Goal: Task Accomplishment & Management: Manage account settings

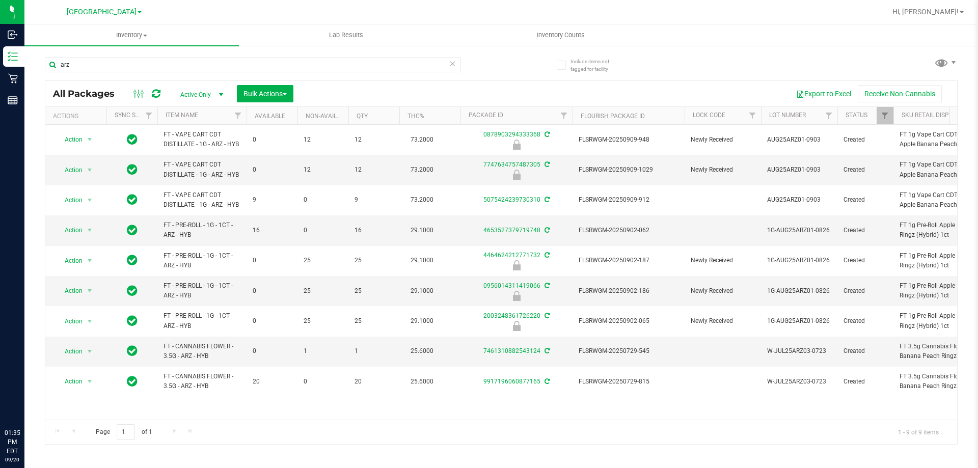
click at [239, 64] on input "arz" at bounding box center [253, 64] width 416 height 15
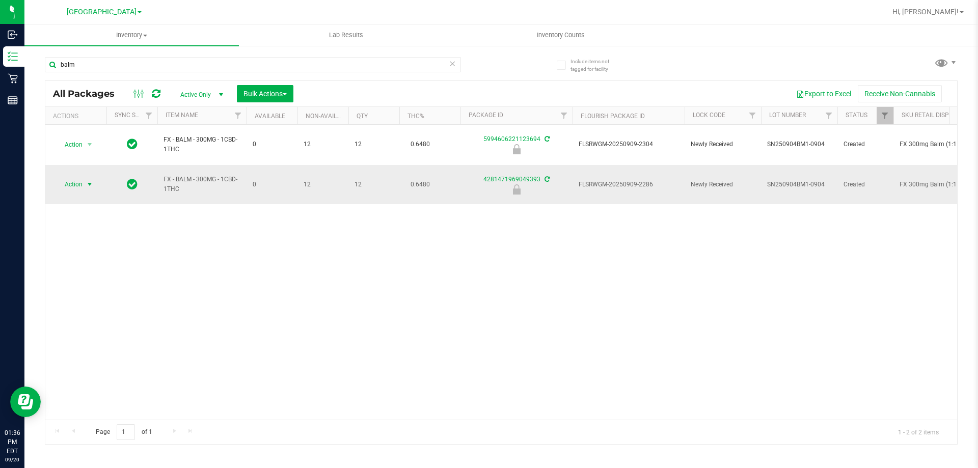
type input "balm"
click at [68, 177] on span "Action" at bounding box center [70, 184] width 28 height 14
click at [72, 283] on li "Unlock package" at bounding box center [88, 290] width 65 height 15
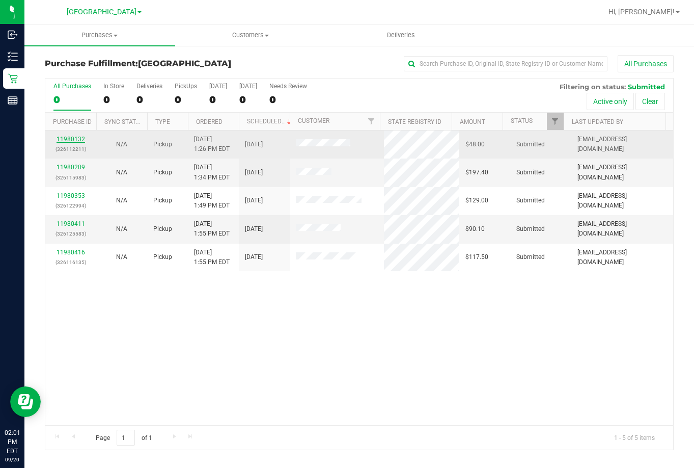
click at [66, 140] on link "11980132" at bounding box center [71, 139] width 29 height 7
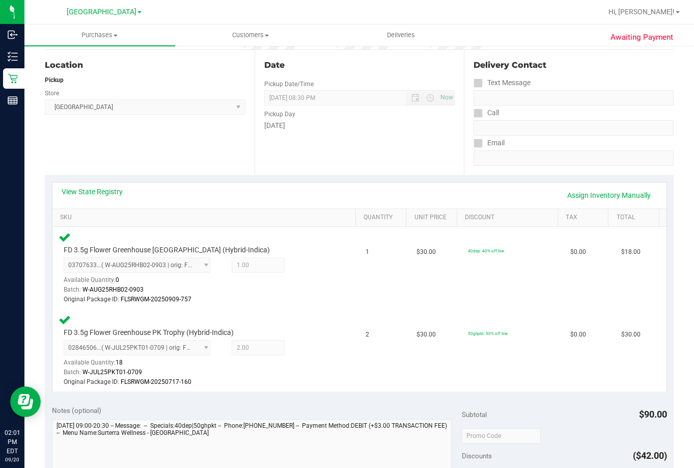
scroll to position [102, 0]
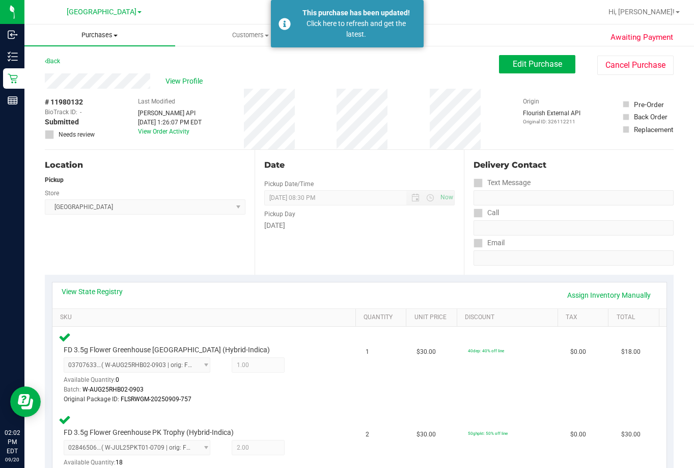
click at [100, 32] on span "Purchases" at bounding box center [99, 35] width 151 height 9
click at [93, 72] on li "Fulfillment" at bounding box center [99, 74] width 151 height 12
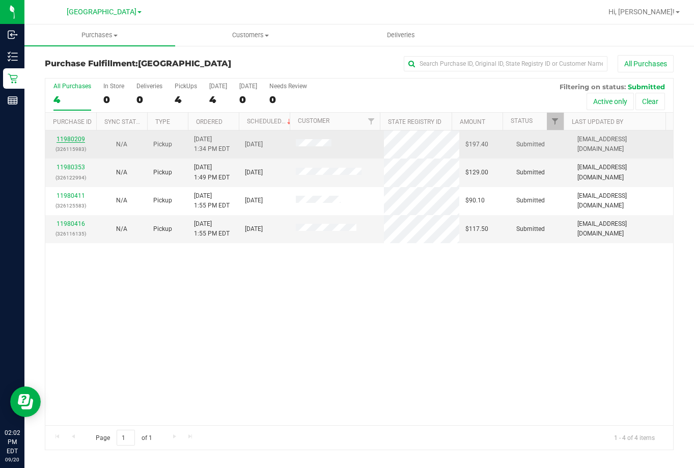
click at [75, 140] on link "11980209" at bounding box center [71, 139] width 29 height 7
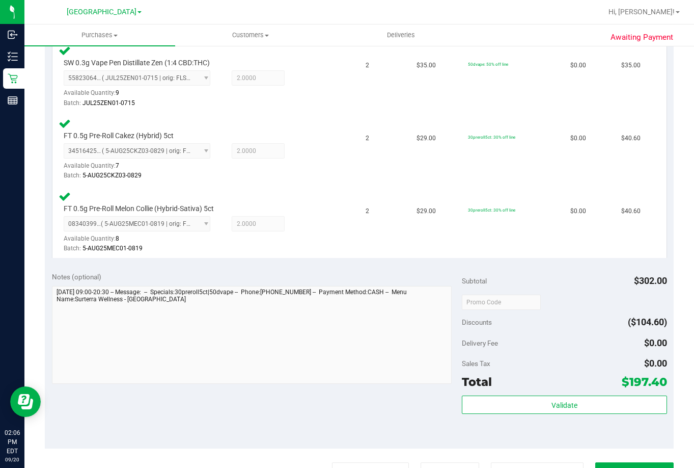
scroll to position [560, 0]
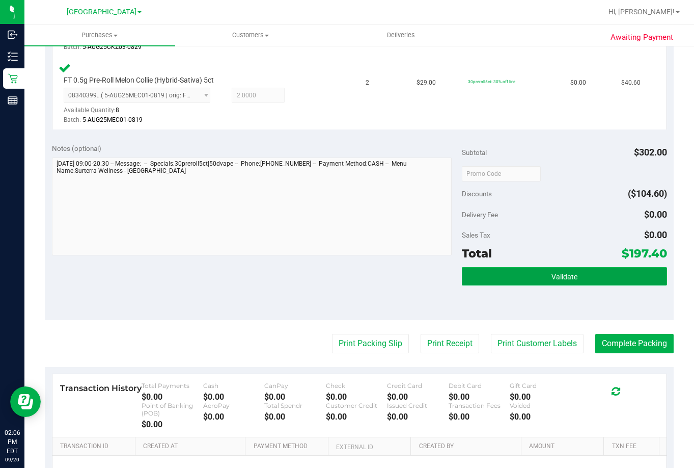
click at [512, 277] on button "Validate" at bounding box center [564, 276] width 205 height 18
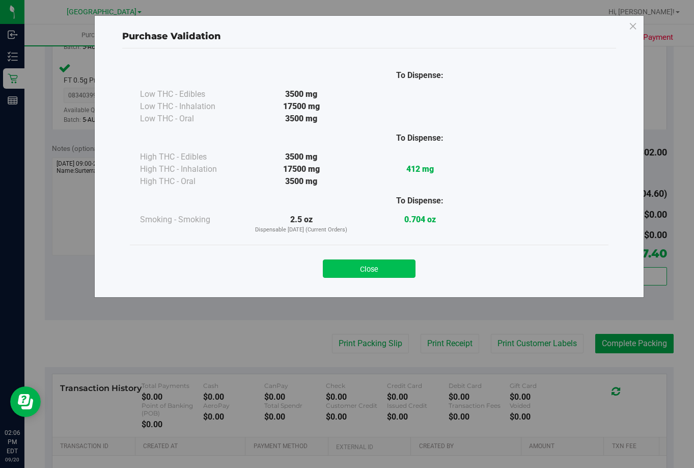
click at [373, 264] on button "Close" at bounding box center [369, 268] width 93 height 18
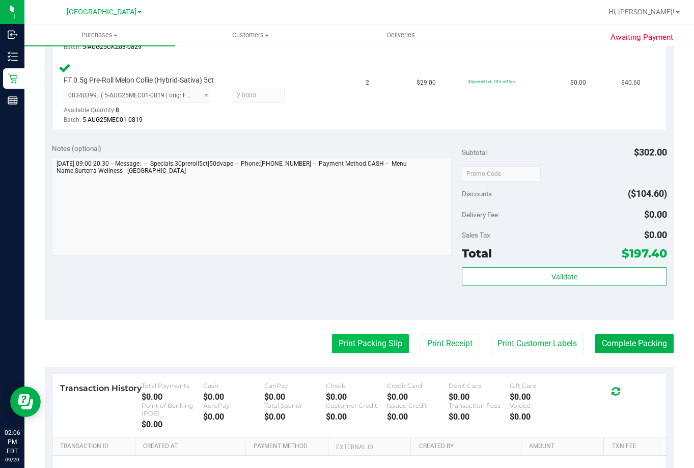
click at [347, 335] on button "Print Packing Slip" at bounding box center [370, 343] width 77 height 19
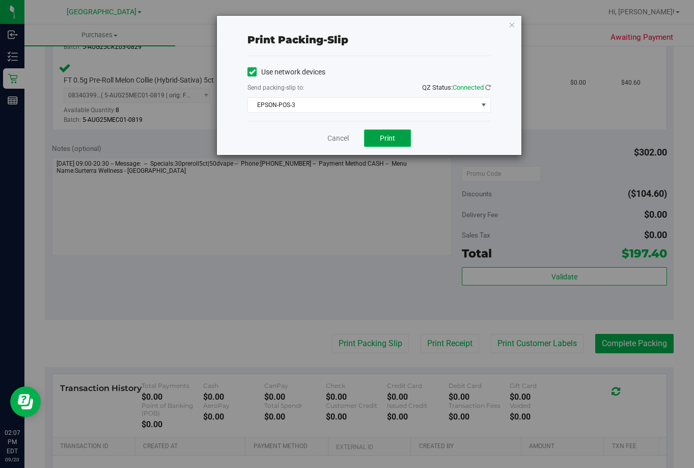
click at [381, 137] on span "Print" at bounding box center [387, 138] width 15 height 8
click at [388, 134] on span "Print" at bounding box center [387, 138] width 15 height 8
click at [345, 138] on link "Cancel" at bounding box center [338, 138] width 21 height 11
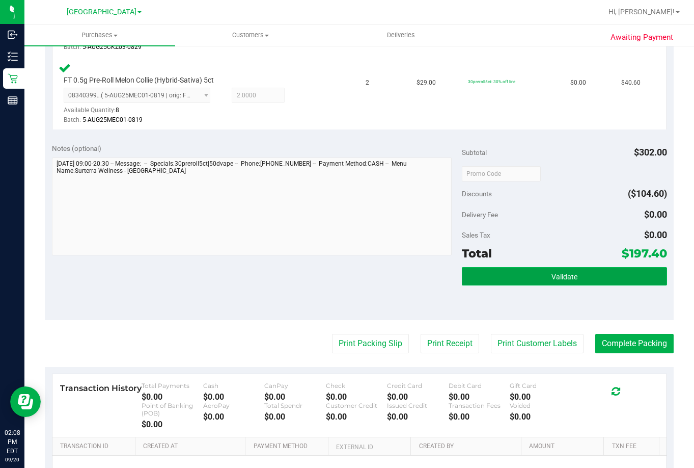
click at [560, 273] on span "Validate" at bounding box center [565, 277] width 26 height 8
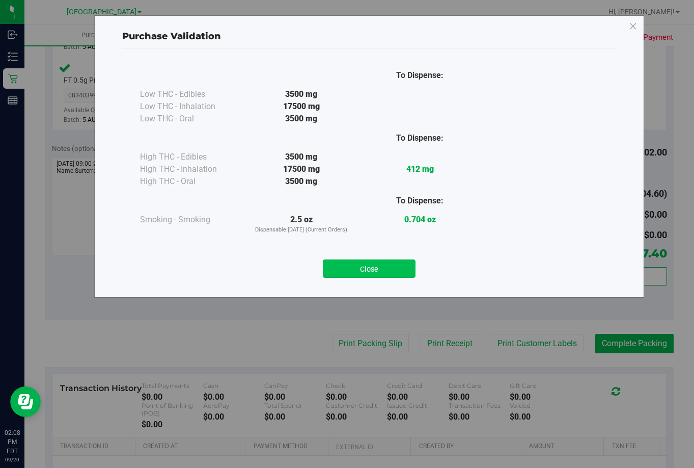
click at [388, 272] on button "Close" at bounding box center [369, 268] width 93 height 18
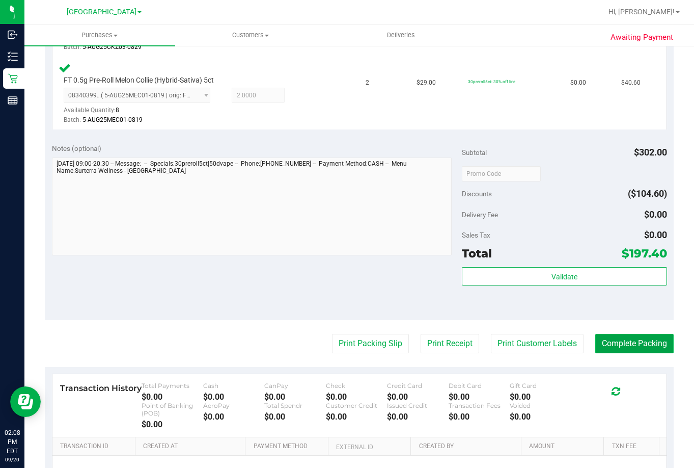
click at [617, 338] on button "Complete Packing" at bounding box center [635, 343] width 78 height 19
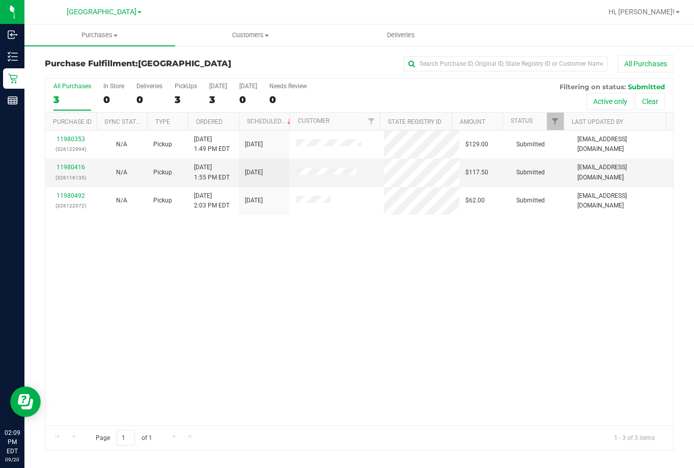
click at [266, 300] on div "11980353 (326122994) N/A Pickup 9/20/2025 1:49 PM EDT 9/20/2025 $129.00 Submitt…" at bounding box center [359, 277] width 628 height 294
click at [371, 265] on div "11980353 (326122994) N/A Pickup 9/20/2025 1:49 PM EDT 9/20/2025 $129.00 Submitt…" at bounding box center [359, 277] width 628 height 294
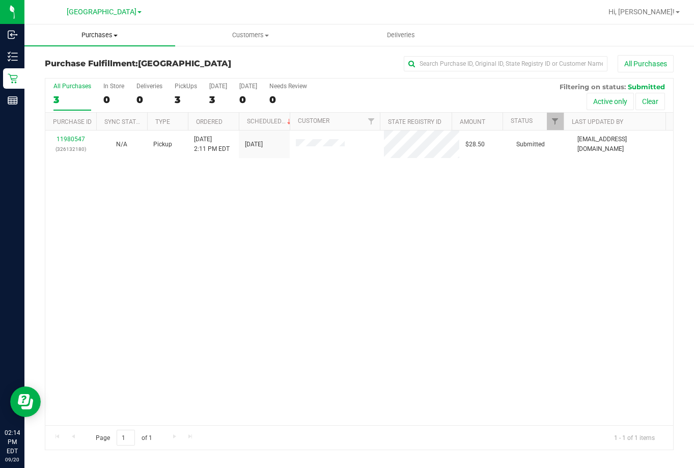
click at [105, 37] on span "Purchases" at bounding box center [99, 35] width 151 height 9
click at [104, 57] on span "Summary of purchases" at bounding box center [76, 61] width 104 height 9
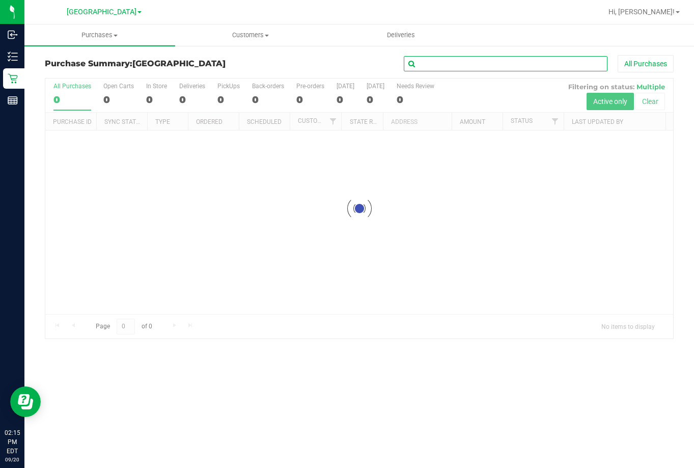
click at [462, 63] on input "text" at bounding box center [506, 63] width 204 height 15
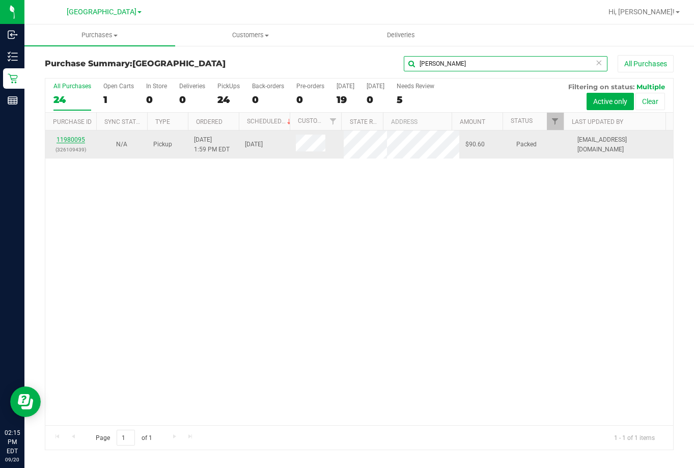
type input "martine"
click at [72, 139] on link "11980095" at bounding box center [71, 139] width 29 height 7
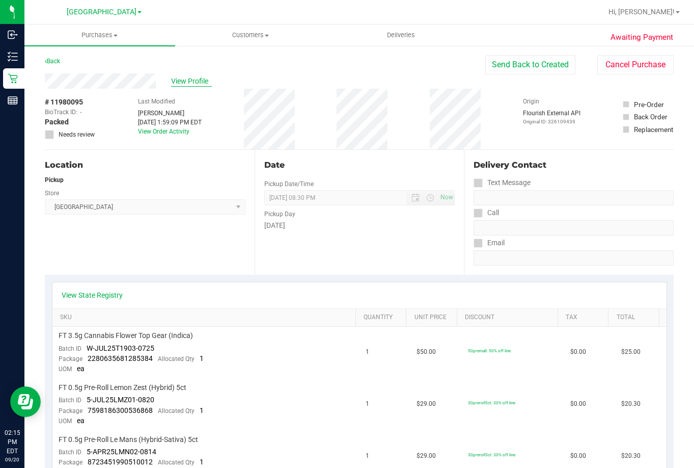
click at [199, 80] on span "View Profile" at bounding box center [191, 81] width 41 height 11
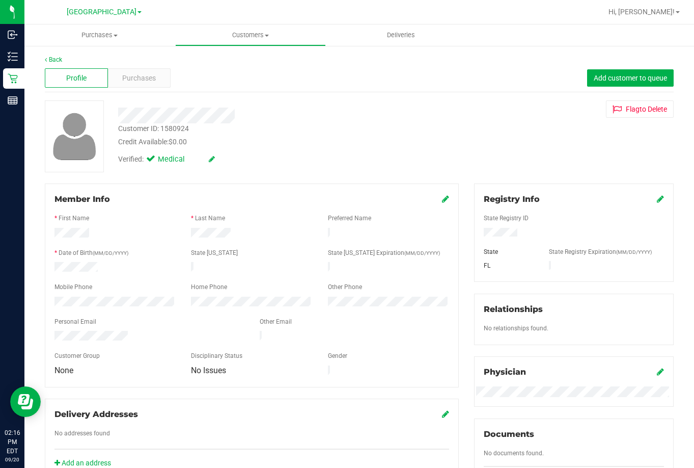
click at [85, 79] on span "Profile" at bounding box center [76, 78] width 20 height 11
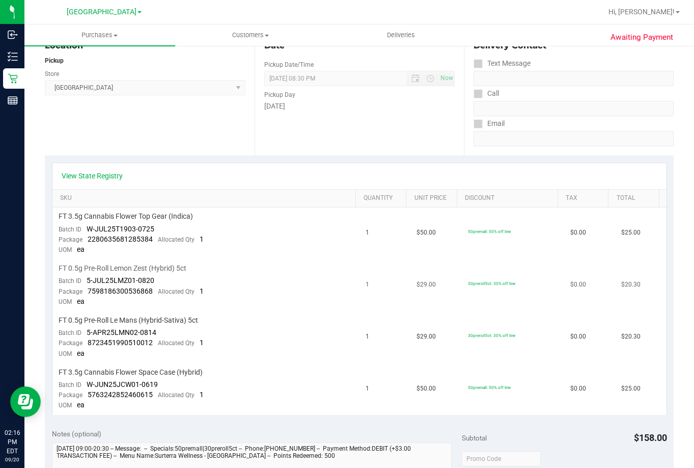
scroll to position [102, 0]
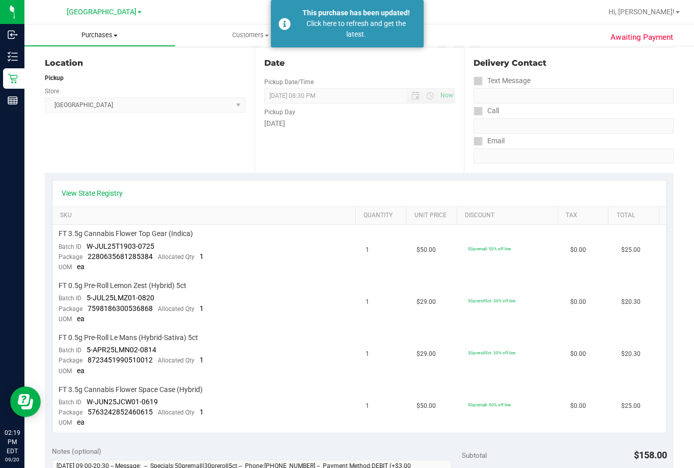
click at [106, 34] on span "Purchases" at bounding box center [99, 35] width 151 height 9
click at [84, 74] on span "Fulfillment" at bounding box center [55, 73] width 63 height 9
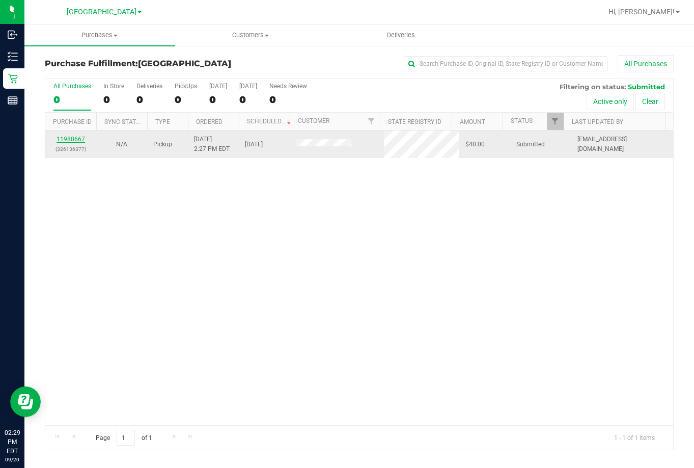
click at [65, 137] on link "11980667" at bounding box center [71, 139] width 29 height 7
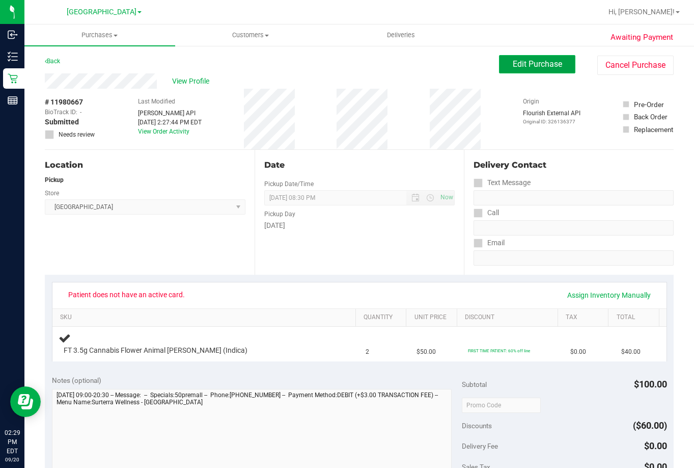
click at [522, 67] on span "Edit Purchase" at bounding box center [537, 64] width 49 height 10
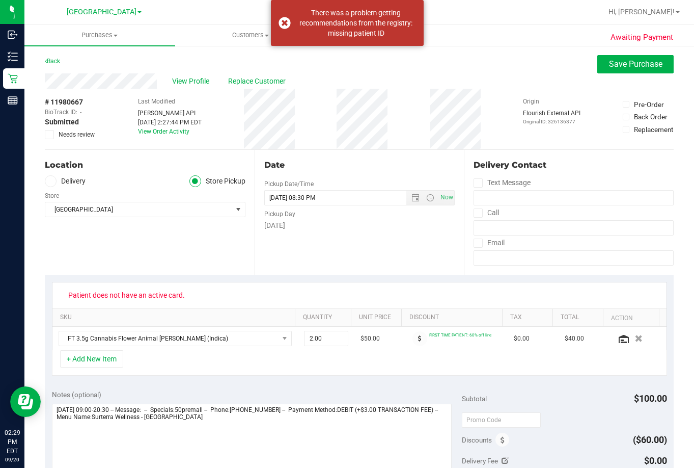
click at [69, 134] on span "Needs review" at bounding box center [77, 134] width 36 height 9
click at [0, 0] on input "Needs review" at bounding box center [0, 0] width 0 height 0
click at [100, 300] on span "Patient does not have an active card." at bounding box center [127, 295] width 130 height 16
click at [98, 296] on span "Patient does not have an active card." at bounding box center [127, 295] width 130 height 16
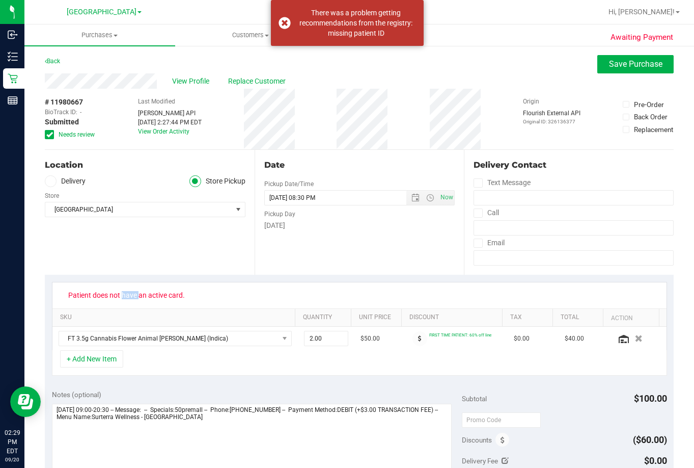
click at [98, 296] on span "Patient does not have an active card." at bounding box center [127, 295] width 130 height 16
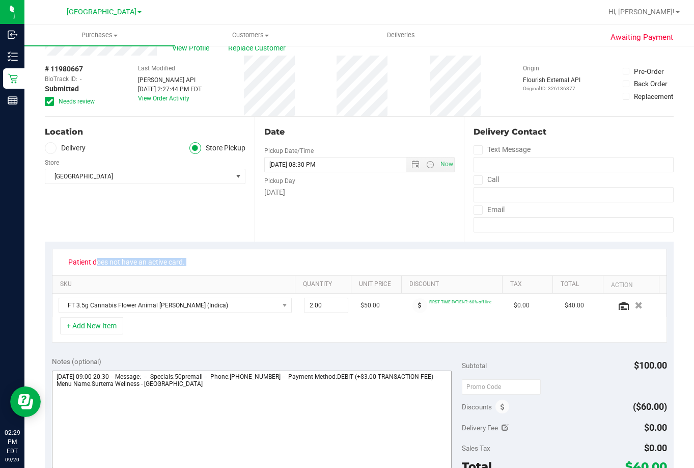
scroll to position [51, 0]
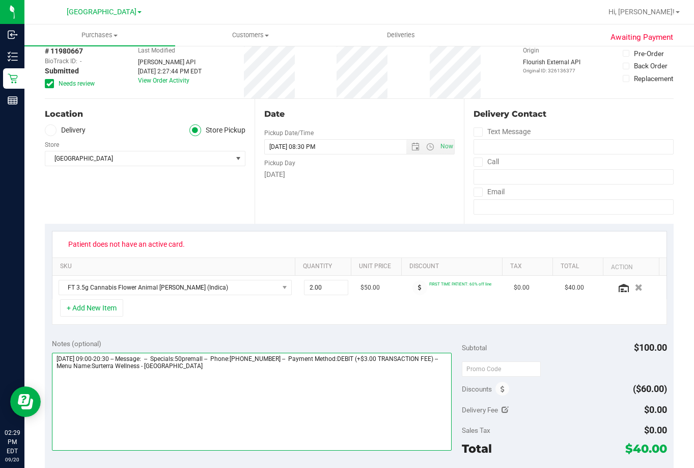
click at [231, 375] on textarea at bounding box center [252, 402] width 400 height 98
paste textarea "Patient does not have an active card."
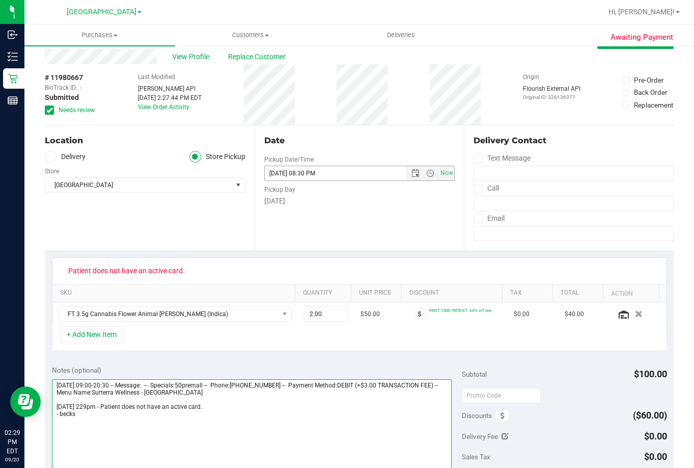
scroll to position [0, 0]
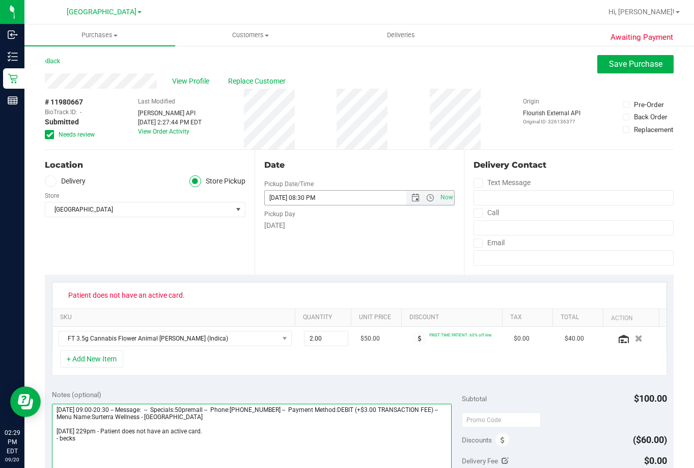
type textarea "Saturday 09/20/2025 09:00-20:30 -- Message: -- Specials:50premall -- Phone:8635…"
drag, startPoint x: 498, startPoint y: 187, endPoint x: 550, endPoint y: 129, distance: 77.9
click at [615, 69] on button "Save Purchase" at bounding box center [636, 64] width 76 height 18
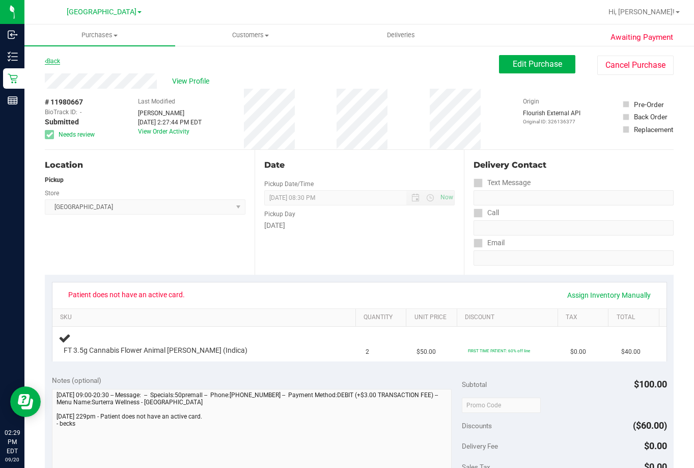
click at [55, 61] on link "Back" at bounding box center [52, 61] width 15 height 7
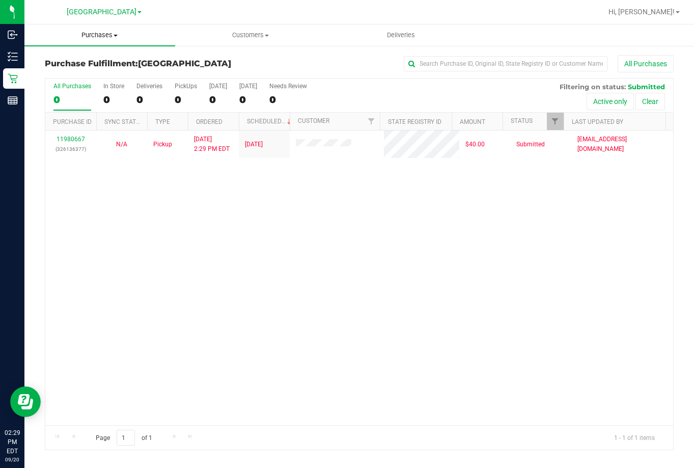
click at [104, 35] on span "Purchases" at bounding box center [99, 35] width 151 height 9
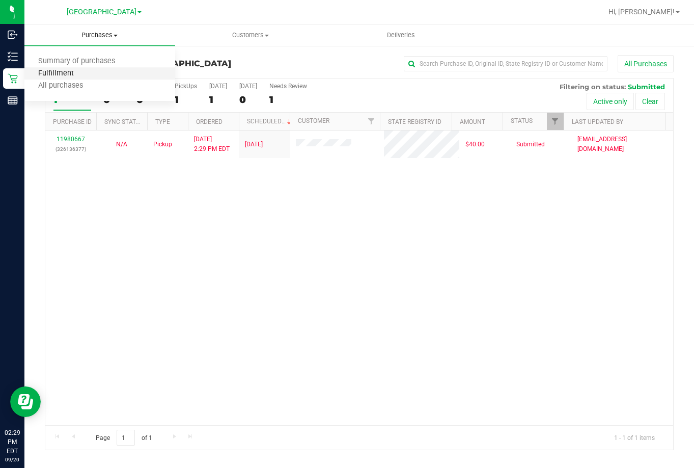
click at [81, 72] on span "Fulfillment" at bounding box center [55, 73] width 63 height 9
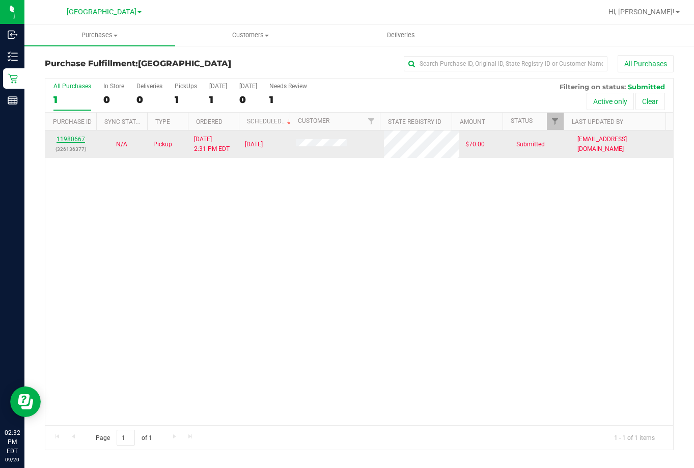
click at [78, 139] on link "11980667" at bounding box center [71, 139] width 29 height 7
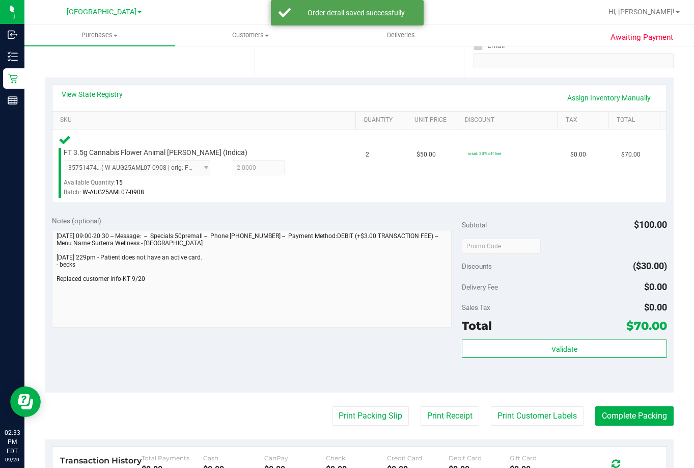
scroll to position [204, 0]
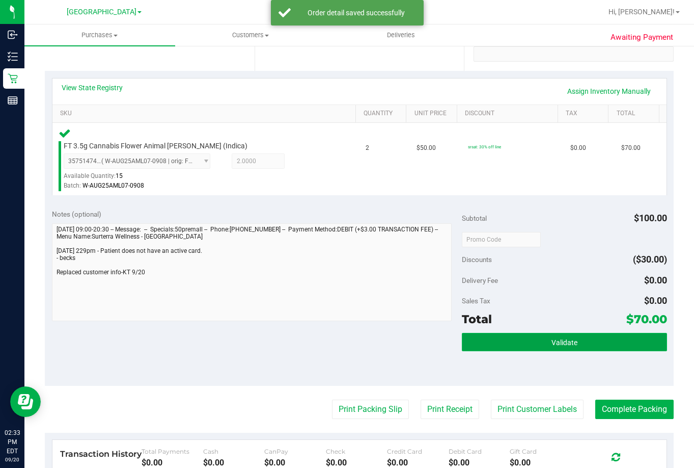
click at [540, 337] on button "Validate" at bounding box center [564, 342] width 205 height 18
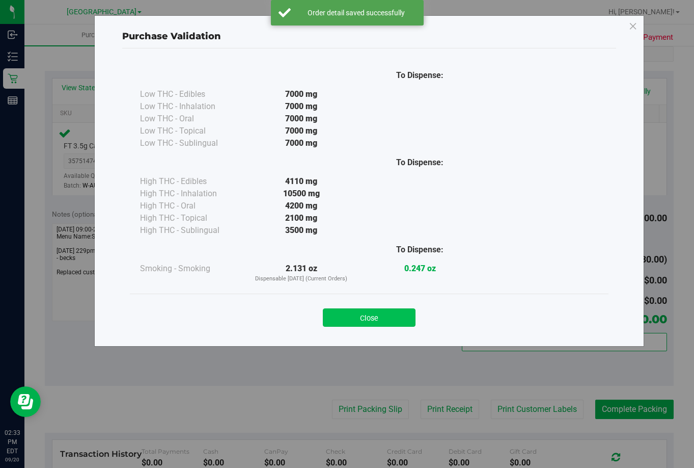
click at [387, 315] on button "Close" at bounding box center [369, 317] width 93 height 18
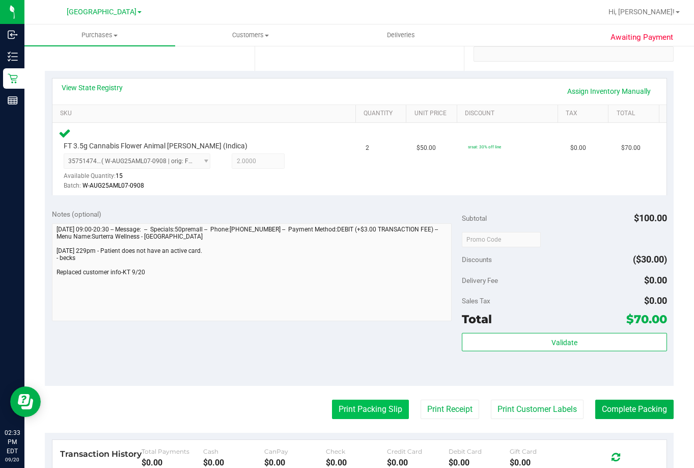
click at [350, 407] on button "Print Packing Slip" at bounding box center [370, 408] width 77 height 19
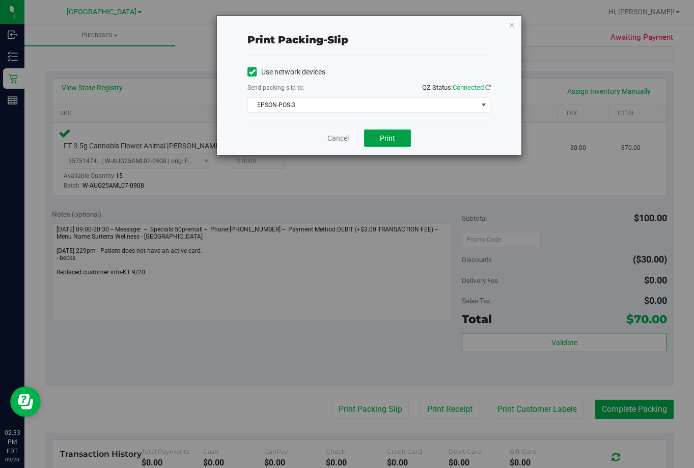
click at [397, 134] on button "Print" at bounding box center [387, 137] width 47 height 17
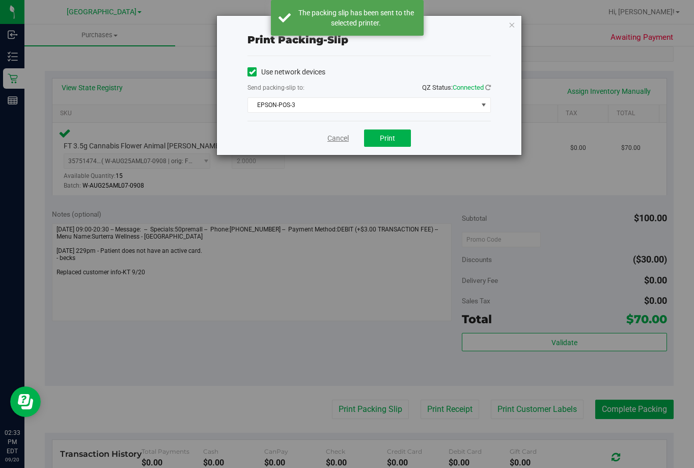
click at [336, 135] on link "Cancel" at bounding box center [338, 138] width 21 height 11
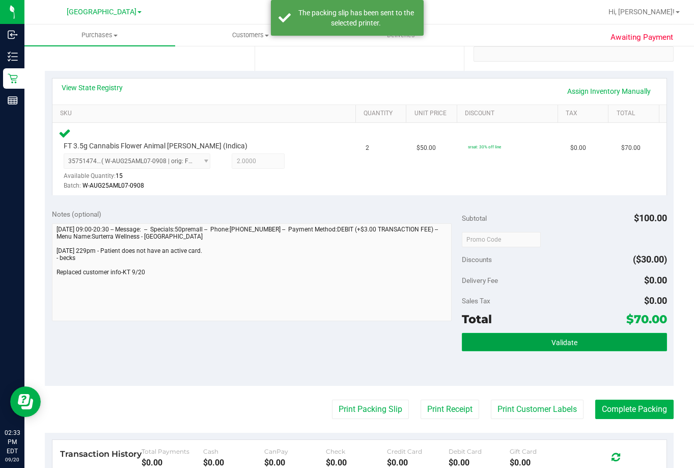
click at [541, 345] on button "Validate" at bounding box center [564, 342] width 205 height 18
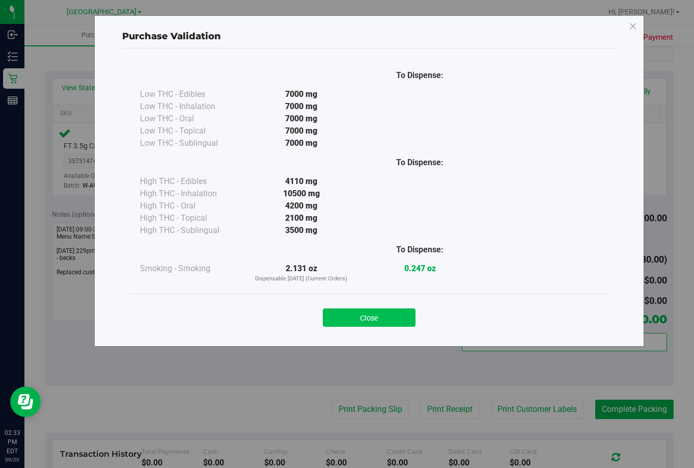
click at [360, 322] on button "Close" at bounding box center [369, 317] width 93 height 18
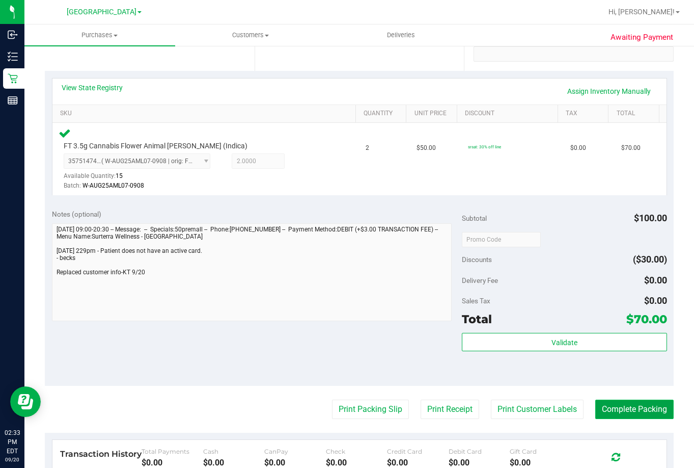
click at [633, 411] on button "Complete Packing" at bounding box center [635, 408] width 78 height 19
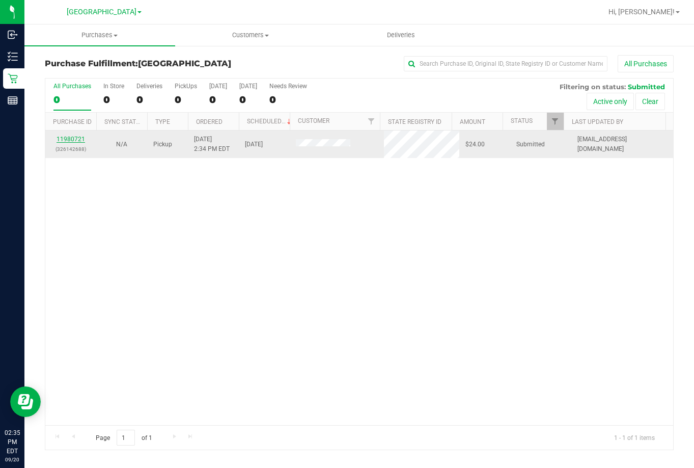
click at [82, 137] on link "11980721" at bounding box center [71, 139] width 29 height 7
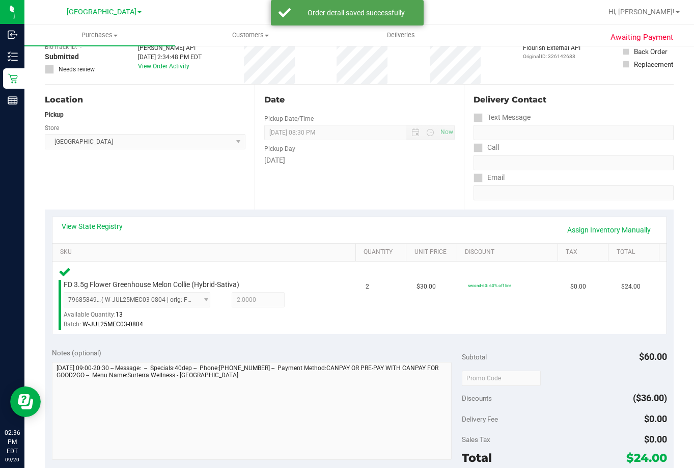
scroll to position [204, 0]
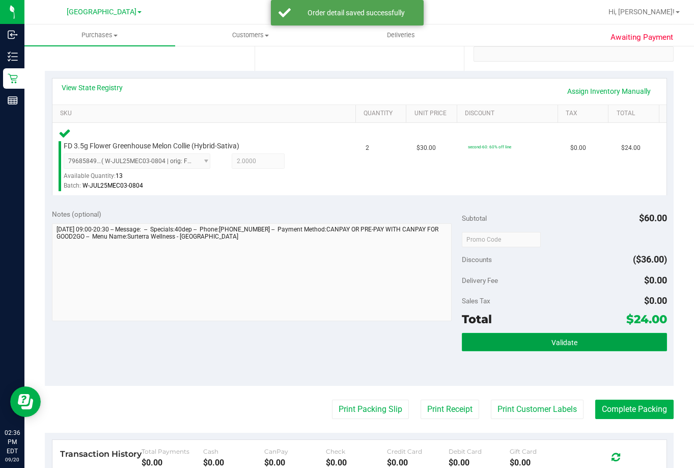
click at [574, 334] on button "Validate" at bounding box center [564, 342] width 205 height 18
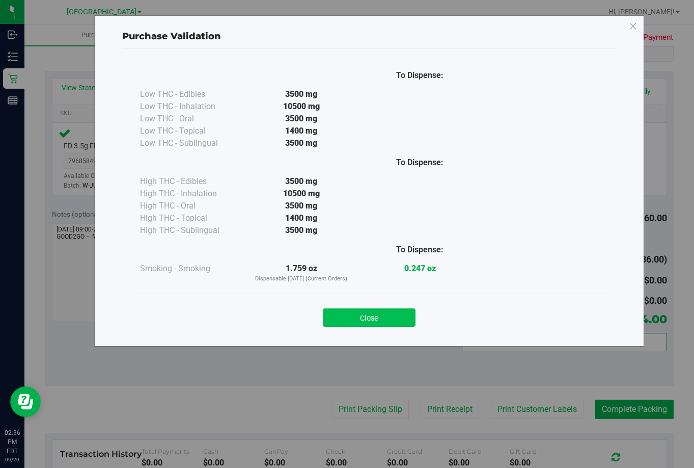
click at [350, 311] on button "Close" at bounding box center [369, 317] width 93 height 18
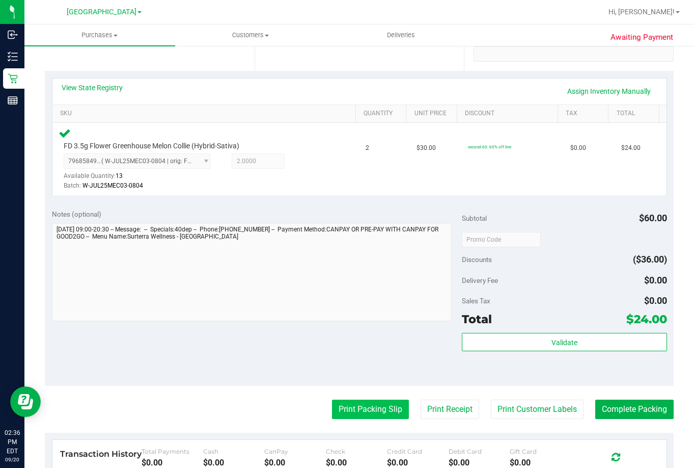
click at [346, 409] on button "Print Packing Slip" at bounding box center [370, 408] width 77 height 19
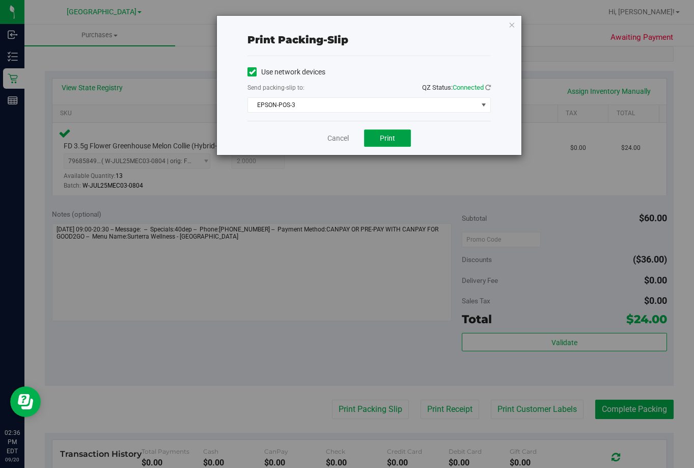
click at [382, 144] on button "Print" at bounding box center [387, 137] width 47 height 17
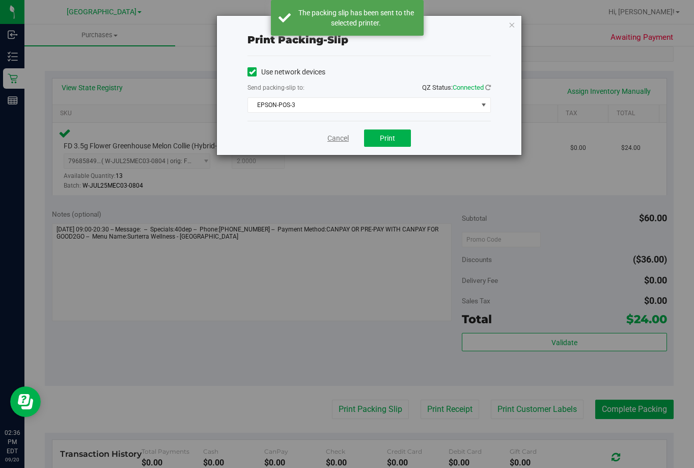
click at [333, 136] on link "Cancel" at bounding box center [338, 138] width 21 height 11
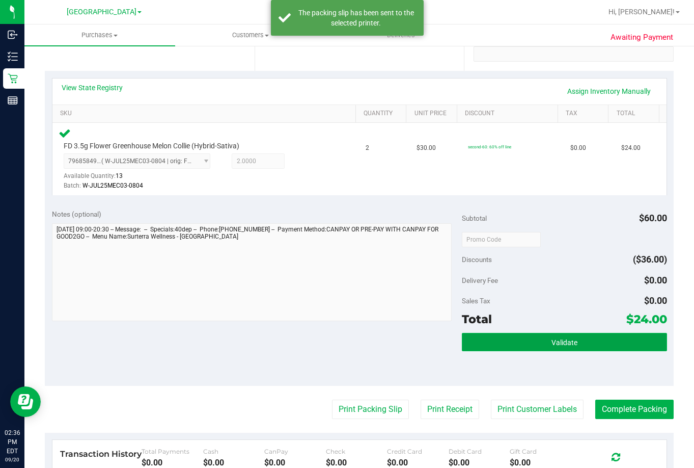
click at [565, 337] on button "Validate" at bounding box center [564, 342] width 205 height 18
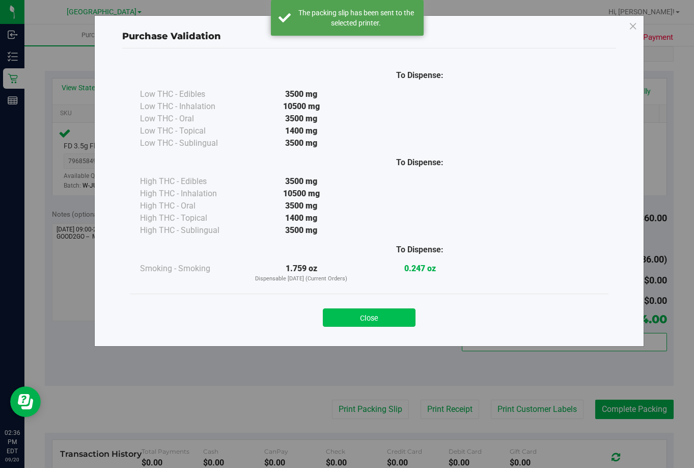
click at [357, 326] on button "Close" at bounding box center [369, 317] width 93 height 18
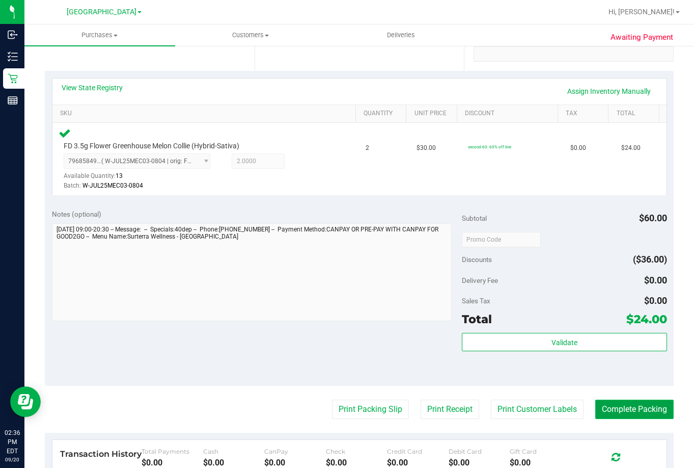
click at [655, 409] on button "Complete Packing" at bounding box center [635, 408] width 78 height 19
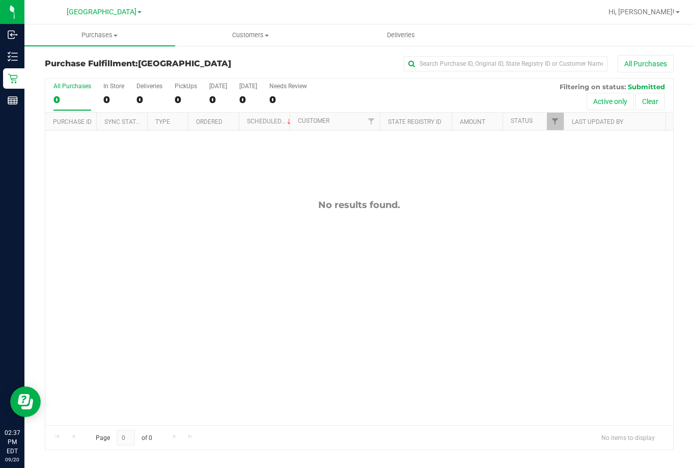
click at [296, 251] on div "No results found." at bounding box center [359, 311] width 628 height 363
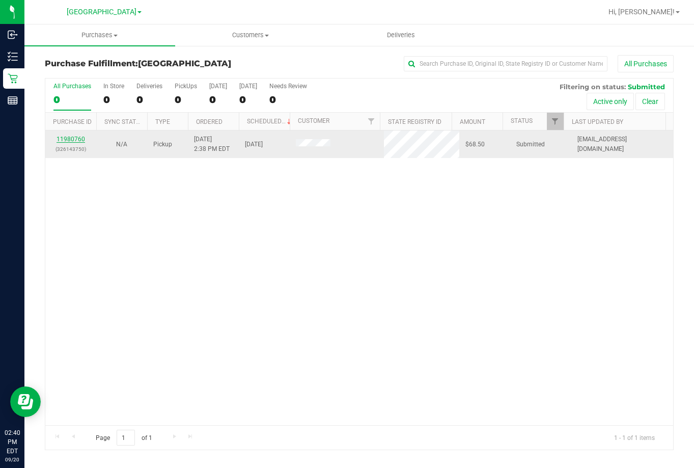
click at [80, 139] on link "11980760" at bounding box center [71, 139] width 29 height 7
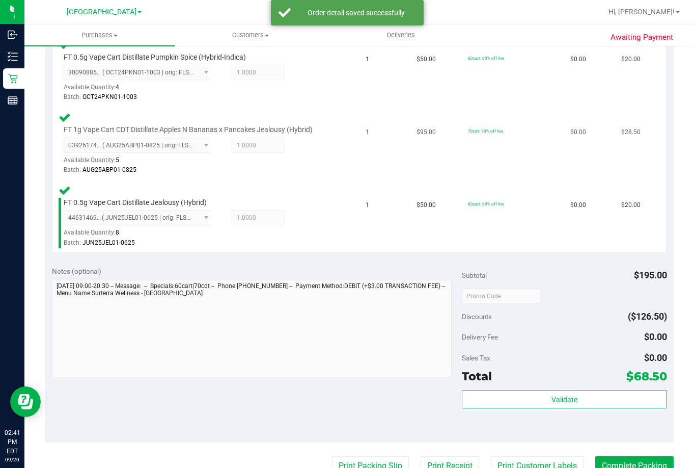
scroll to position [306, 0]
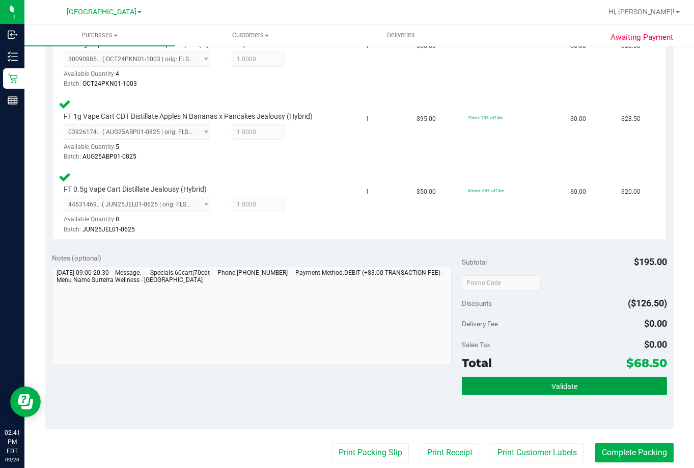
click at [585, 387] on button "Validate" at bounding box center [564, 385] width 205 height 18
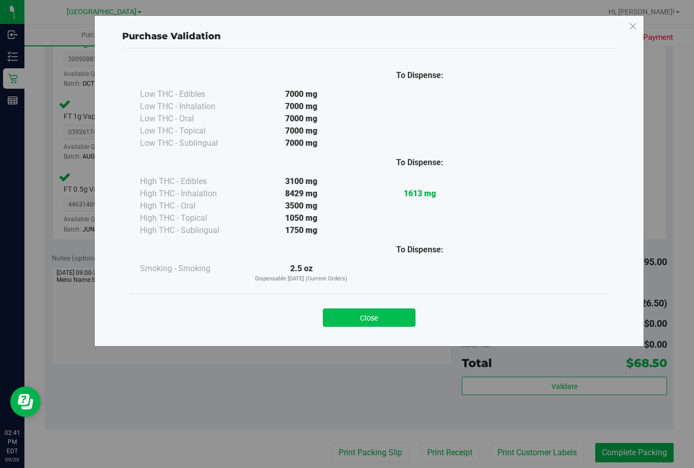
click at [396, 320] on button "Close" at bounding box center [369, 317] width 93 height 18
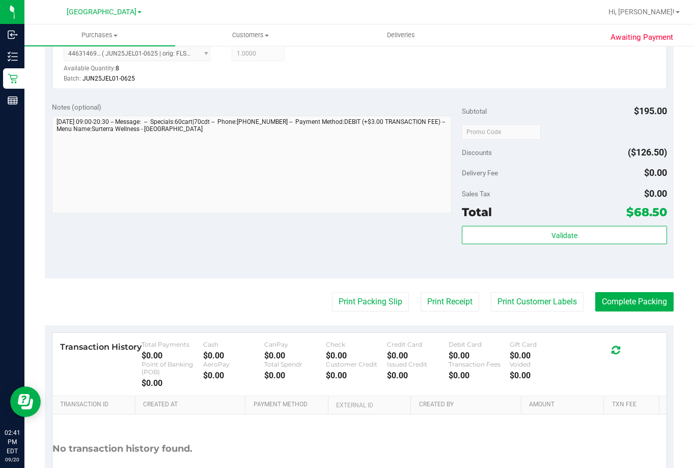
scroll to position [459, 0]
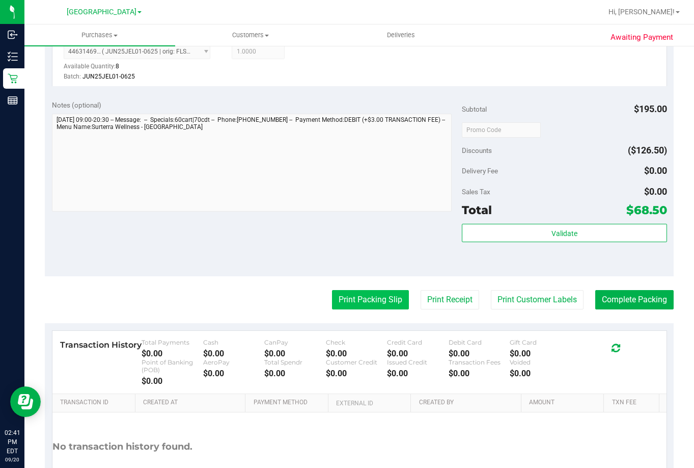
click at [370, 298] on button "Print Packing Slip" at bounding box center [370, 299] width 77 height 19
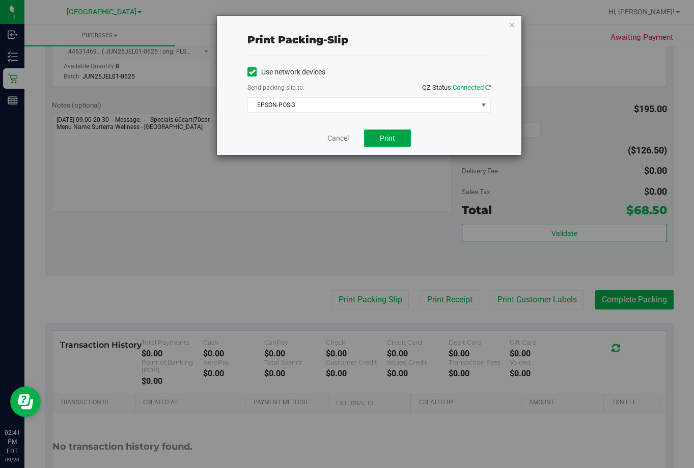
click at [382, 136] on span "Print" at bounding box center [387, 138] width 15 height 8
click at [347, 138] on link "Cancel" at bounding box center [338, 138] width 21 height 11
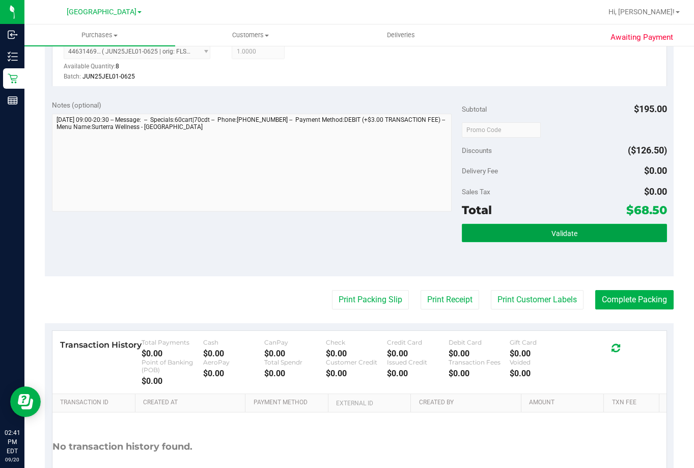
click at [579, 232] on button "Validate" at bounding box center [564, 233] width 205 height 18
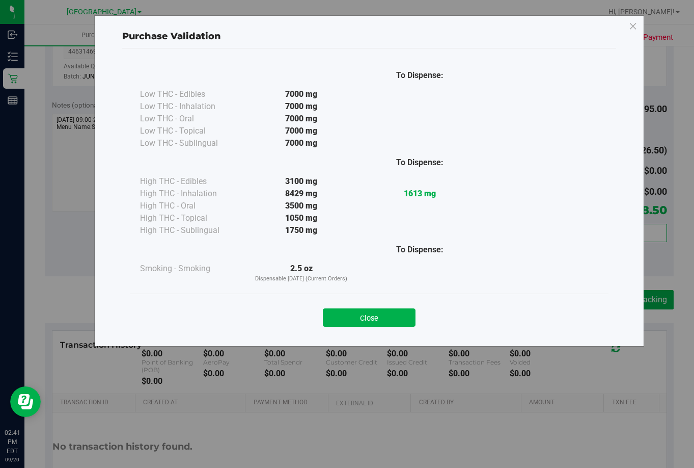
drag, startPoint x: 356, startPoint y: 318, endPoint x: 428, endPoint y: 280, distance: 82.0
click at [357, 315] on button "Close" at bounding box center [369, 317] width 93 height 18
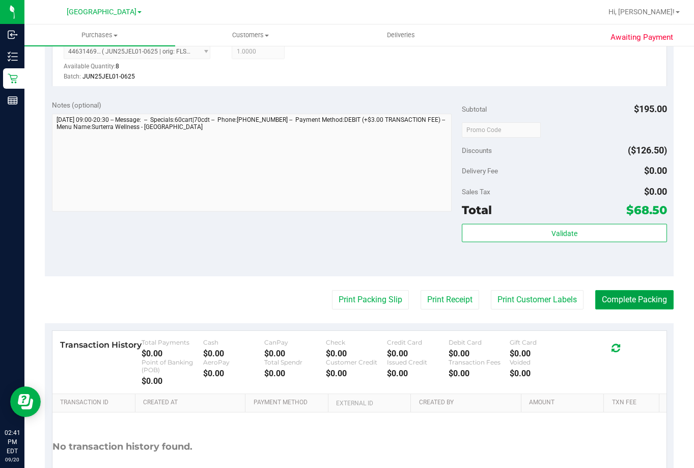
click at [630, 302] on button "Complete Packing" at bounding box center [635, 299] width 78 height 19
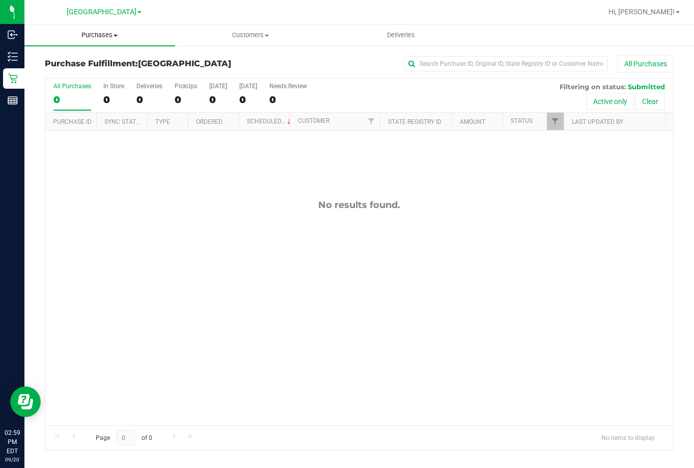
click at [91, 31] on span "Purchases" at bounding box center [99, 35] width 151 height 9
click at [76, 62] on span "Summary of purchases" at bounding box center [76, 61] width 104 height 9
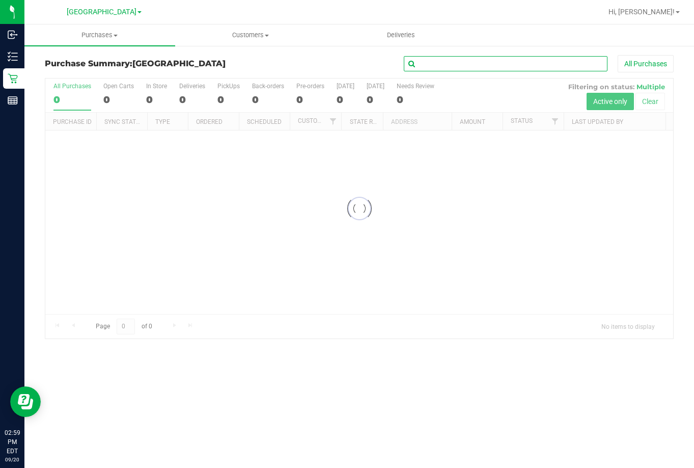
click at [540, 63] on input "text" at bounding box center [506, 63] width 204 height 15
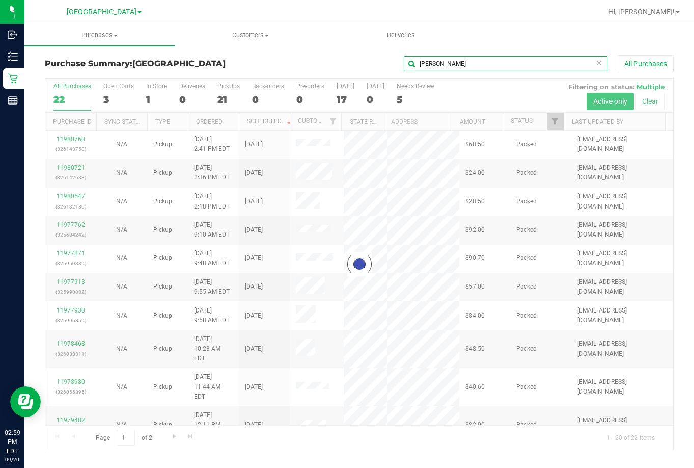
type input "campbell"
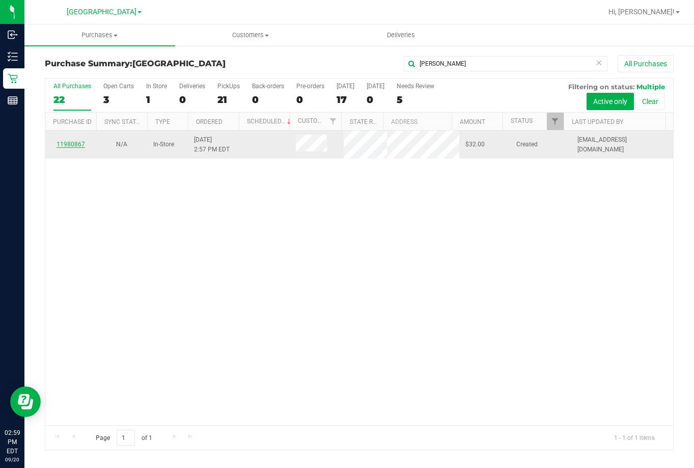
click at [78, 145] on link "11980867" at bounding box center [71, 144] width 29 height 7
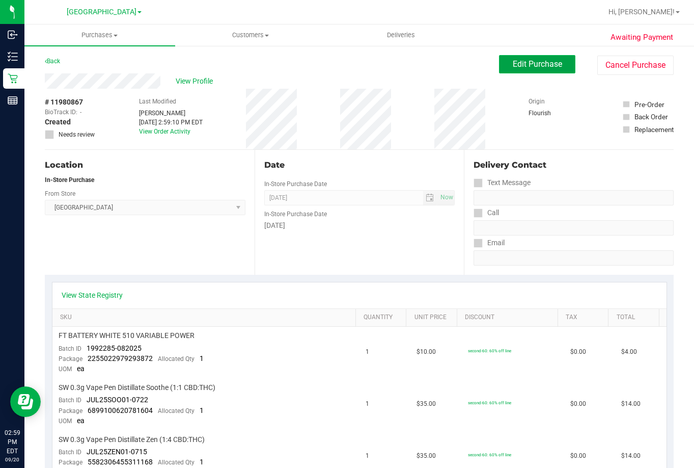
click at [555, 66] on button "Edit Purchase" at bounding box center [537, 64] width 76 height 18
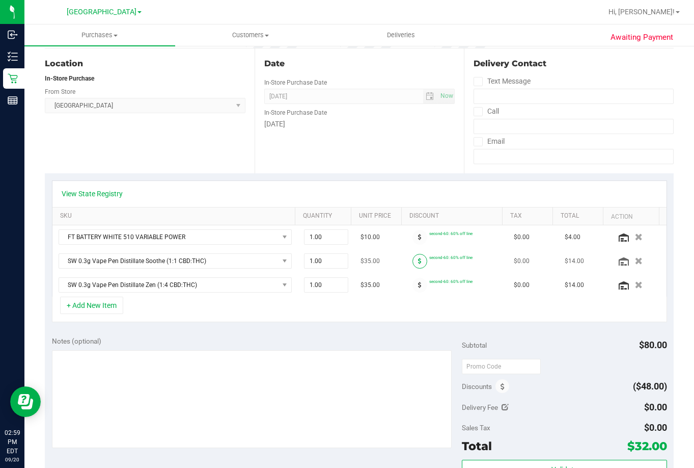
scroll to position [102, 0]
click at [418, 238] on icon at bounding box center [420, 236] width 4 height 6
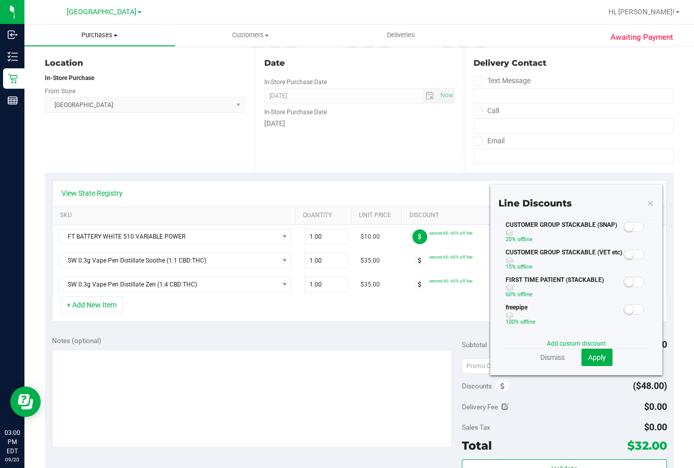
click at [105, 36] on span "Purchases" at bounding box center [99, 35] width 151 height 9
click at [78, 72] on span "Fulfillment" at bounding box center [55, 73] width 63 height 9
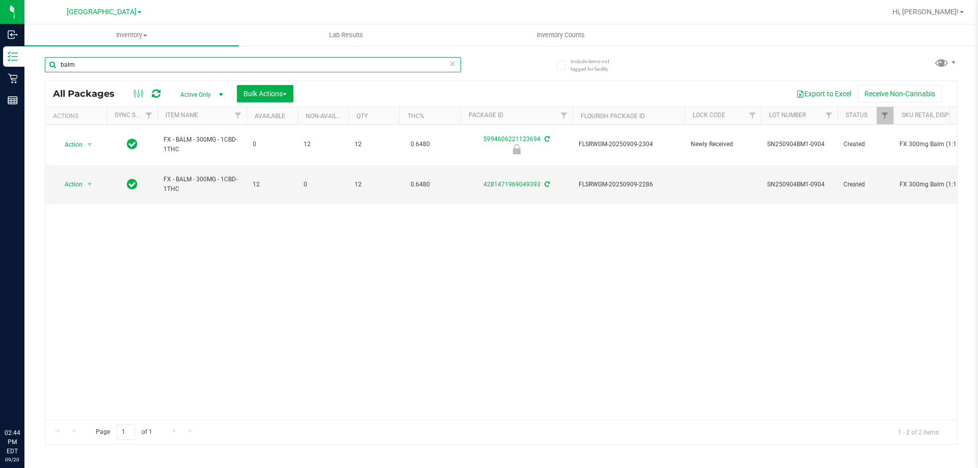
click at [222, 64] on input "balm" at bounding box center [253, 64] width 416 height 15
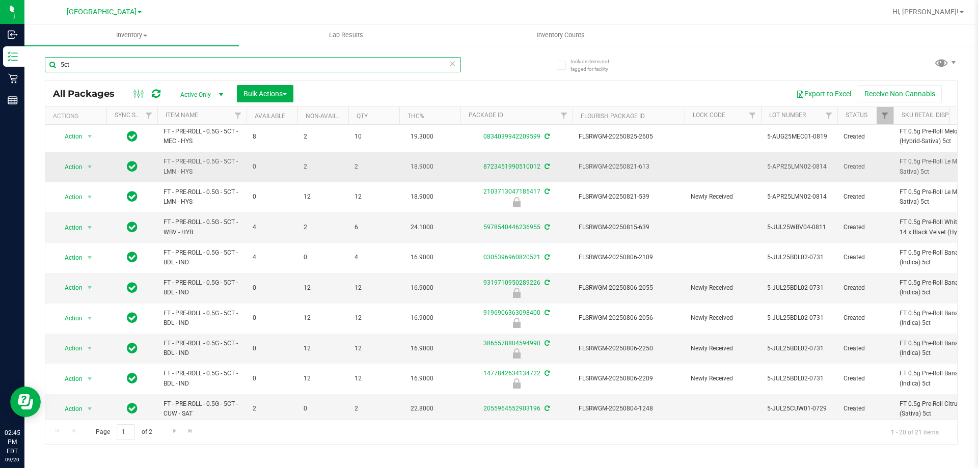
scroll to position [317, 0]
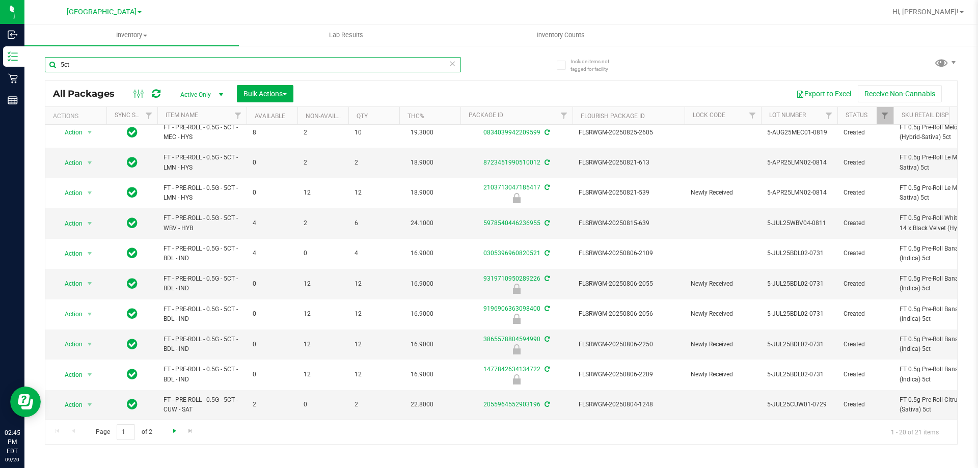
type input "5ct"
click at [173, 429] on span "Go to the next page" at bounding box center [175, 431] width 8 height 8
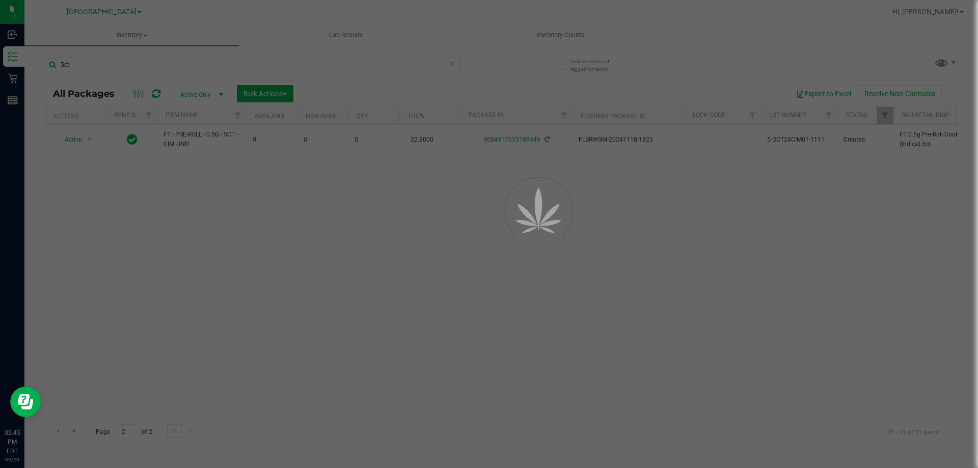
scroll to position [0, 0]
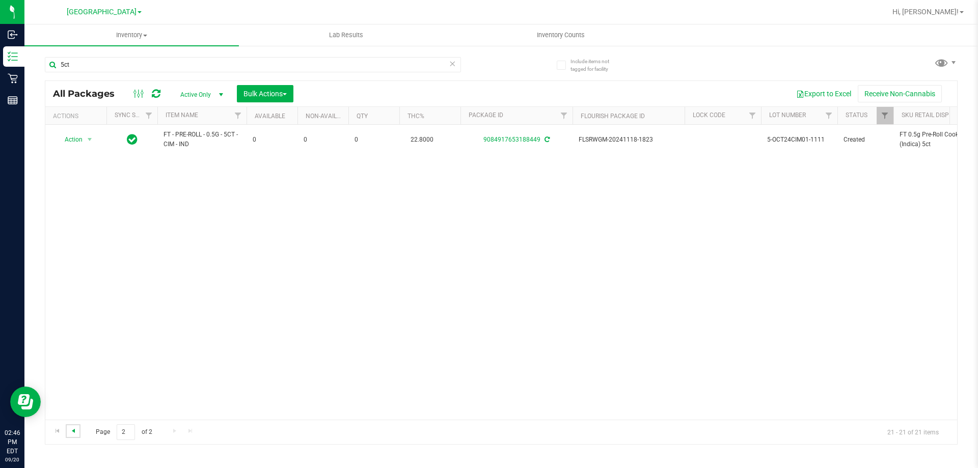
click at [74, 432] on span "Go to the previous page" at bounding box center [73, 431] width 8 height 8
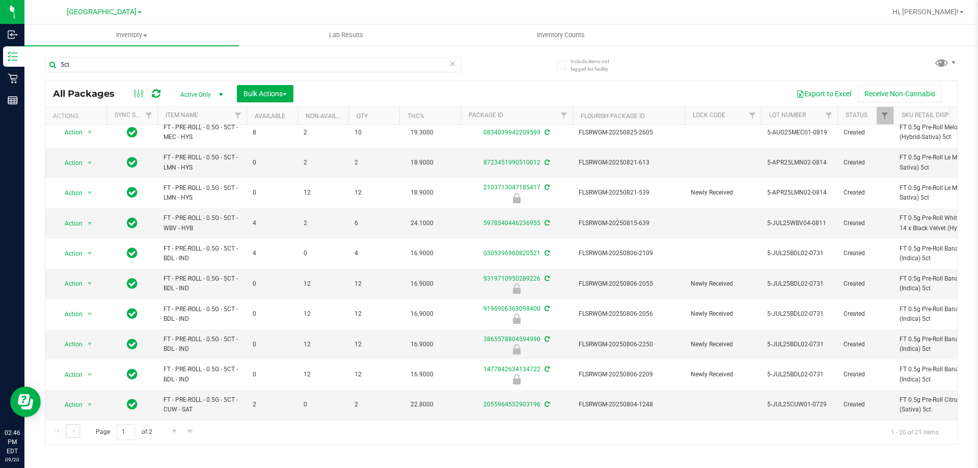
scroll to position [317, 0]
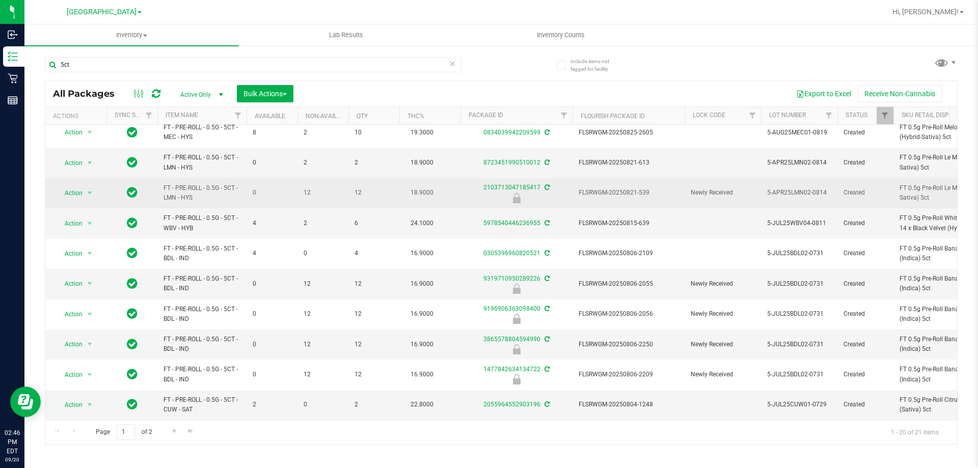
click at [629, 188] on span "FLSRWGM-20250821-539" at bounding box center [629, 193] width 100 height 10
click at [77, 186] on span "Action" at bounding box center [70, 193] width 28 height 14
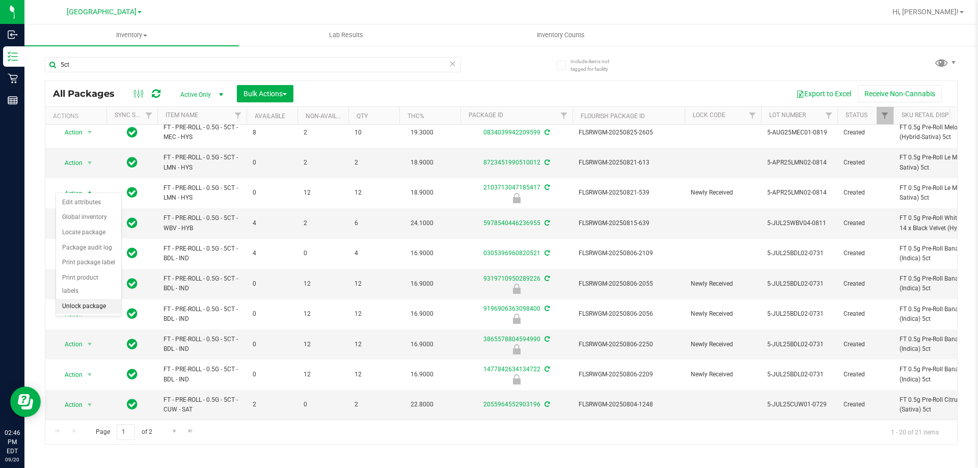
click at [79, 299] on li "Unlock package" at bounding box center [88, 306] width 65 height 15
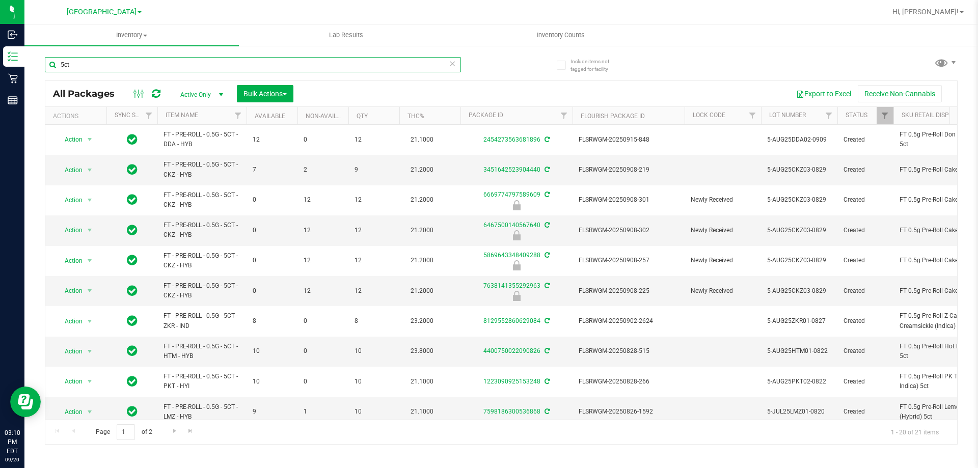
click at [202, 65] on input "5ct" at bounding box center [253, 64] width 416 height 15
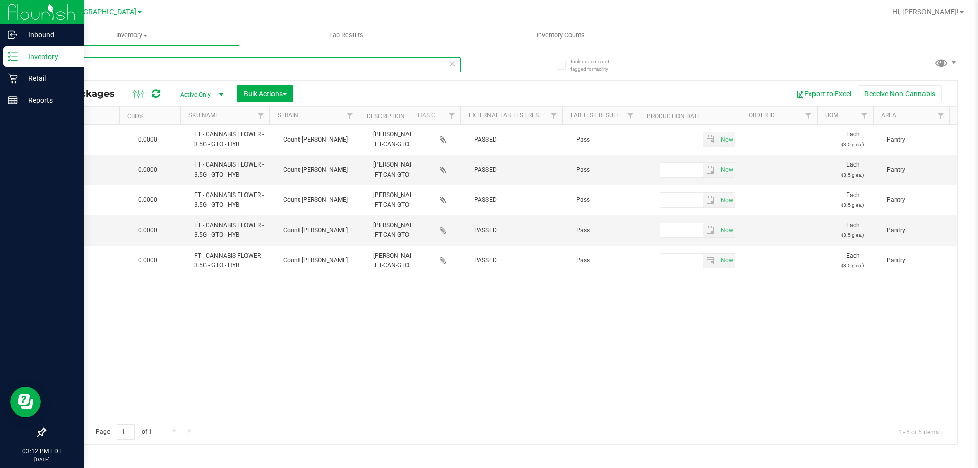
scroll to position [0, 1484]
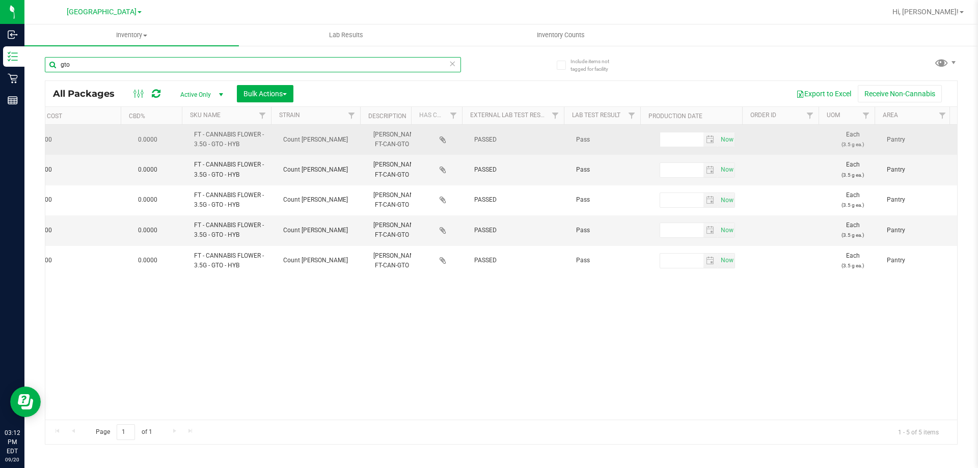
type input "gto"
click at [440, 139] on icon at bounding box center [443, 140] width 7 height 8
click at [440, 137] on icon at bounding box center [443, 140] width 7 height 8
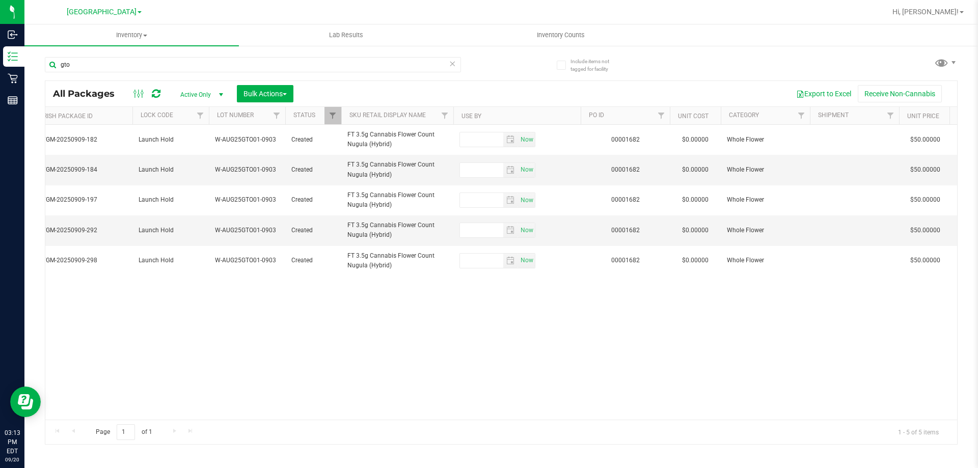
scroll to position [0, 564]
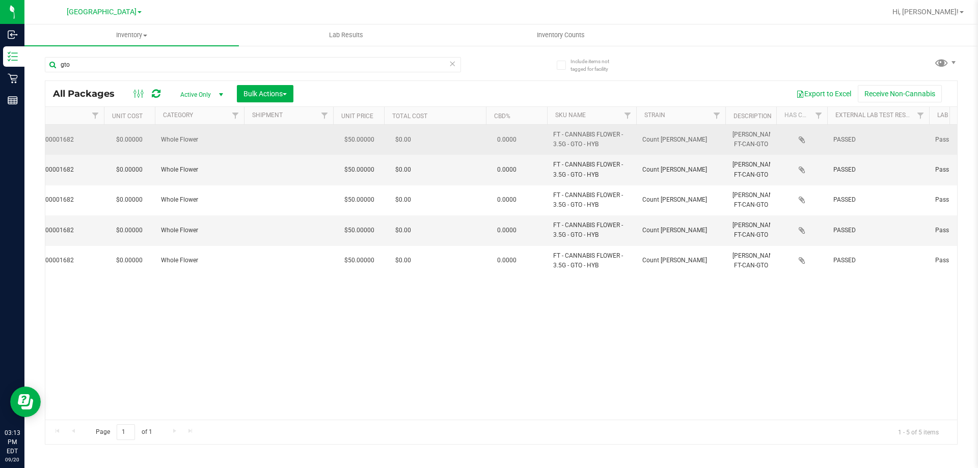
click at [803, 139] on icon at bounding box center [802, 140] width 7 height 8
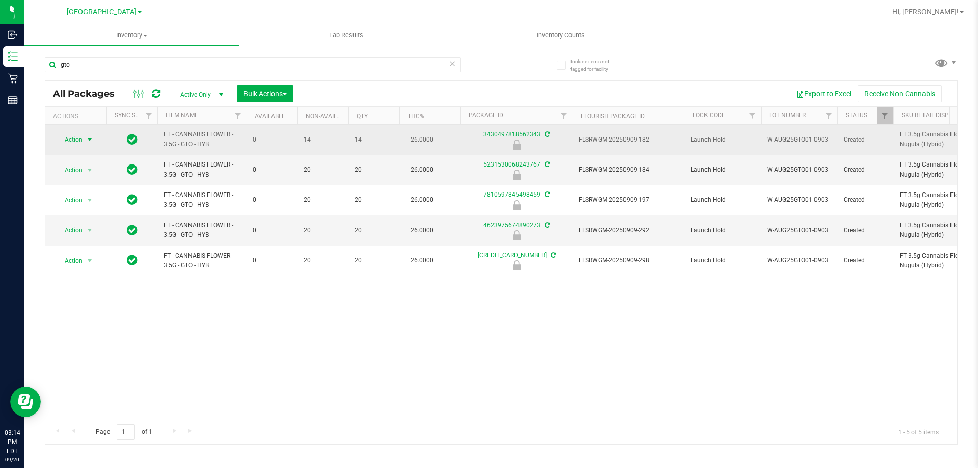
click at [81, 139] on span "Action" at bounding box center [70, 139] width 28 height 14
click at [490, 133] on link "3430497818562343" at bounding box center [511, 134] width 57 height 7
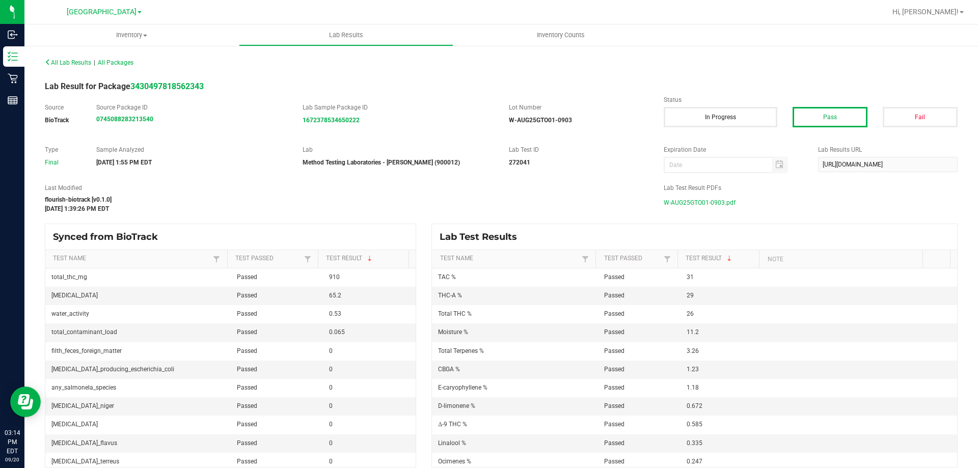
click at [689, 203] on span "W-AUG25GTO01-0903.pdf" at bounding box center [700, 202] width 72 height 15
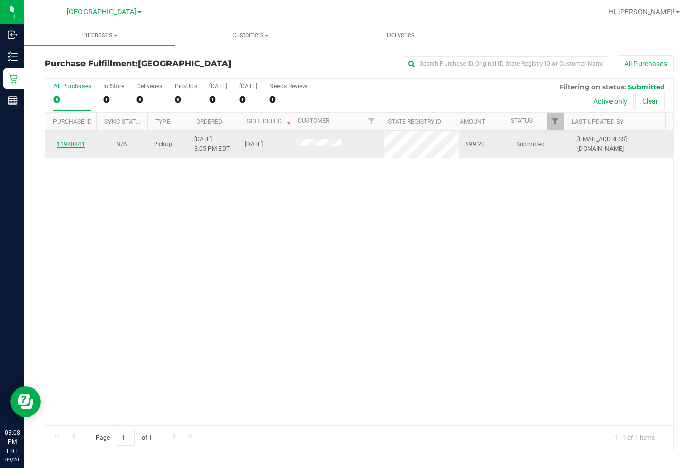
click at [72, 143] on link "11980841" at bounding box center [71, 144] width 29 height 7
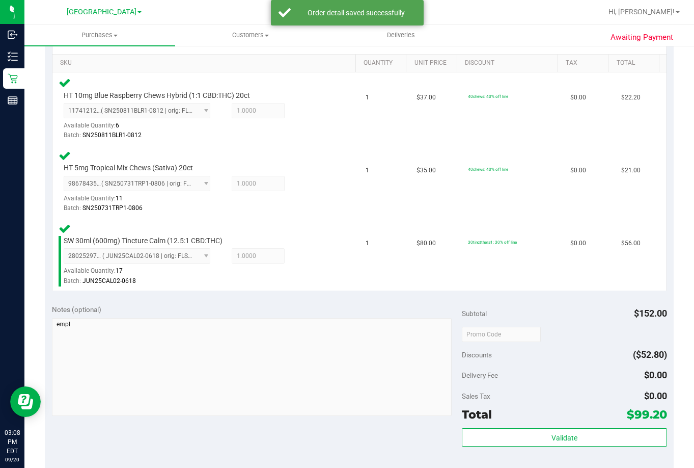
scroll to position [255, 0]
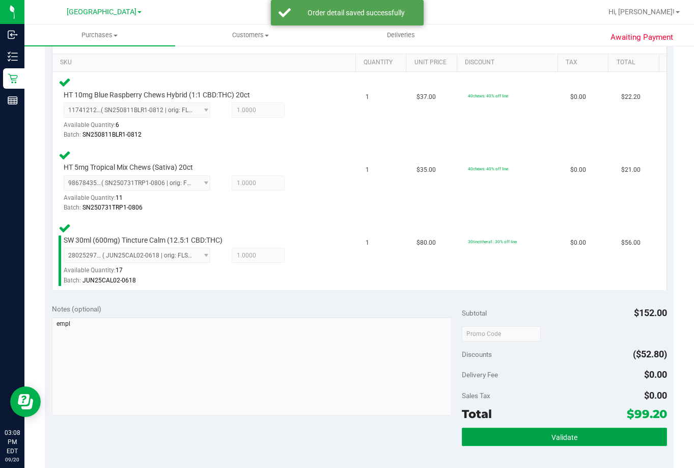
click at [591, 435] on button "Validate" at bounding box center [564, 436] width 205 height 18
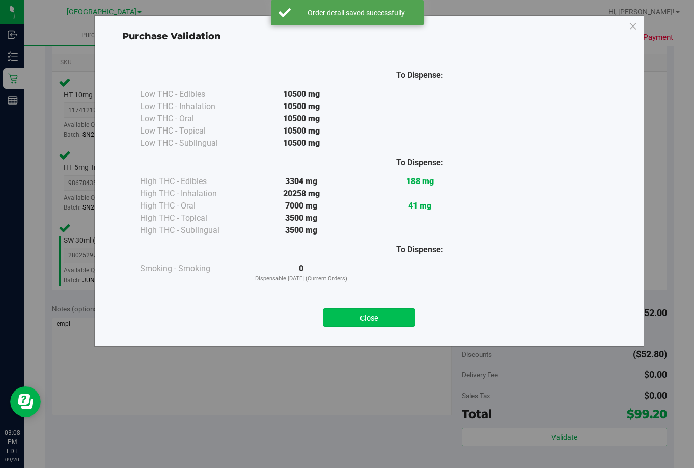
click at [355, 312] on button "Close" at bounding box center [369, 317] width 93 height 18
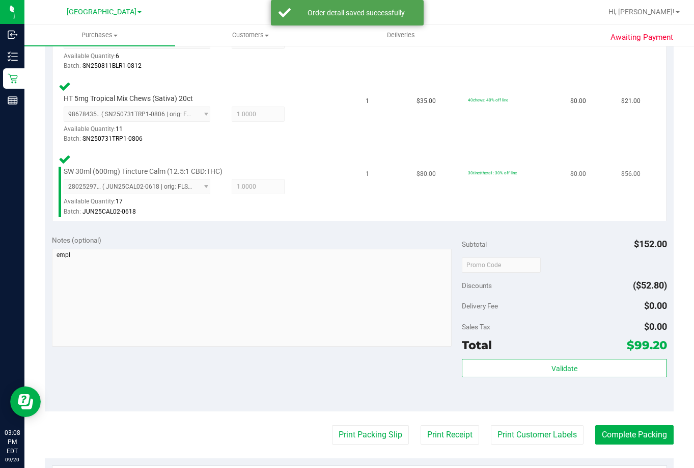
scroll to position [532, 0]
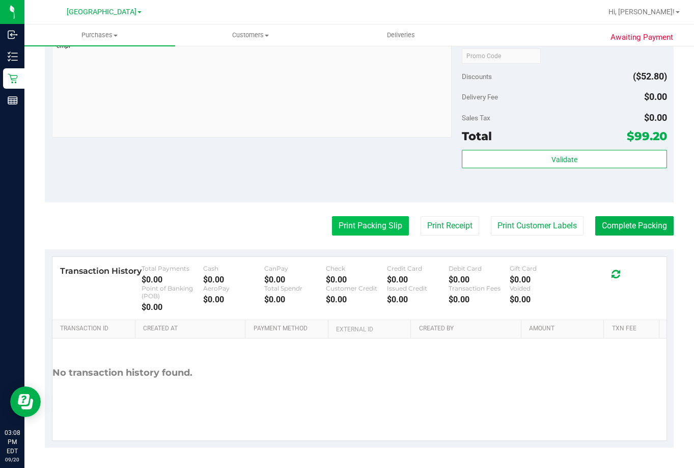
click at [363, 225] on button "Print Packing Slip" at bounding box center [370, 225] width 77 height 19
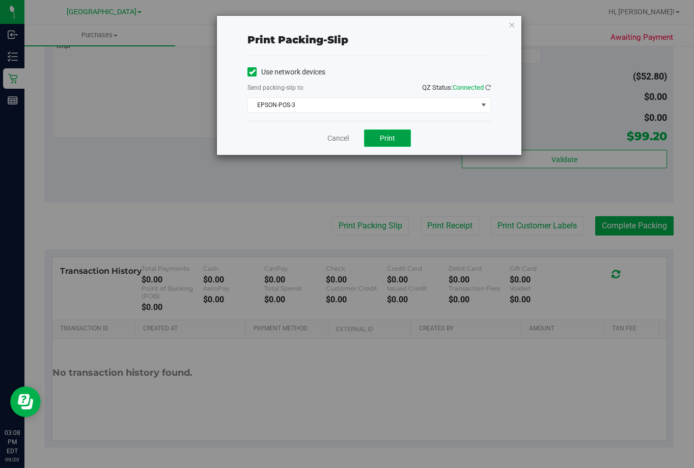
click at [393, 140] on span "Print" at bounding box center [387, 138] width 15 height 8
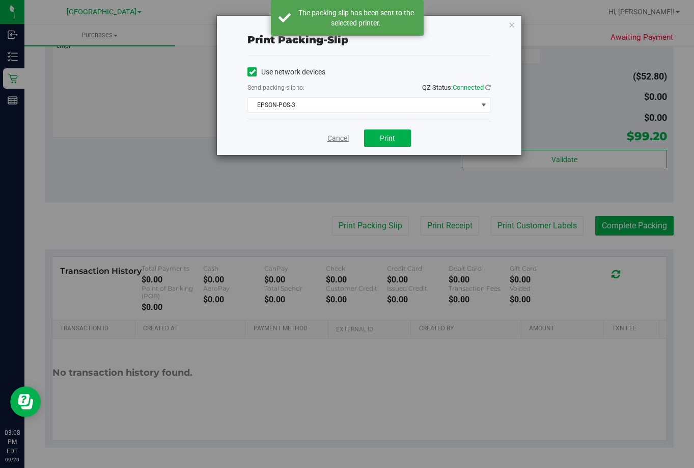
click at [336, 137] on link "Cancel" at bounding box center [338, 138] width 21 height 11
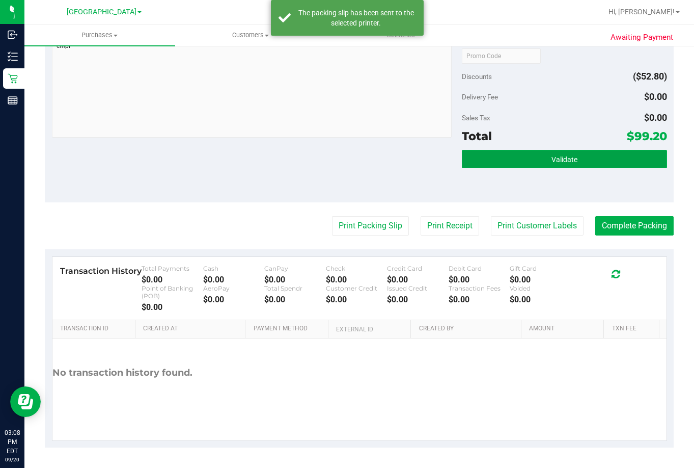
click at [602, 159] on button "Validate" at bounding box center [564, 159] width 205 height 18
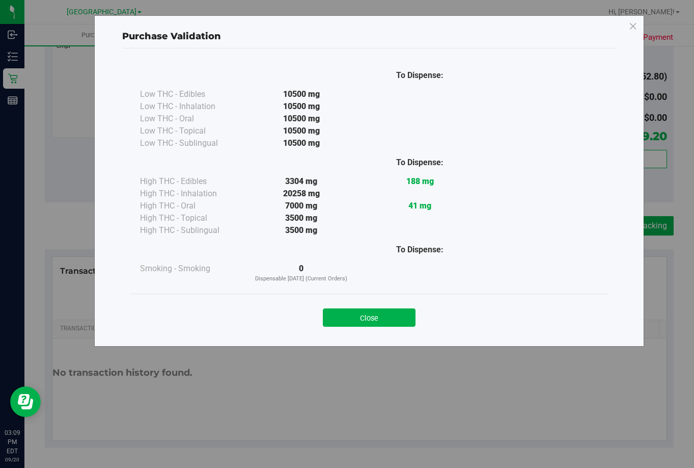
drag, startPoint x: 379, startPoint y: 317, endPoint x: 493, endPoint y: 275, distance: 121.7
click at [379, 313] on button "Close" at bounding box center [369, 317] width 93 height 18
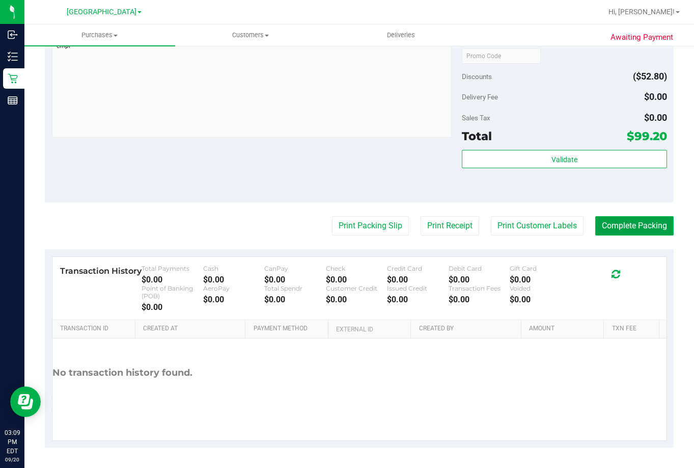
click at [634, 228] on button "Complete Packing" at bounding box center [635, 225] width 78 height 19
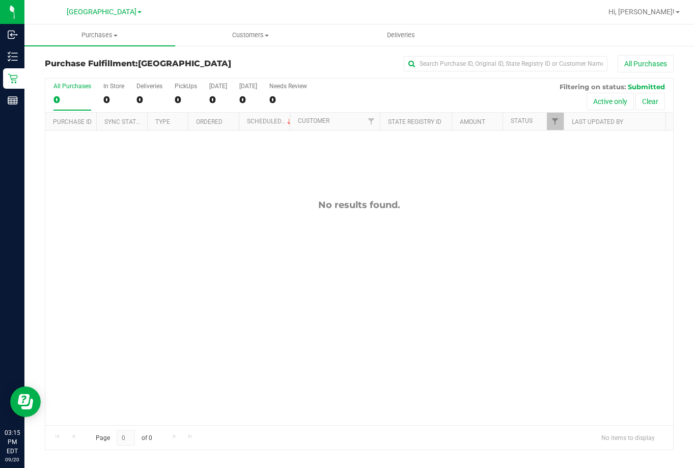
click at [170, 246] on div "No results found." at bounding box center [359, 311] width 628 height 363
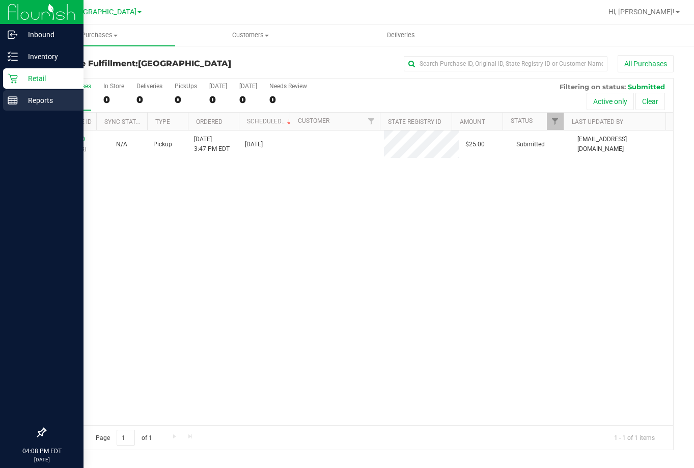
click at [13, 101] on icon at bounding box center [13, 100] width 10 height 10
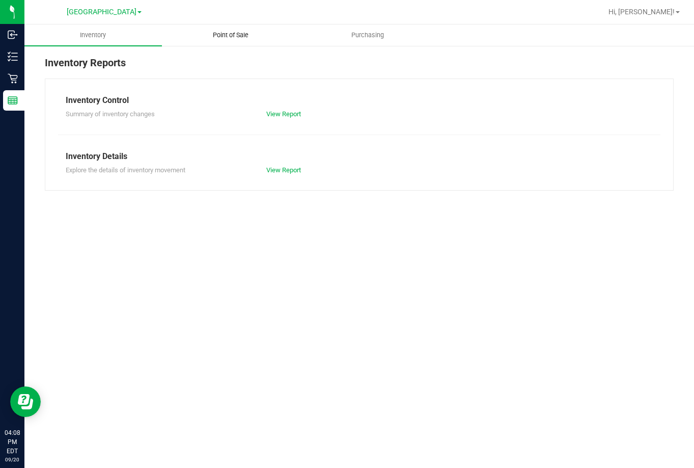
click at [236, 36] on span "Point of Sale" at bounding box center [230, 35] width 63 height 9
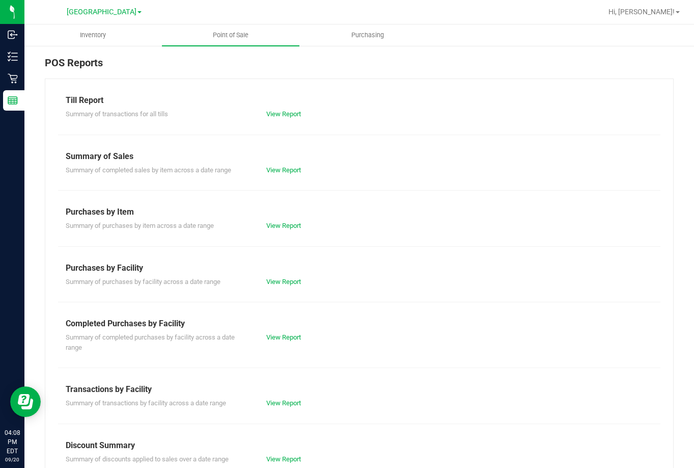
click at [275, 118] on div "View Report" at bounding box center [359, 114] width 201 height 10
click at [279, 115] on link "View Report" at bounding box center [283, 114] width 35 height 8
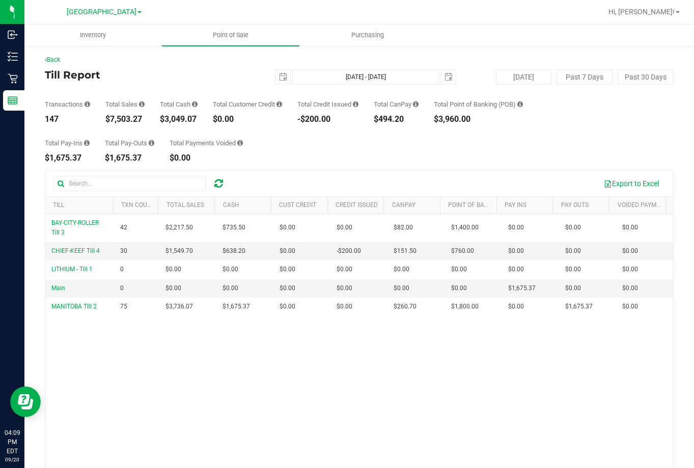
click at [486, 346] on div "BAY-CITY-ROLLER Till 3 42 $2,217.50 $735.50 $0.00 $0.00 $0.00 $82.00 $0.00 $1,4…" at bounding box center [359, 361] width 628 height 294
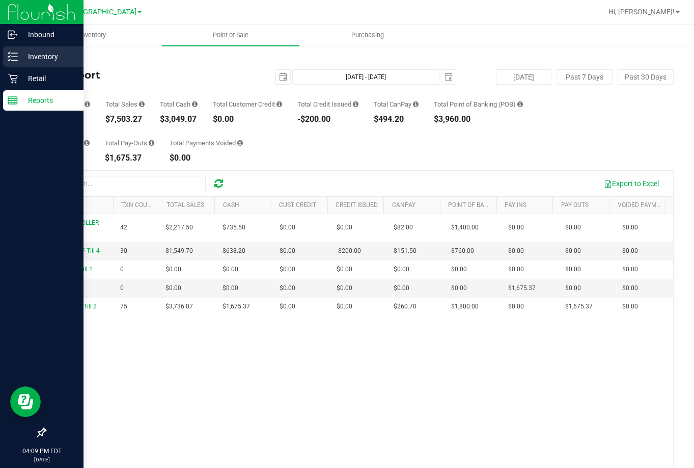
click at [19, 56] on p "Inventory" at bounding box center [48, 56] width 61 height 12
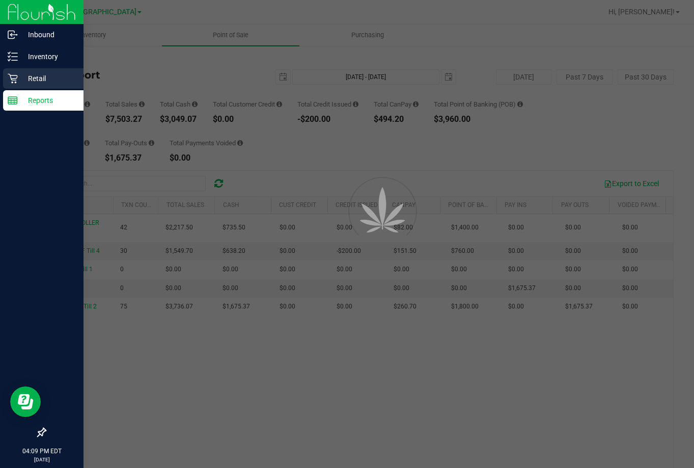
click at [27, 73] on p "Retail" at bounding box center [48, 78] width 61 height 12
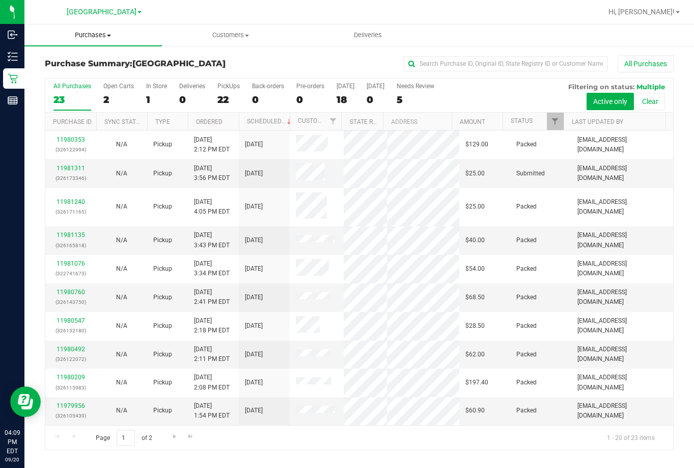
click at [94, 33] on span "Purchases" at bounding box center [93, 35] width 138 height 9
click at [77, 70] on span "Fulfillment" at bounding box center [55, 73] width 63 height 9
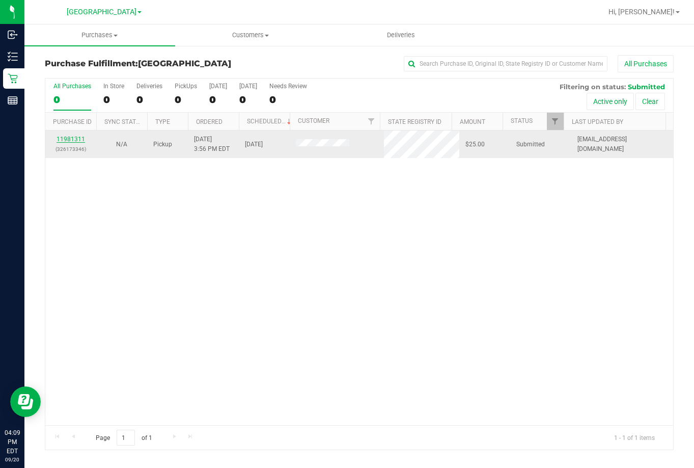
click at [64, 140] on link "11981311" at bounding box center [71, 139] width 29 height 7
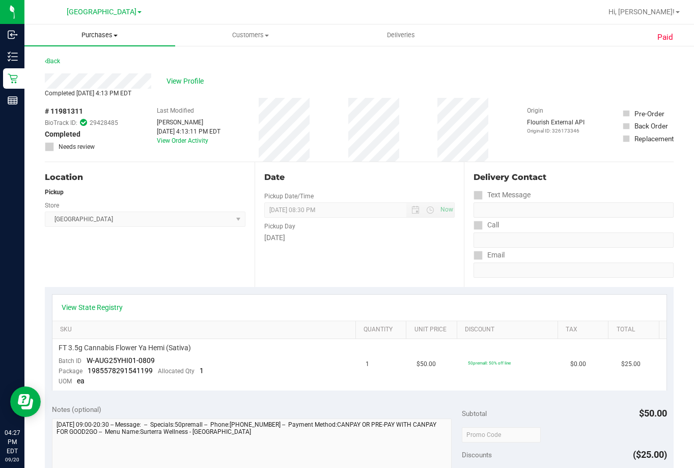
click at [90, 36] on span "Purchases" at bounding box center [99, 35] width 151 height 9
click at [85, 72] on span "Fulfillment" at bounding box center [55, 73] width 63 height 9
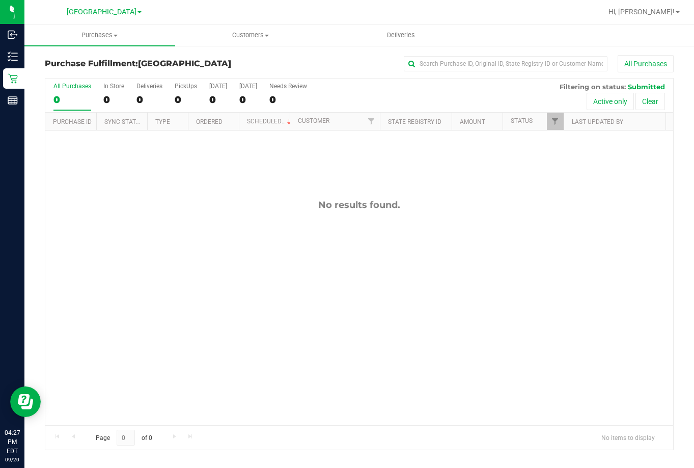
click at [120, 168] on div "No results found." at bounding box center [359, 311] width 628 height 363
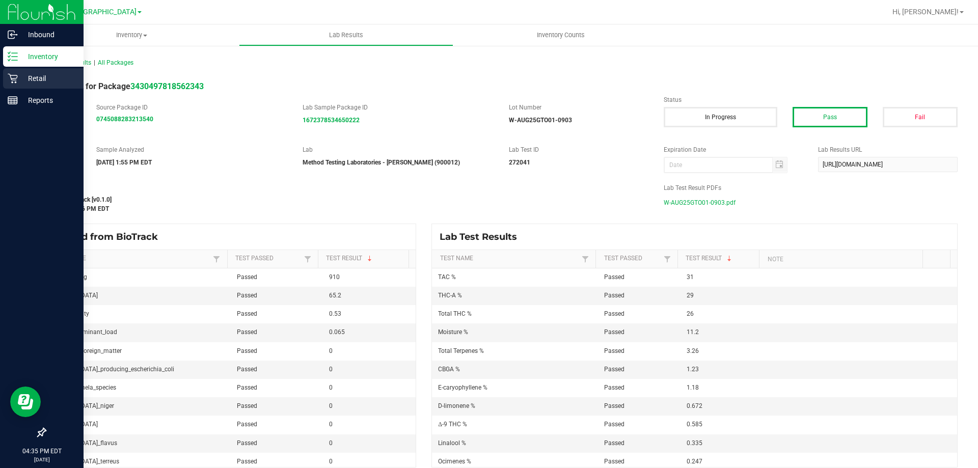
click at [50, 76] on p "Retail" at bounding box center [48, 78] width 61 height 12
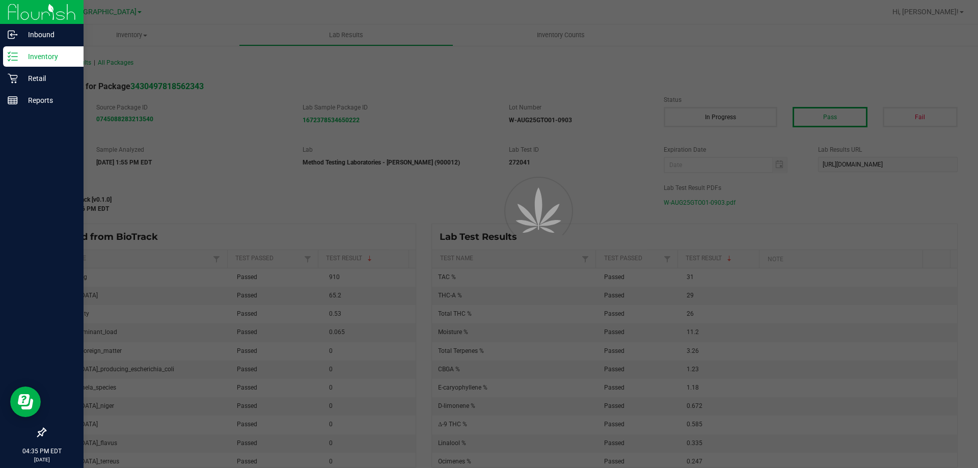
click at [50, 61] on p "Inventory" at bounding box center [48, 56] width 61 height 12
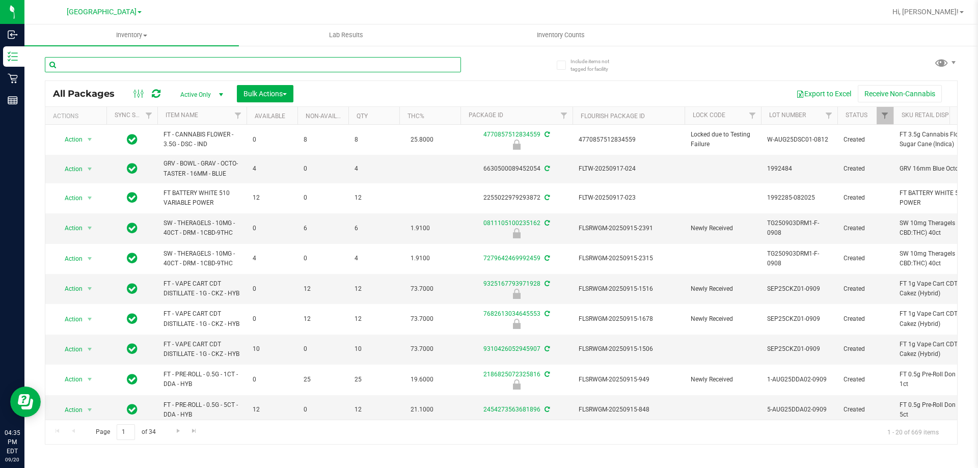
click at [159, 66] on input "text" at bounding box center [253, 64] width 416 height 15
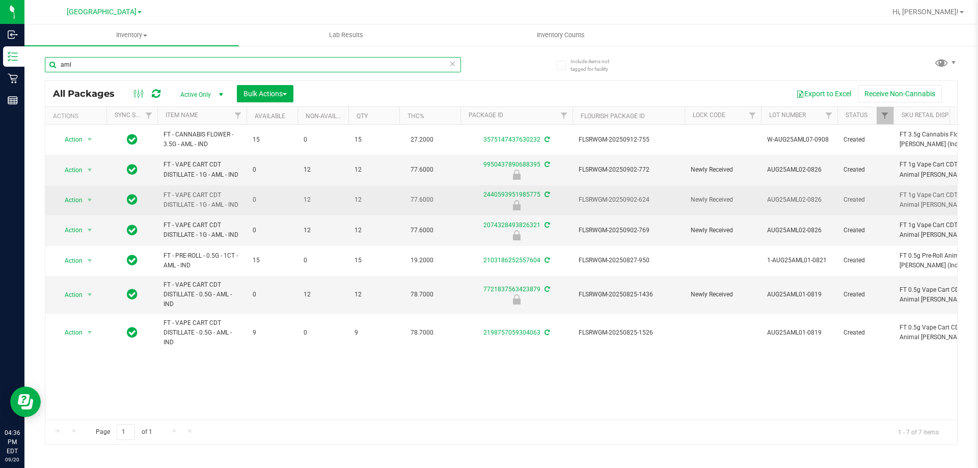
type input "aml"
click at [631, 197] on span "FLSRWGM-20250902-624" at bounding box center [629, 200] width 100 height 10
click at [73, 199] on span "Action" at bounding box center [70, 200] width 28 height 14
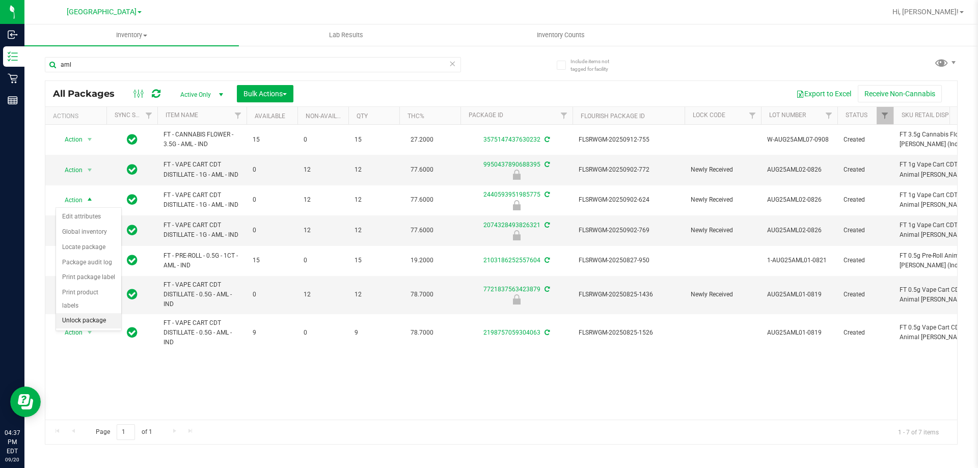
click at [88, 313] on li "Unlock package" at bounding box center [88, 320] width 65 height 15
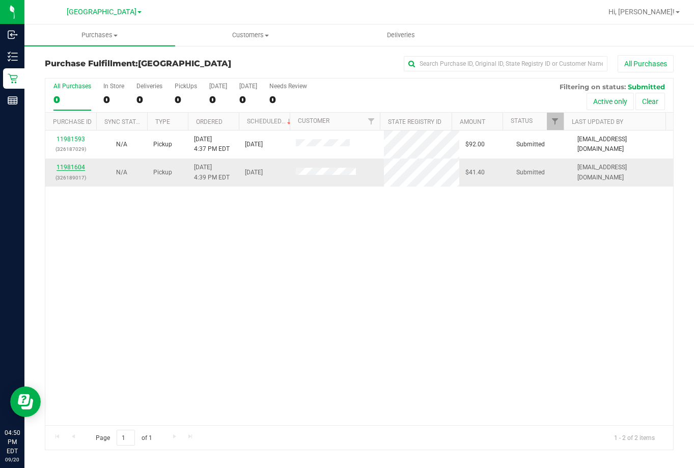
click at [71, 166] on link "11981604" at bounding box center [71, 167] width 29 height 7
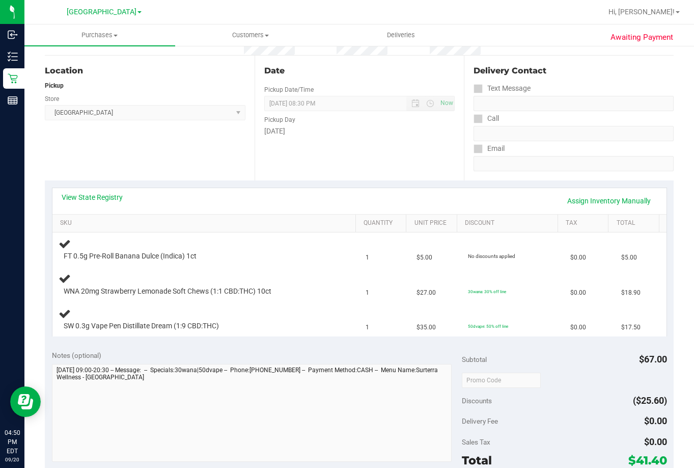
scroll to position [102, 0]
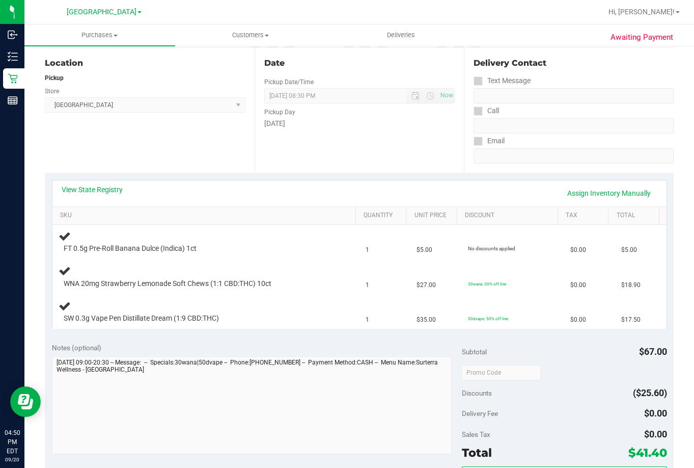
click at [164, 165] on div "Location Pickup Store Lakeland WC Select Store Bonita Springs WC Boynton Beach …" at bounding box center [150, 110] width 210 height 125
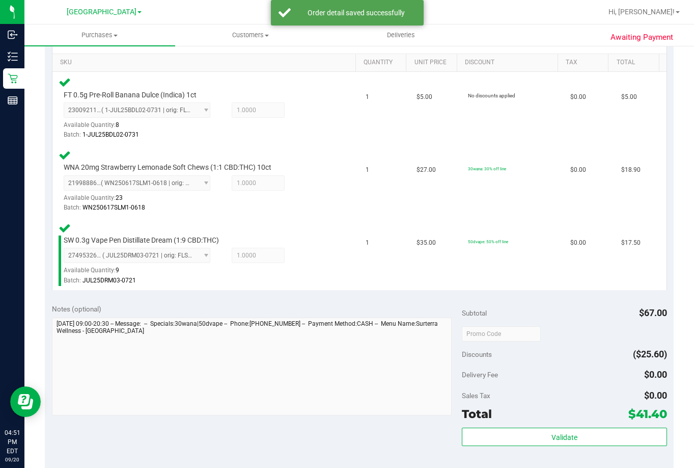
scroll to position [357, 0]
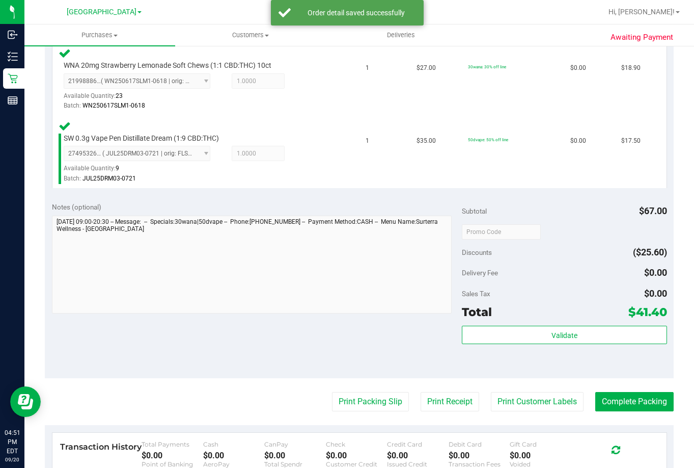
click at [584, 345] on div "Validate" at bounding box center [564, 349] width 205 height 46
click at [583, 344] on div "Validate" at bounding box center [564, 335] width 205 height 19
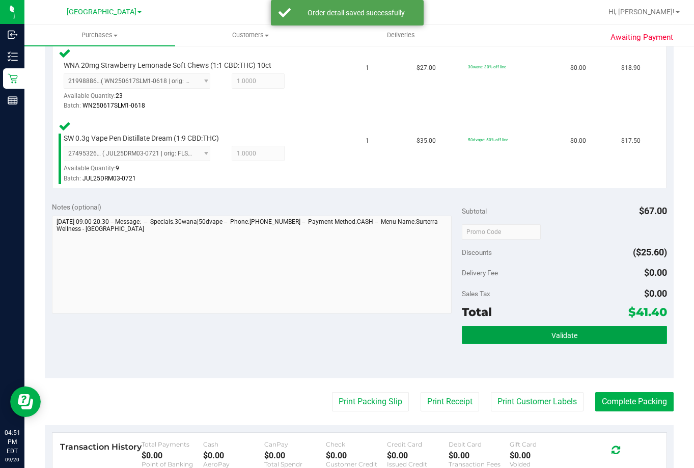
click at [581, 339] on button "Validate" at bounding box center [564, 335] width 205 height 18
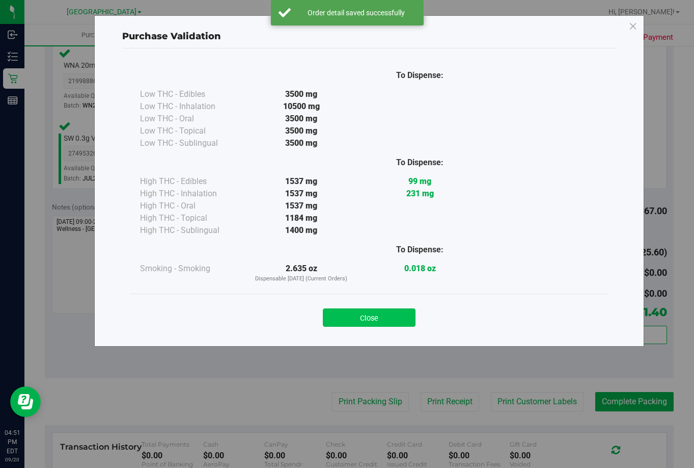
click at [387, 318] on button "Close" at bounding box center [369, 317] width 93 height 18
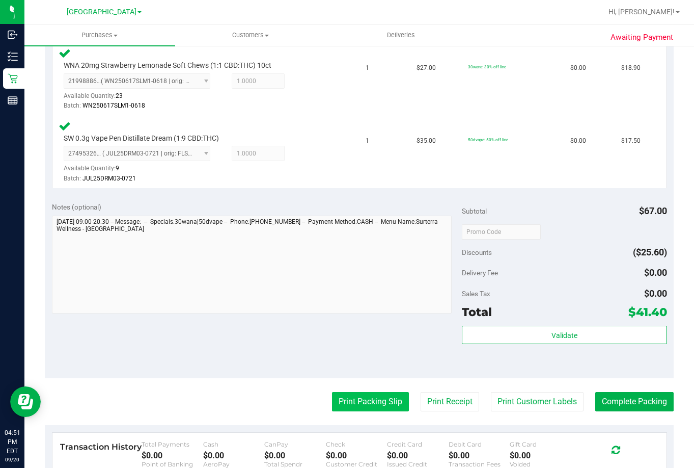
click at [374, 405] on button "Print Packing Slip" at bounding box center [370, 401] width 77 height 19
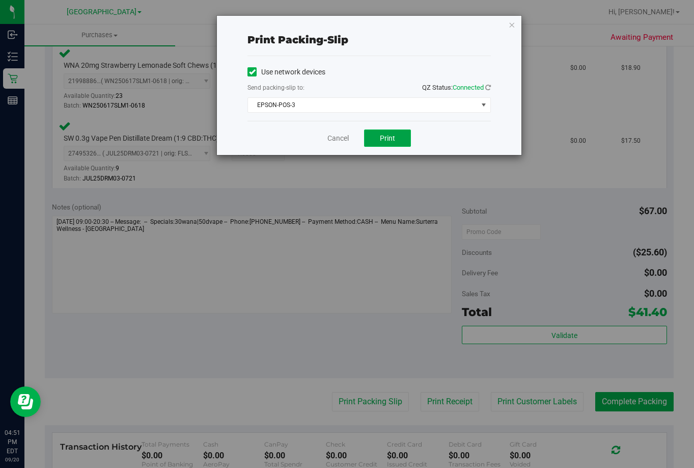
click at [388, 138] on span "Print" at bounding box center [387, 138] width 15 height 8
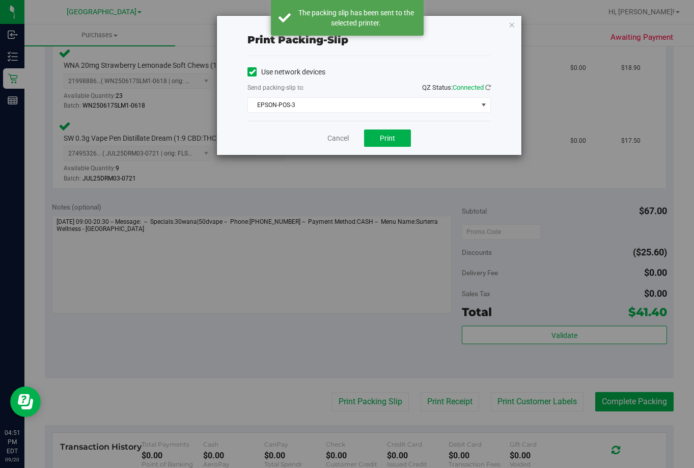
click at [333, 144] on div "Cancel Print" at bounding box center [370, 138] width 244 height 34
click at [336, 139] on link "Cancel" at bounding box center [338, 138] width 21 height 11
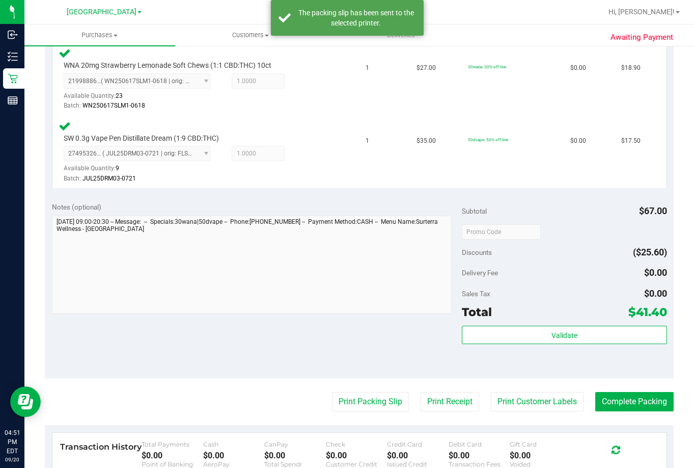
scroll to position [509, 0]
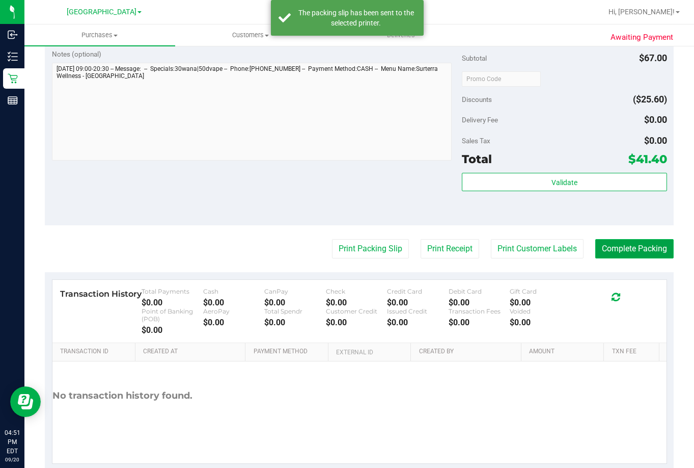
click at [606, 247] on button "Complete Packing" at bounding box center [635, 248] width 78 height 19
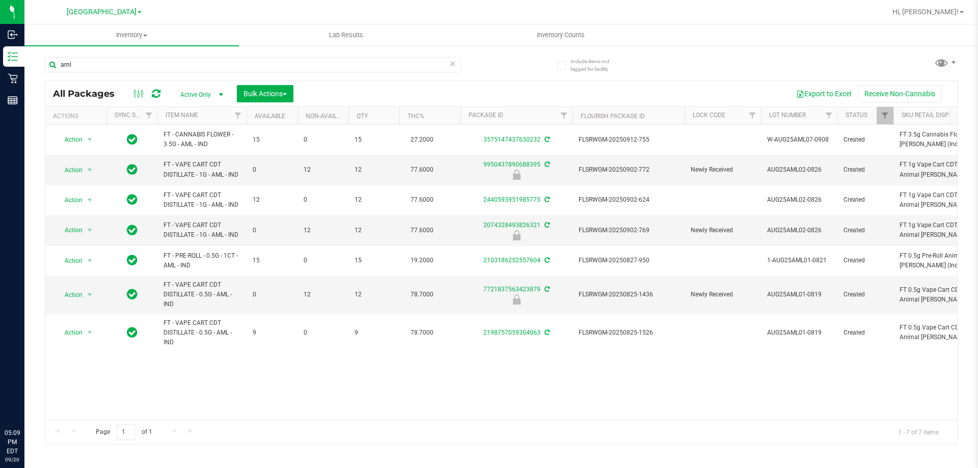
click at [177, 61] on input "aml" at bounding box center [253, 64] width 416 height 15
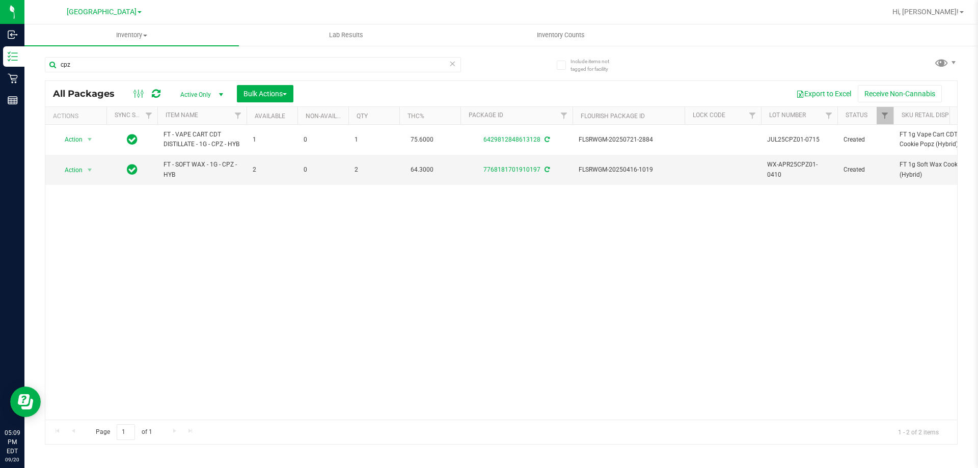
type input "cpz"
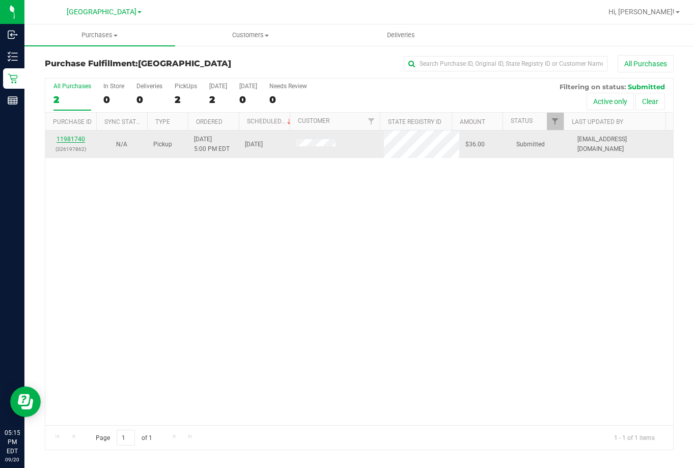
click at [63, 138] on link "11981740" at bounding box center [71, 139] width 29 height 7
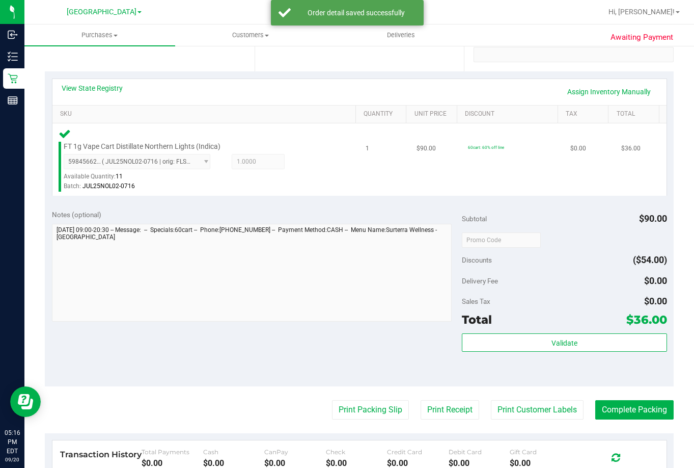
scroll to position [204, 0]
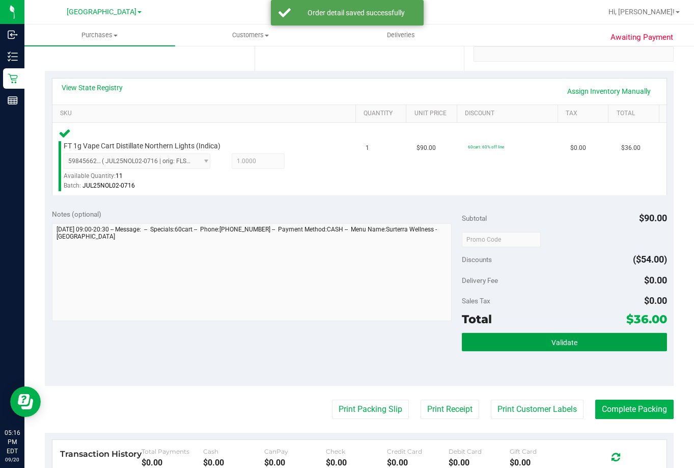
drag, startPoint x: 581, startPoint y: 343, endPoint x: 566, endPoint y: 302, distance: 44.0
click at [581, 343] on button "Validate" at bounding box center [564, 342] width 205 height 18
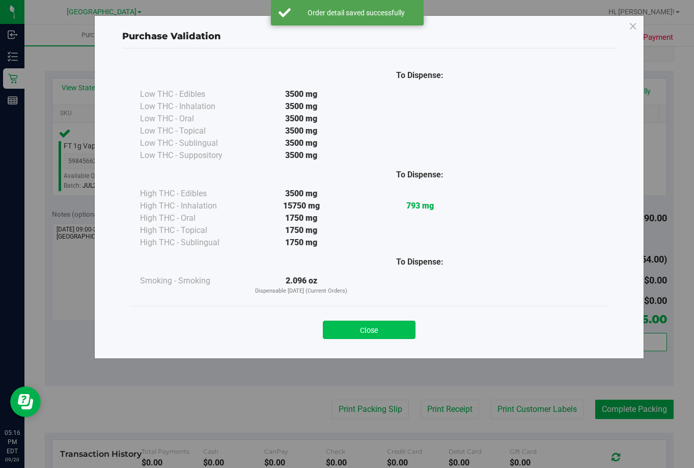
click at [359, 333] on button "Close" at bounding box center [369, 329] width 93 height 18
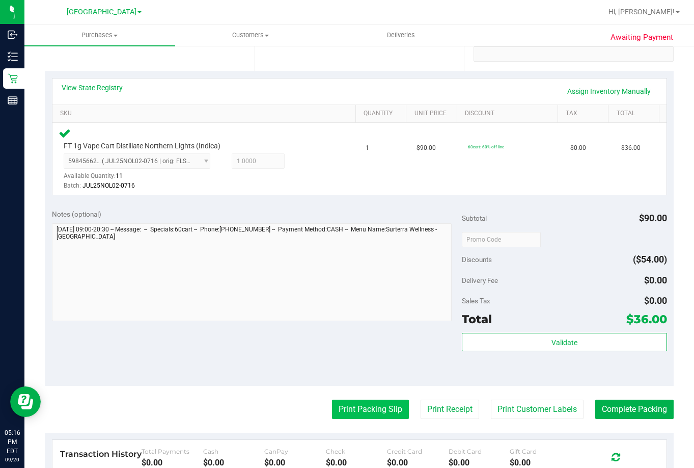
click at [360, 407] on button "Print Packing Slip" at bounding box center [370, 408] width 77 height 19
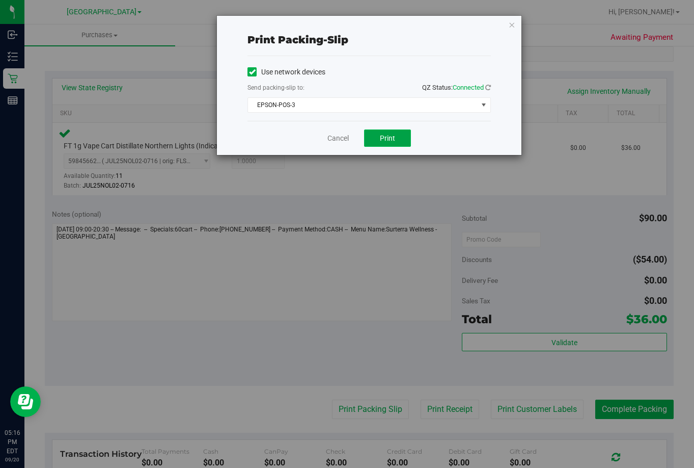
click at [383, 134] on span "Print" at bounding box center [387, 138] width 15 height 8
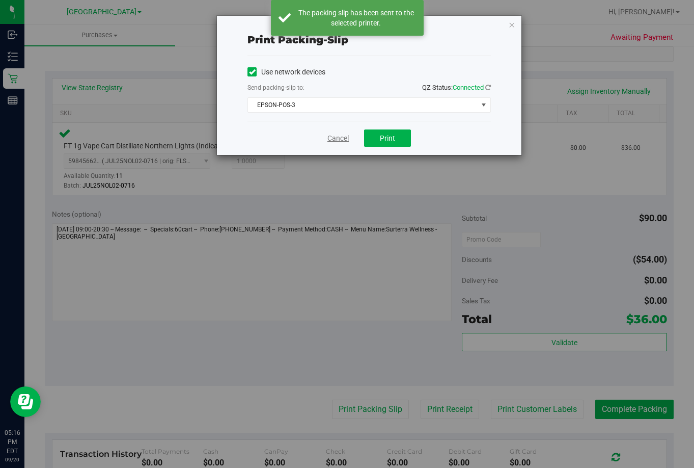
click at [335, 138] on link "Cancel" at bounding box center [338, 138] width 21 height 11
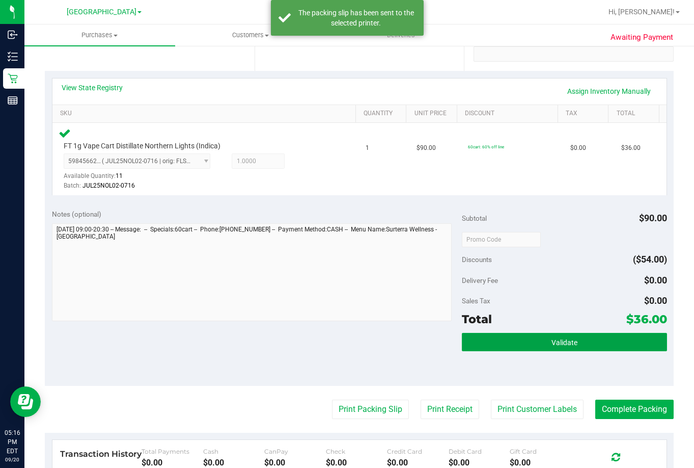
drag, startPoint x: 609, startPoint y: 336, endPoint x: 604, endPoint y: 331, distance: 7.2
click at [607, 336] on button "Validate" at bounding box center [564, 342] width 205 height 18
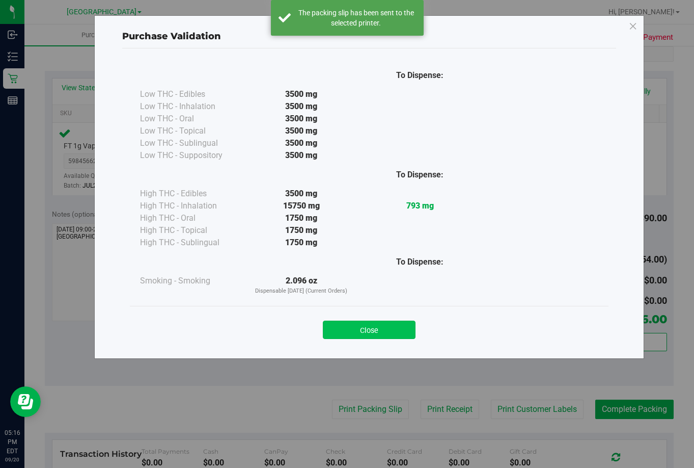
click at [380, 328] on button "Close" at bounding box center [369, 329] width 93 height 18
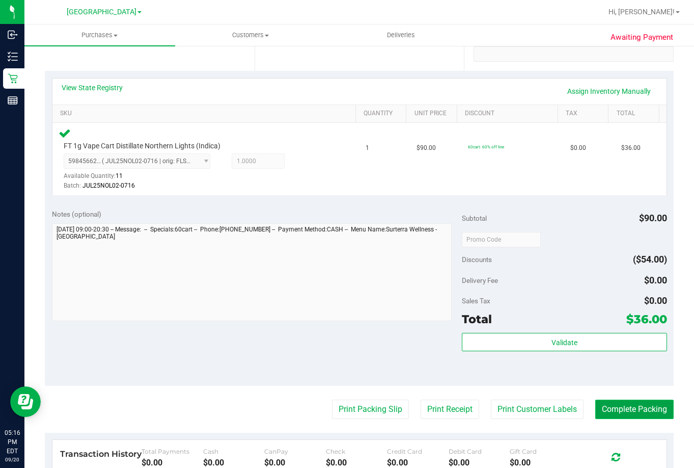
click at [651, 413] on button "Complete Packing" at bounding box center [635, 408] width 78 height 19
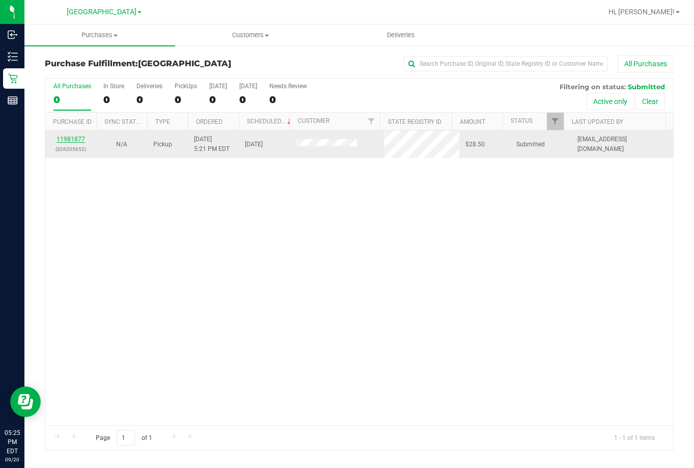
click at [84, 140] on link "11981877" at bounding box center [71, 139] width 29 height 7
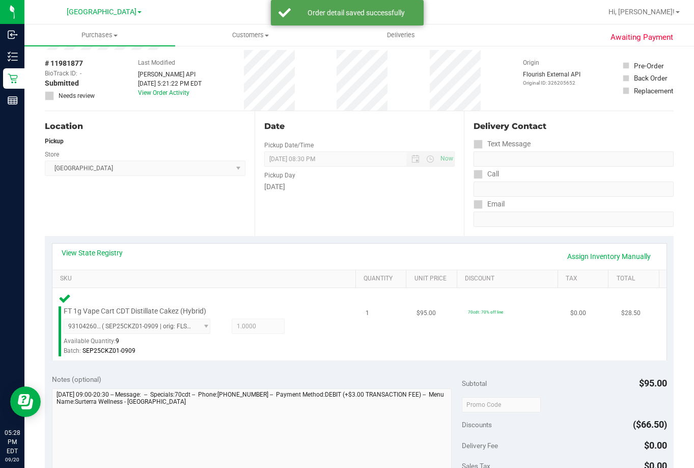
scroll to position [153, 0]
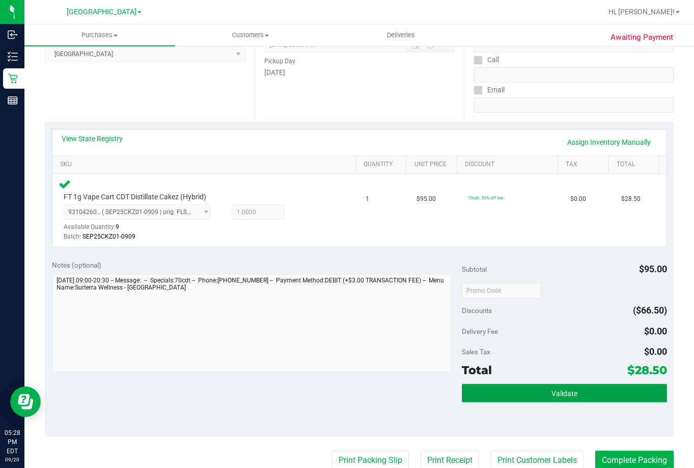
click at [507, 389] on button "Validate" at bounding box center [564, 393] width 205 height 18
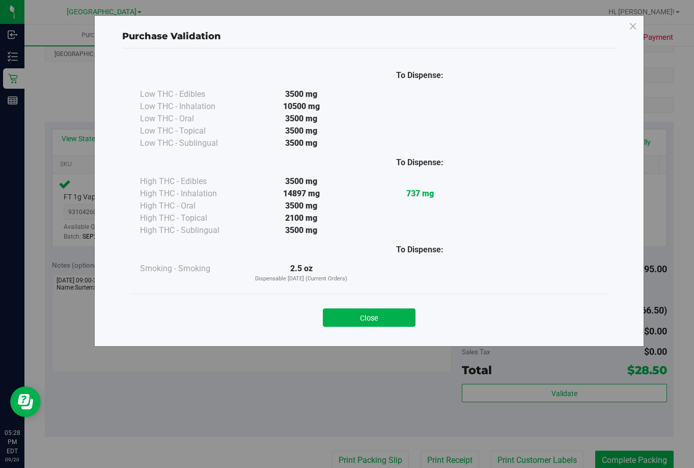
click at [354, 307] on div "Close" at bounding box center [370, 314] width 464 height 25
click at [355, 322] on button "Close" at bounding box center [369, 317] width 93 height 18
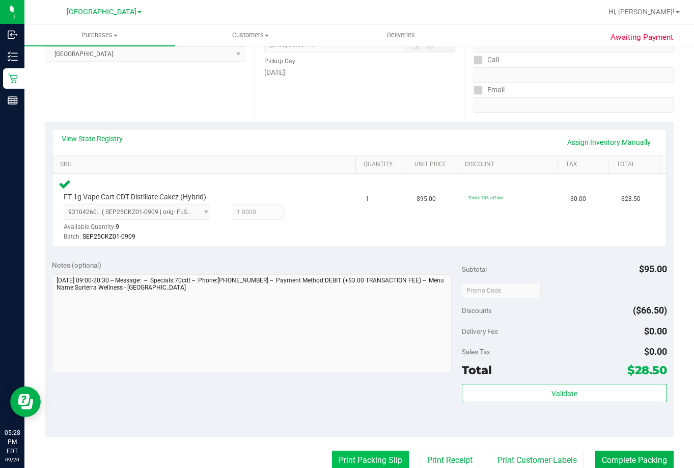
click at [352, 459] on button "Print Packing Slip" at bounding box center [370, 459] width 77 height 19
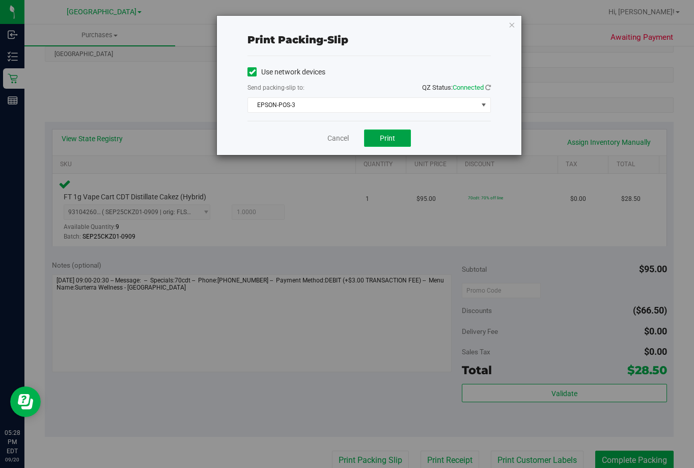
click at [386, 137] on span "Print" at bounding box center [387, 138] width 15 height 8
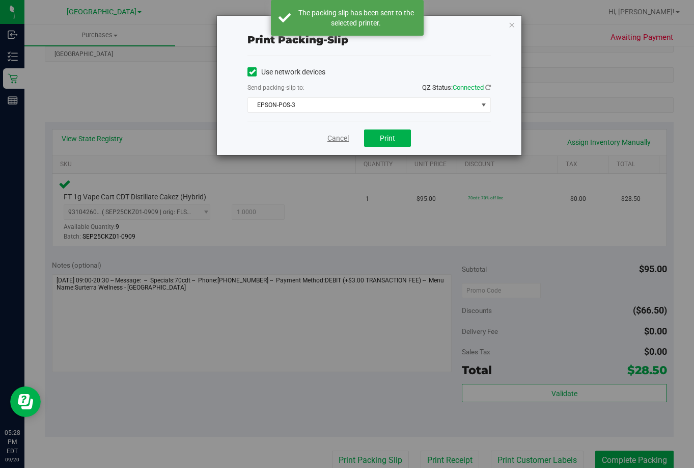
click at [339, 138] on link "Cancel" at bounding box center [338, 138] width 21 height 11
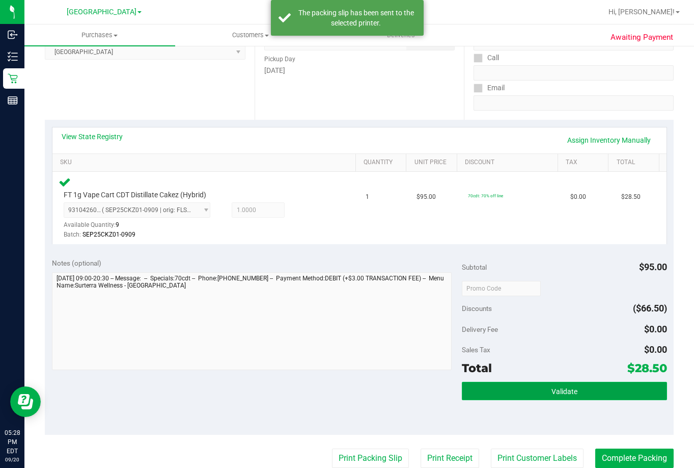
click at [589, 387] on button "Validate" at bounding box center [564, 391] width 205 height 18
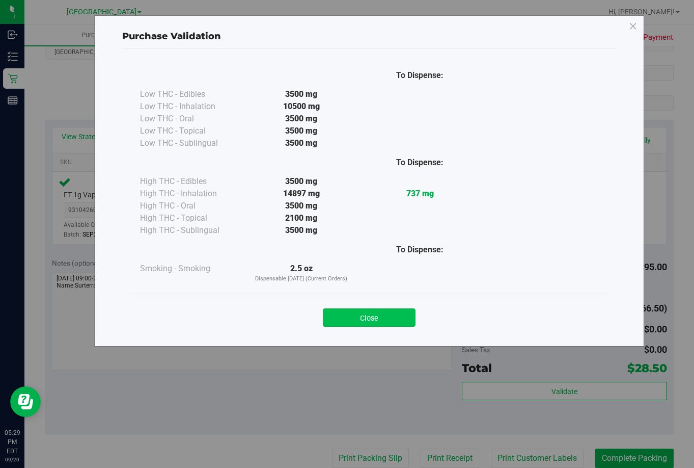
click at [364, 317] on button "Close" at bounding box center [369, 317] width 93 height 18
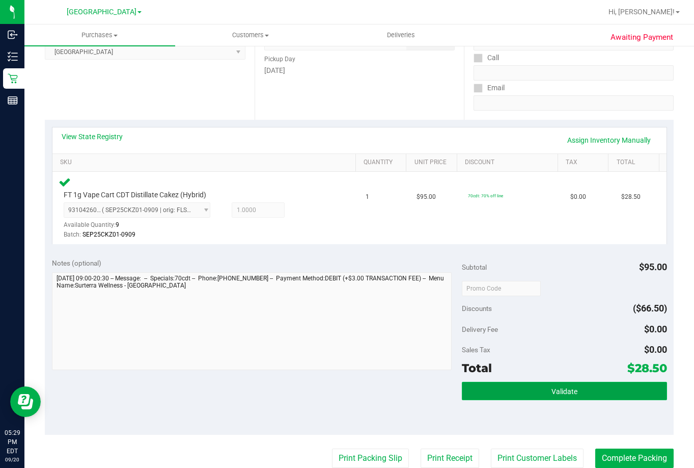
click at [556, 389] on span "Validate" at bounding box center [565, 391] width 26 height 8
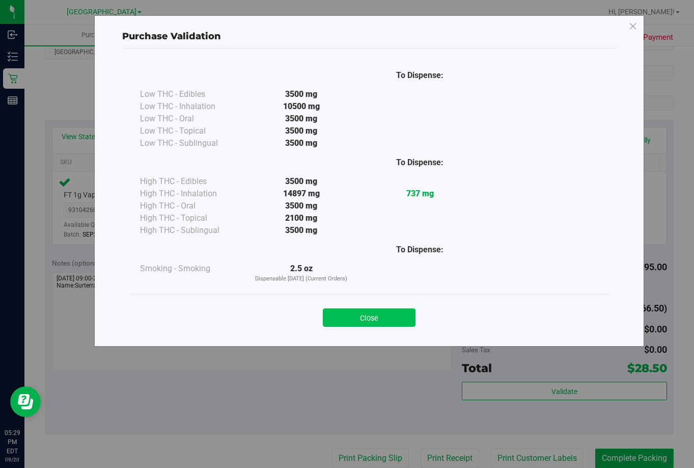
click at [377, 321] on button "Close" at bounding box center [369, 317] width 93 height 18
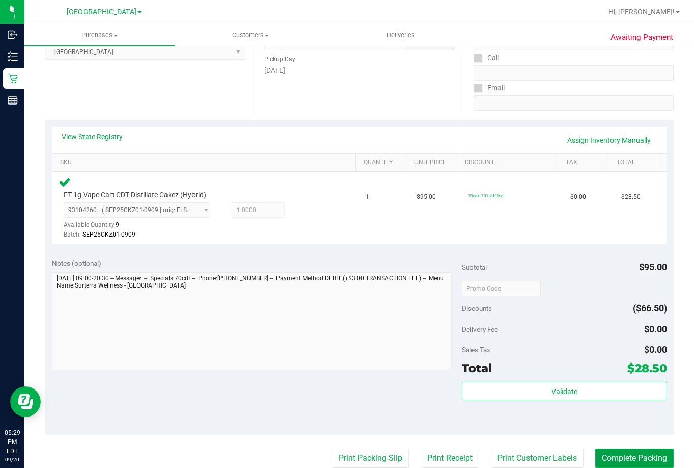
click at [634, 464] on button "Complete Packing" at bounding box center [635, 457] width 78 height 19
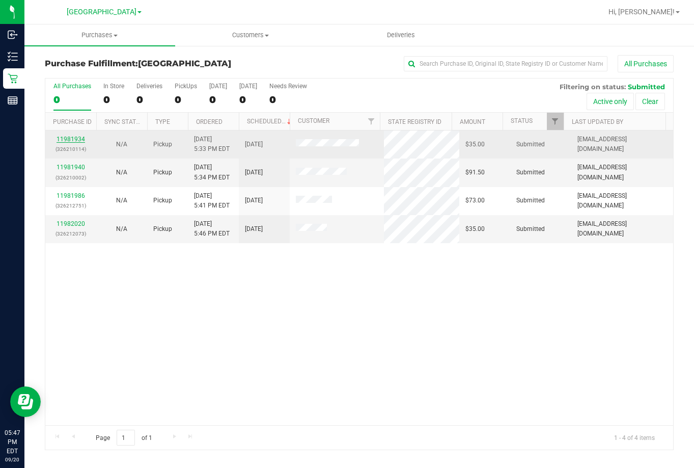
click at [70, 140] on link "11981934" at bounding box center [71, 139] width 29 height 7
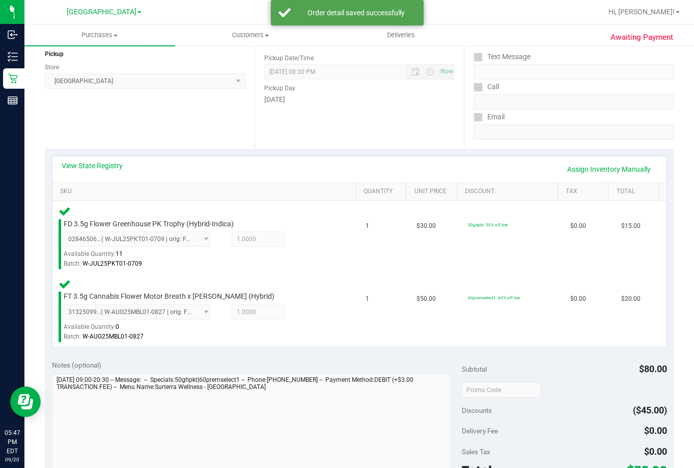
scroll to position [255, 0]
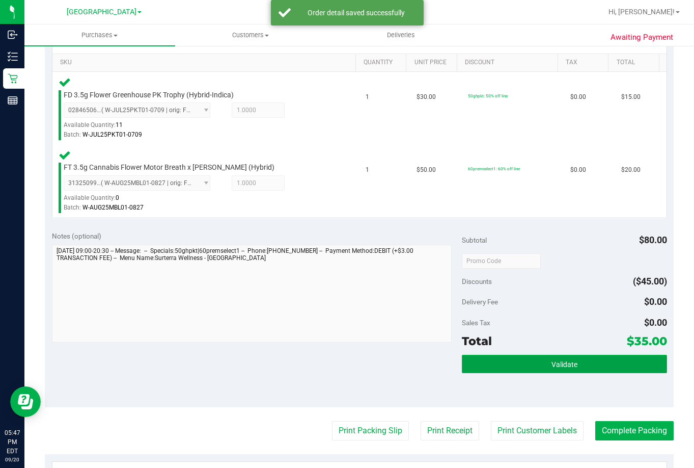
click at [601, 364] on button "Validate" at bounding box center [564, 364] width 205 height 18
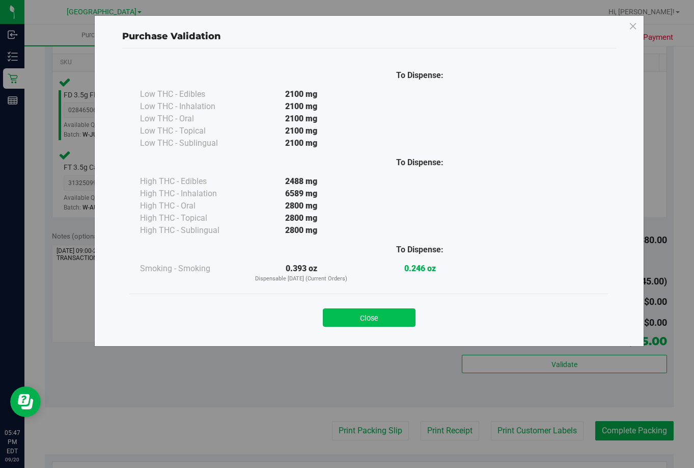
click at [368, 317] on button "Close" at bounding box center [369, 317] width 93 height 18
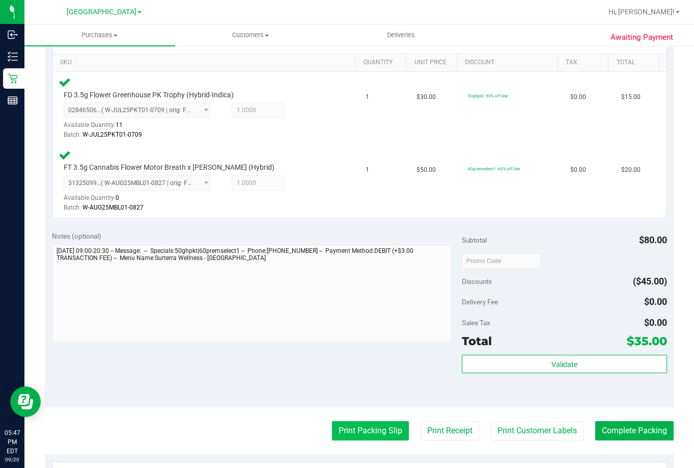
click at [368, 431] on button "Print Packing Slip" at bounding box center [370, 430] width 77 height 19
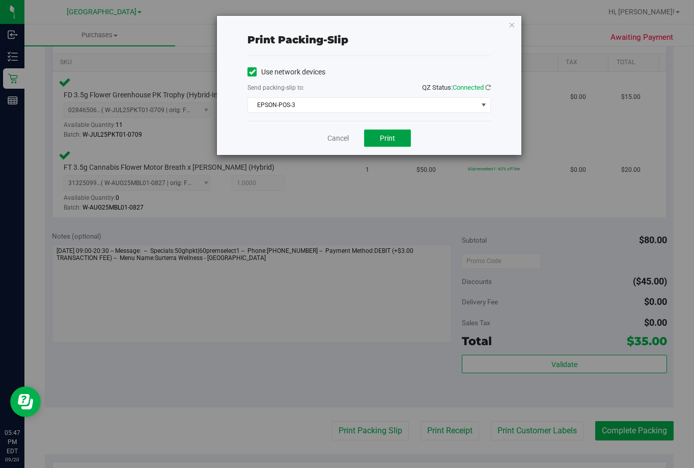
click at [391, 134] on span "Print" at bounding box center [387, 138] width 15 height 8
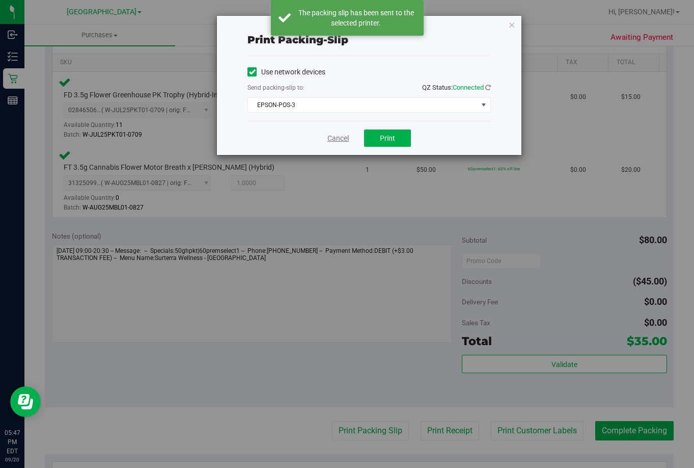
click at [340, 137] on link "Cancel" at bounding box center [338, 138] width 21 height 11
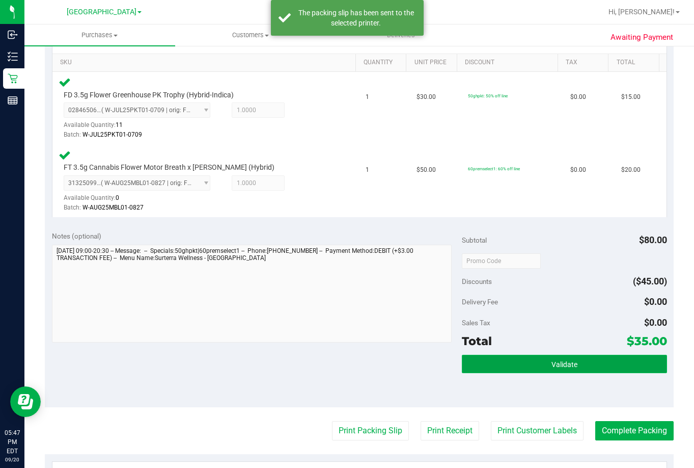
click at [492, 360] on button "Validate" at bounding box center [564, 364] width 205 height 18
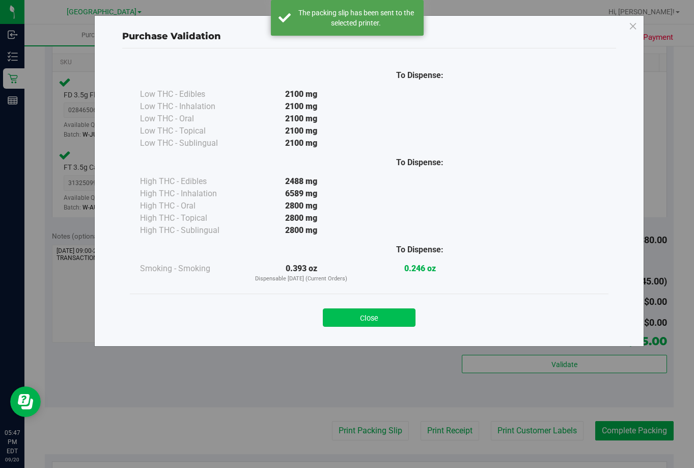
click at [385, 320] on button "Close" at bounding box center [369, 317] width 93 height 18
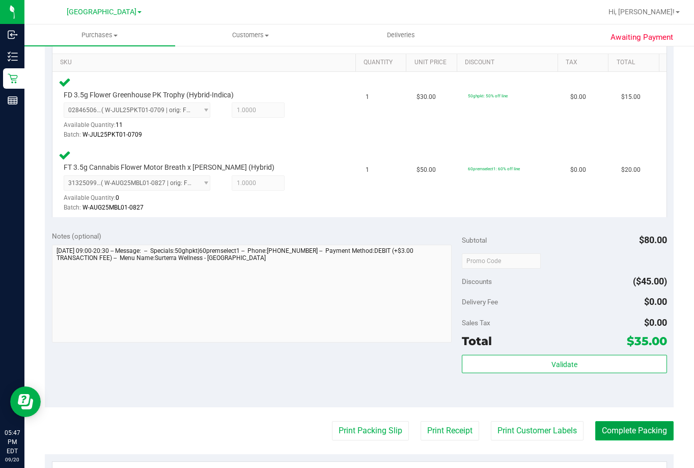
click at [632, 429] on button "Complete Packing" at bounding box center [635, 430] width 78 height 19
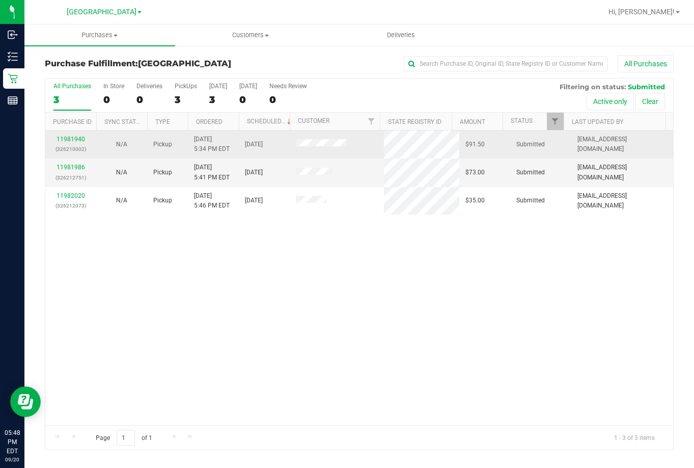
click at [85, 138] on div "11981940 (326210002)" at bounding box center [70, 143] width 39 height 19
click at [83, 138] on link "11981940" at bounding box center [71, 139] width 29 height 7
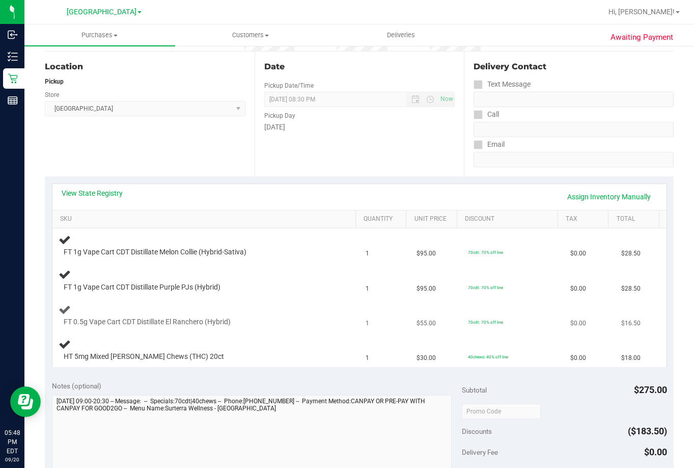
scroll to position [102, 0]
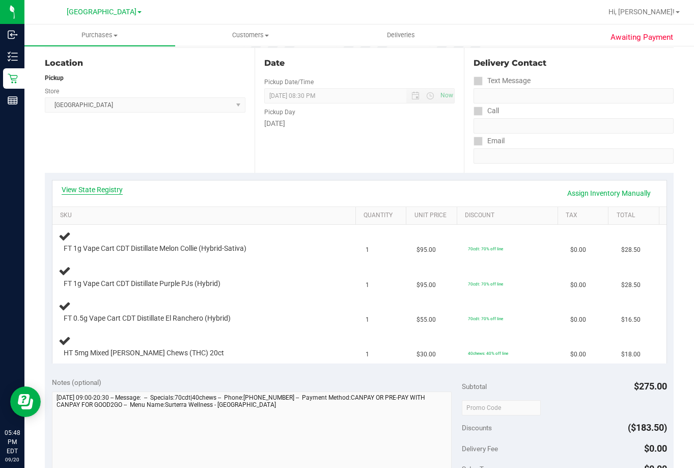
click at [101, 186] on link "View State Registry" at bounding box center [92, 189] width 61 height 10
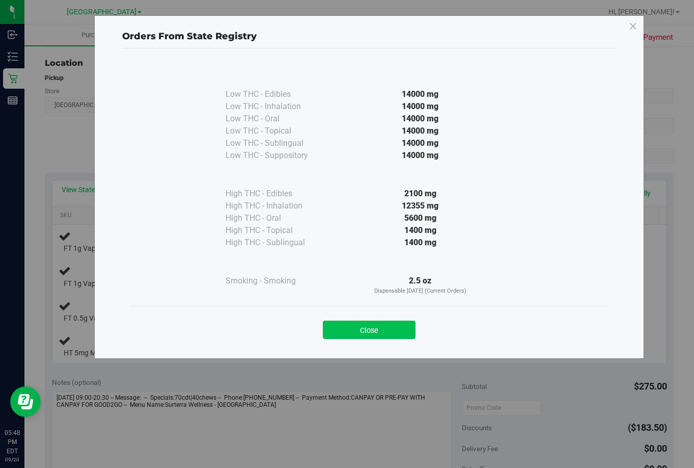
click at [361, 331] on button "Close" at bounding box center [369, 329] width 93 height 18
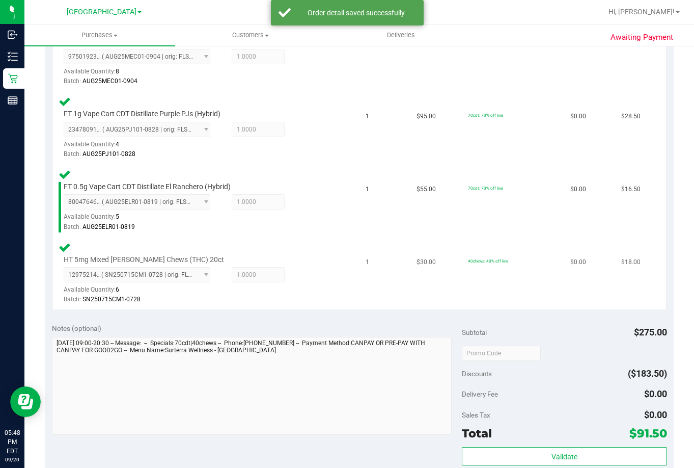
scroll to position [408, 0]
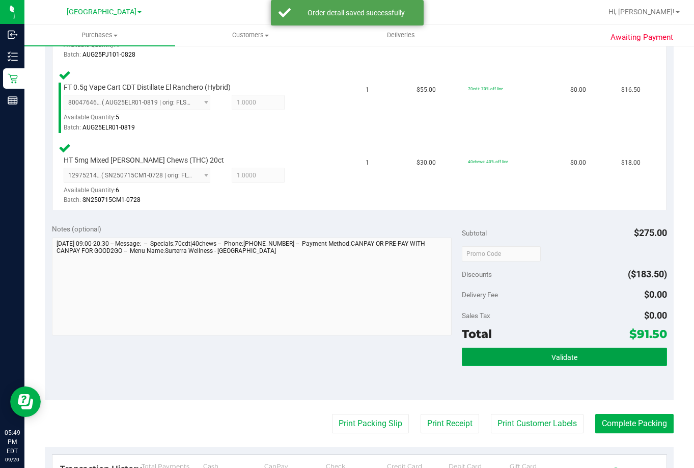
click at [535, 357] on button "Validate" at bounding box center [564, 356] width 205 height 18
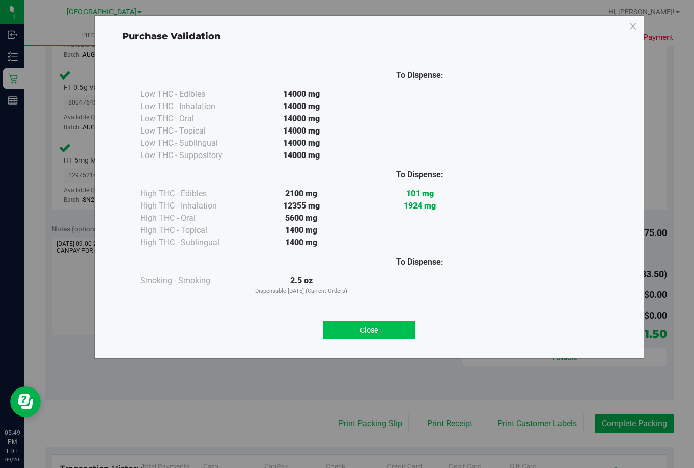
click at [376, 325] on button "Close" at bounding box center [369, 329] width 93 height 18
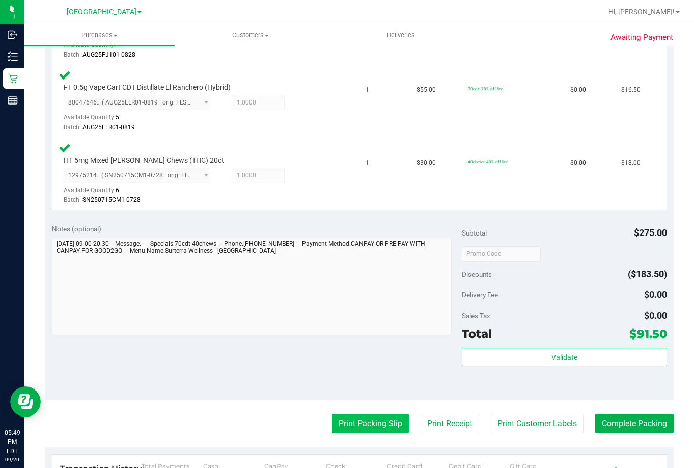
click at [353, 417] on button "Print Packing Slip" at bounding box center [370, 423] width 77 height 19
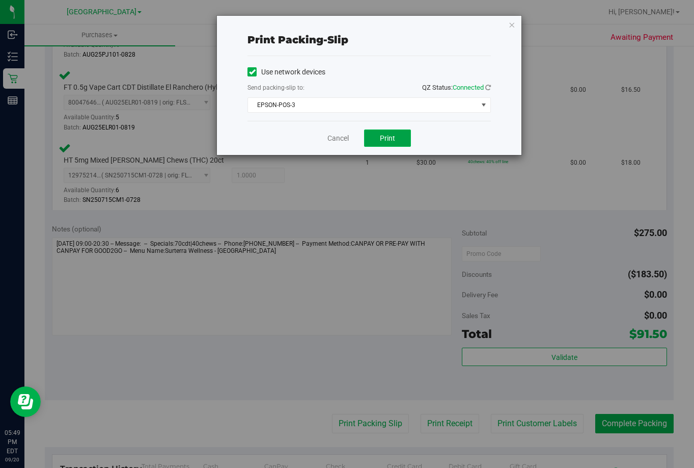
click at [391, 137] on span "Print" at bounding box center [387, 138] width 15 height 8
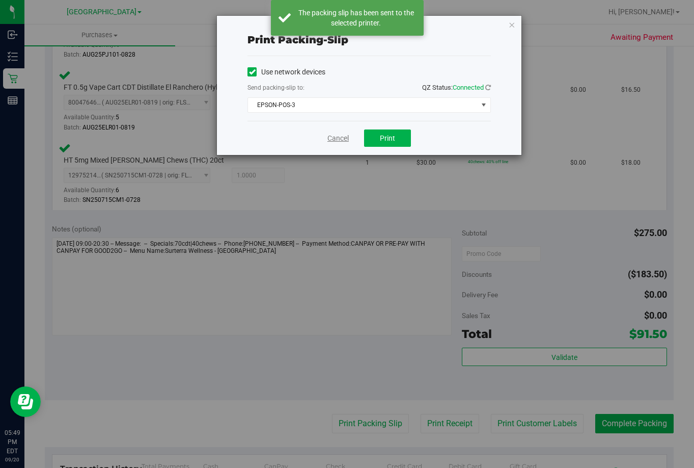
click at [337, 135] on link "Cancel" at bounding box center [338, 138] width 21 height 11
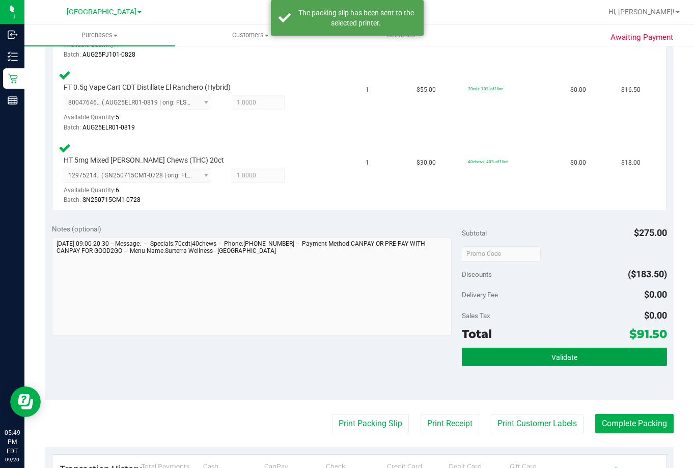
click at [518, 353] on button "Validate" at bounding box center [564, 356] width 205 height 18
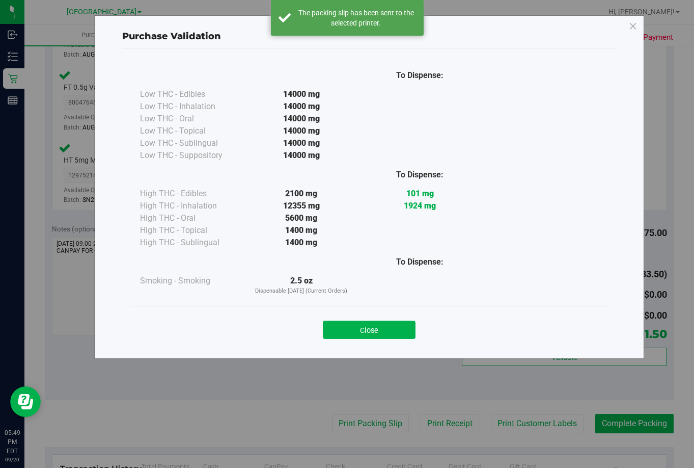
click at [349, 323] on button "Close" at bounding box center [369, 329] width 93 height 18
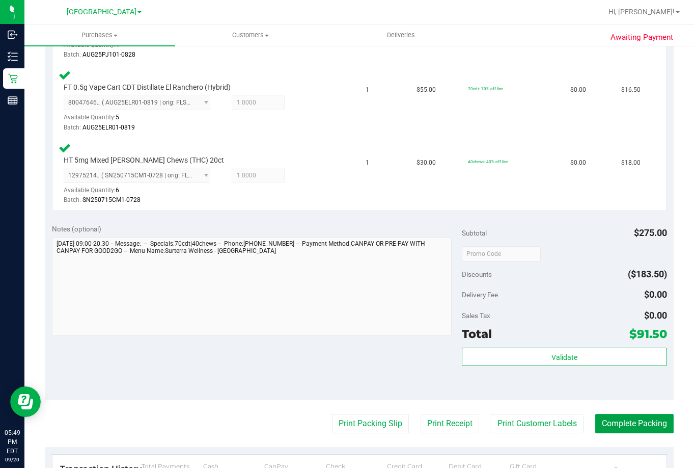
drag, startPoint x: 637, startPoint y: 422, endPoint x: 664, endPoint y: 405, distance: 32.2
click at [637, 422] on button "Complete Packing" at bounding box center [635, 423] width 78 height 19
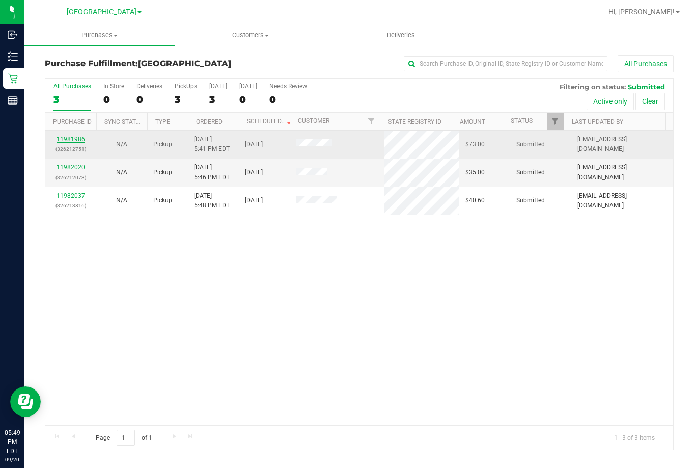
click at [76, 138] on link "11981986" at bounding box center [71, 139] width 29 height 7
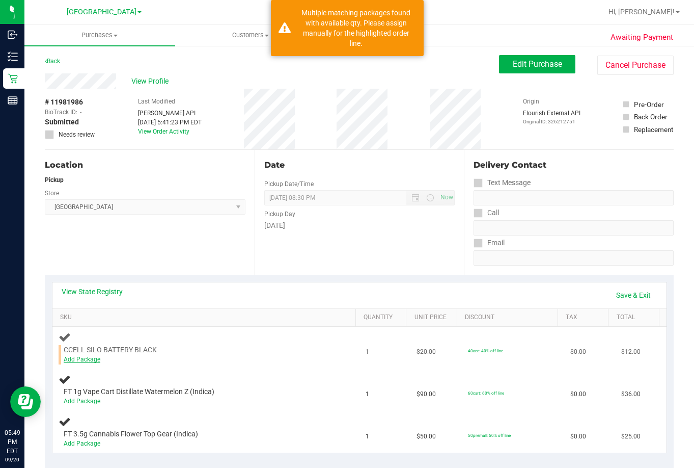
click at [86, 361] on link "Add Package" at bounding box center [82, 359] width 37 height 7
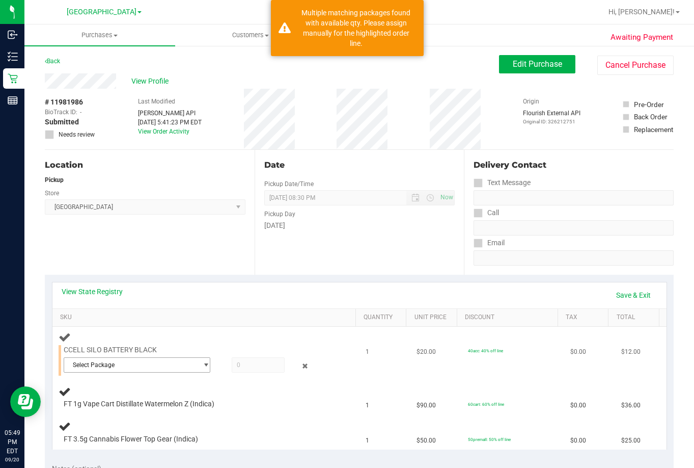
click at [108, 368] on span "Select Package" at bounding box center [130, 365] width 133 height 14
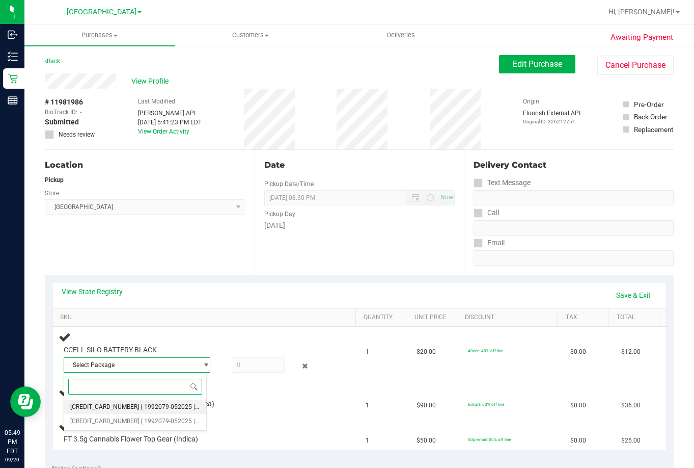
click at [141, 407] on span "( 1992079-052025 | orig: FLTW-20250905-005 )" at bounding box center [206, 406] width 130 height 7
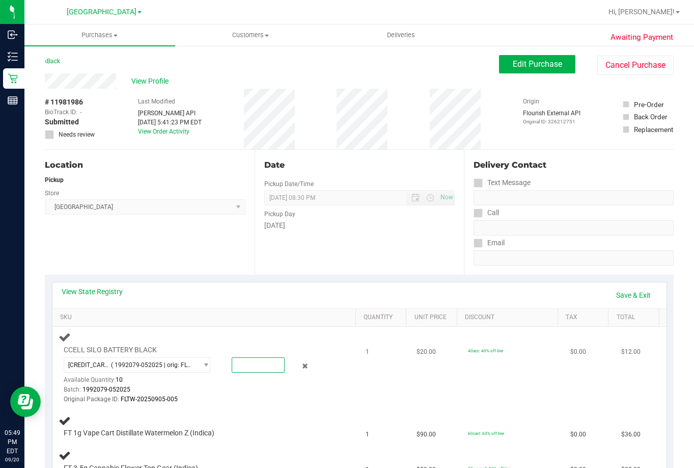
click at [261, 365] on span at bounding box center [258, 364] width 53 height 15
type input "1"
type input "1.0000"
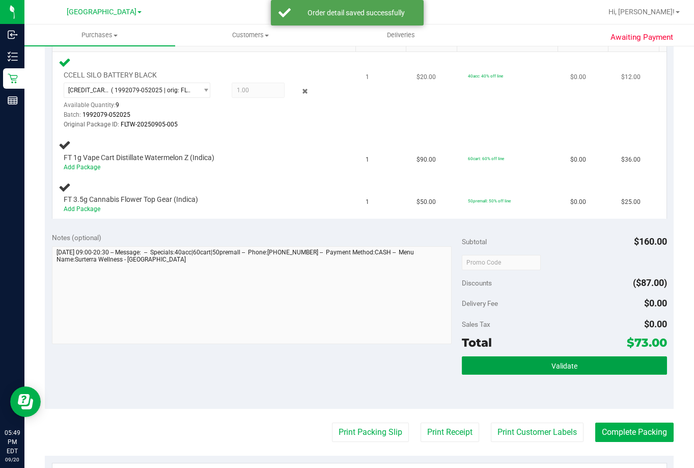
scroll to position [226, 0]
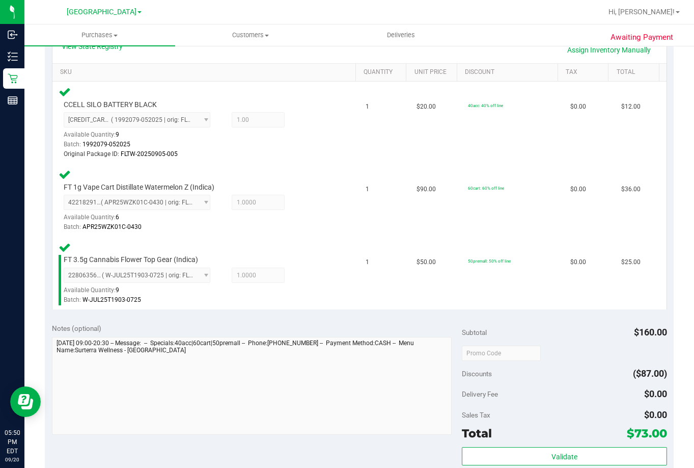
scroll to position [357, 0]
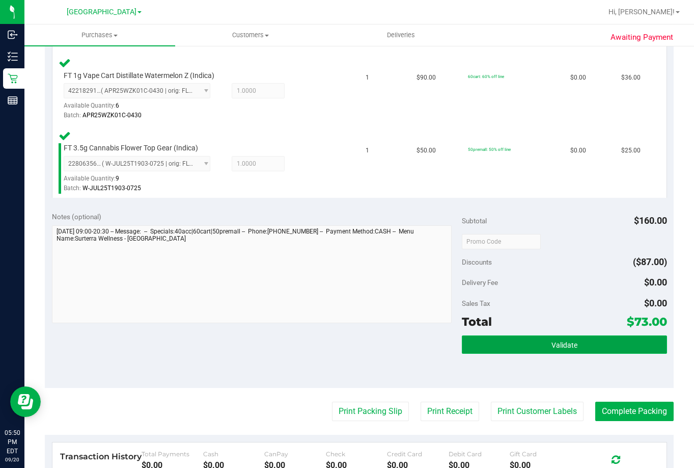
click at [493, 339] on button "Validate" at bounding box center [564, 344] width 205 height 18
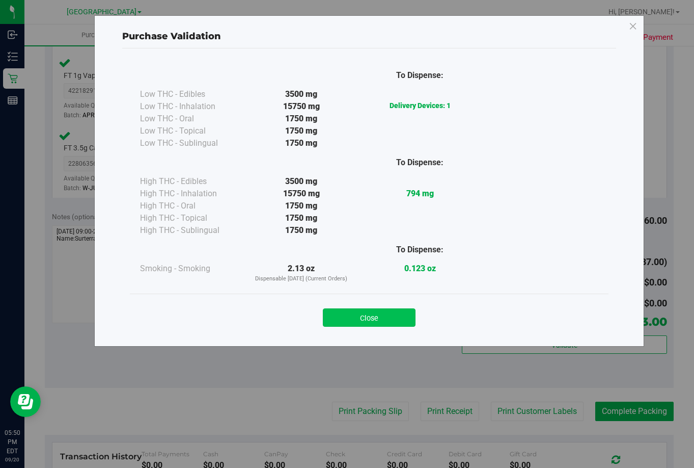
click at [359, 318] on button "Close" at bounding box center [369, 317] width 93 height 18
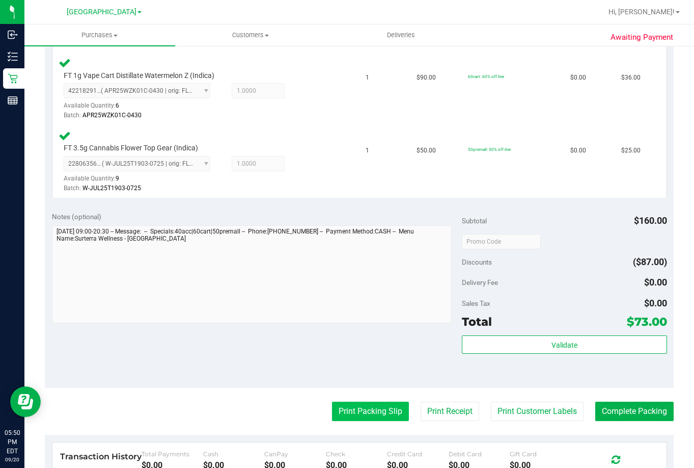
click at [370, 411] on button "Print Packing Slip" at bounding box center [370, 410] width 77 height 19
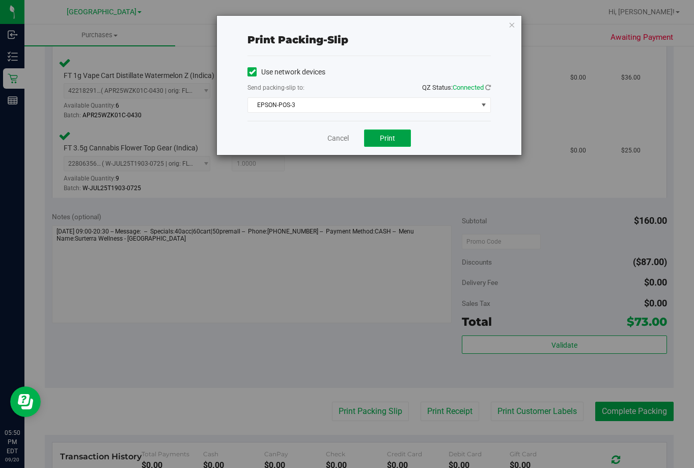
click at [383, 138] on span "Print" at bounding box center [387, 138] width 15 height 8
click at [341, 140] on link "Cancel" at bounding box center [338, 138] width 21 height 11
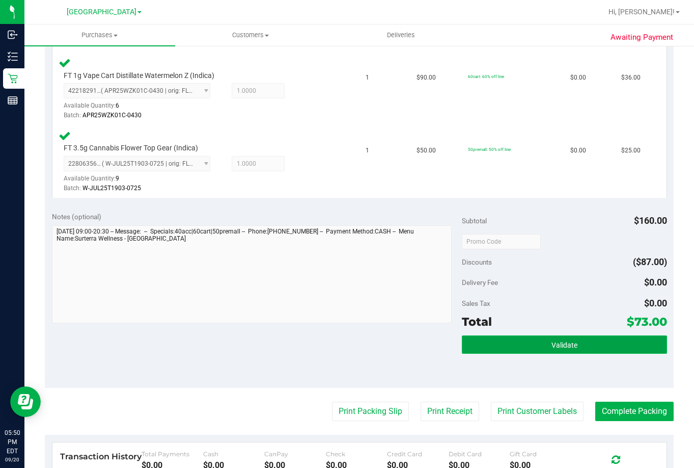
click at [538, 342] on button "Validate" at bounding box center [564, 344] width 205 height 18
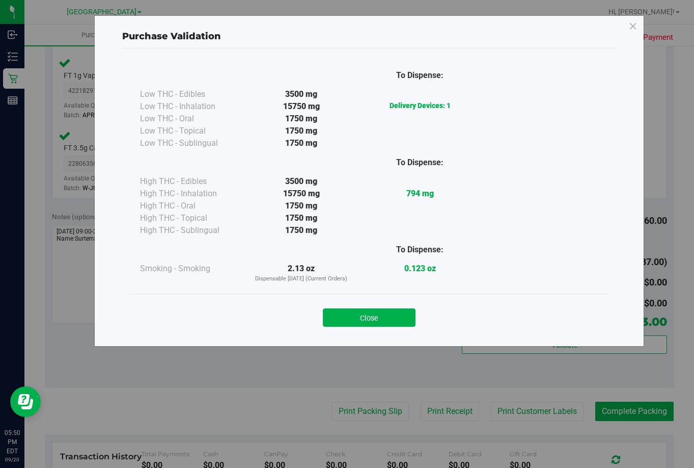
click at [388, 318] on button "Close" at bounding box center [369, 317] width 93 height 18
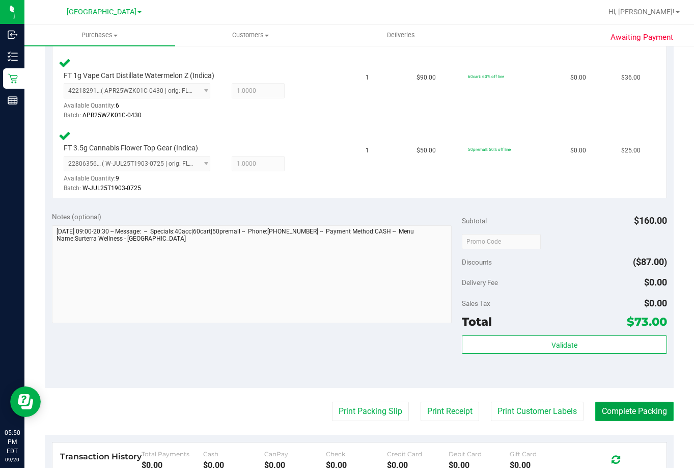
click at [602, 403] on button "Complete Packing" at bounding box center [635, 410] width 78 height 19
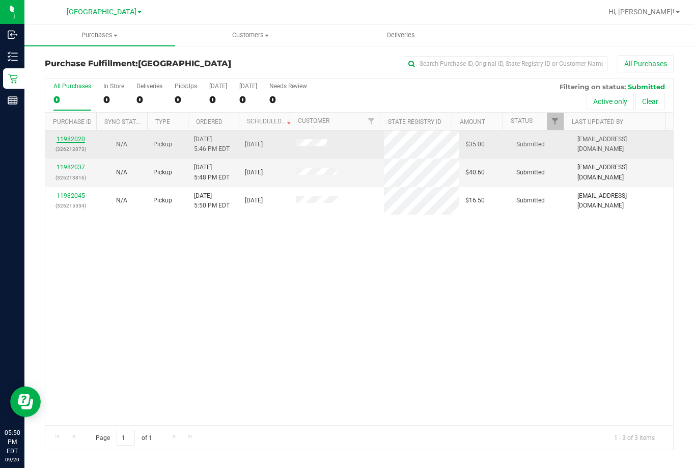
click at [71, 138] on link "11982020" at bounding box center [71, 139] width 29 height 7
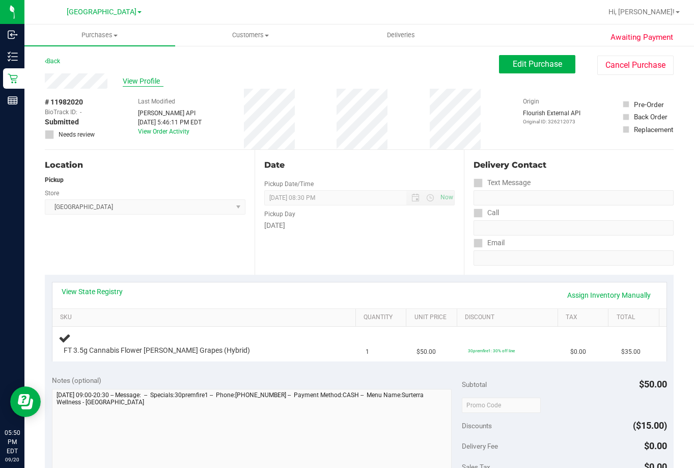
click at [132, 82] on span "View Profile" at bounding box center [143, 81] width 41 height 11
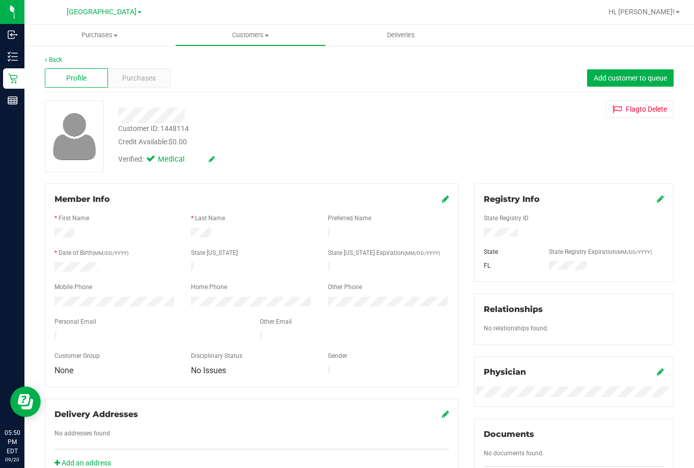
click at [442, 197] on icon at bounding box center [445, 199] width 7 height 8
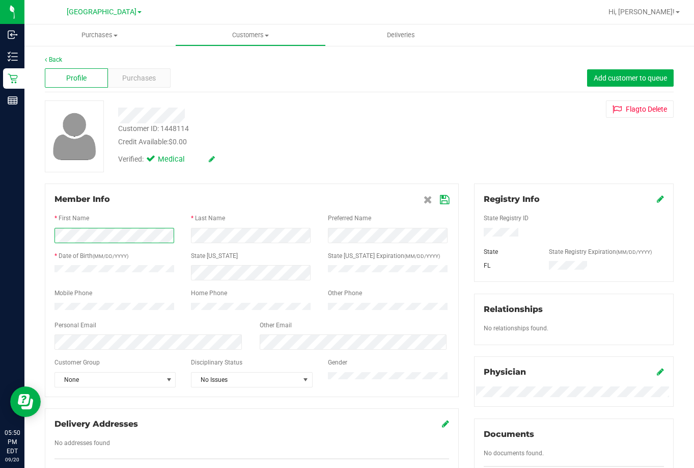
click at [145, 224] on form "Member Info * First Name * Last Name Preferred Name * Date of Birth (MM/DD/YYYY…" at bounding box center [252, 290] width 395 height 194
click at [442, 200] on icon at bounding box center [444, 200] width 9 height 8
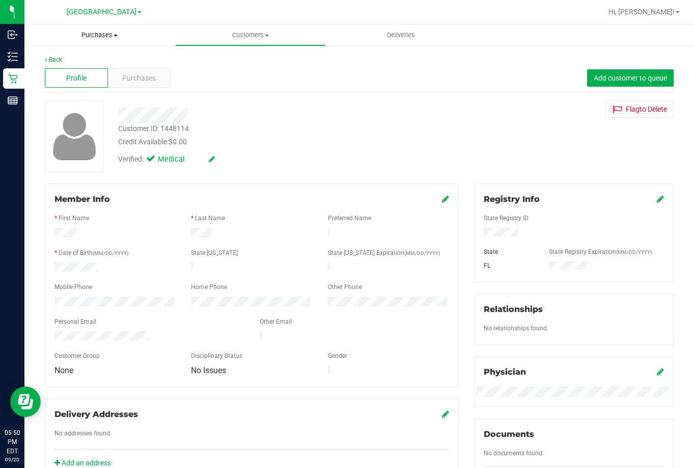
click at [96, 32] on span "Purchases" at bounding box center [99, 35] width 151 height 9
click at [91, 70] on li "Fulfillment" at bounding box center [99, 74] width 151 height 12
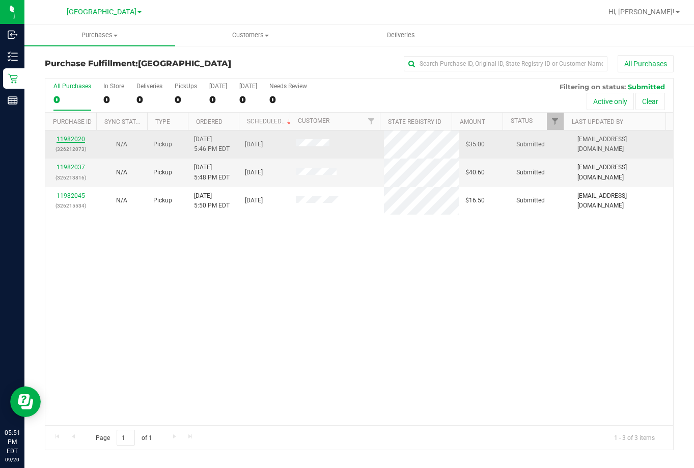
click at [66, 140] on link "11982020" at bounding box center [71, 139] width 29 height 7
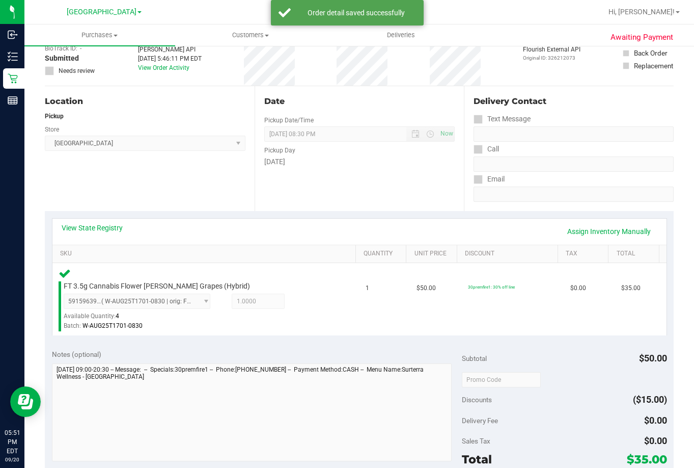
scroll to position [204, 0]
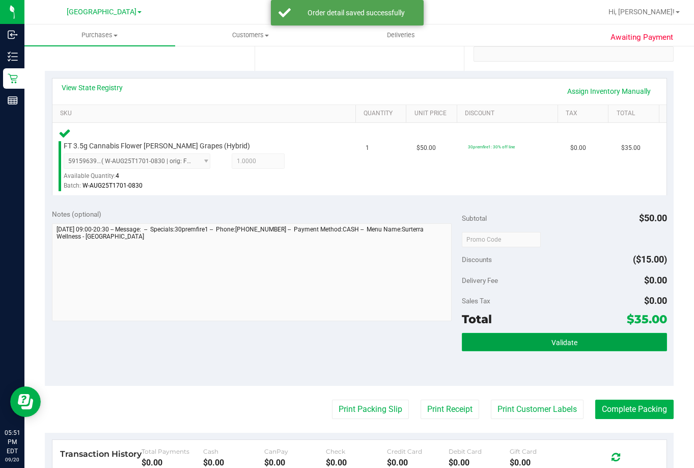
click at [564, 341] on span "Validate" at bounding box center [565, 342] width 26 height 8
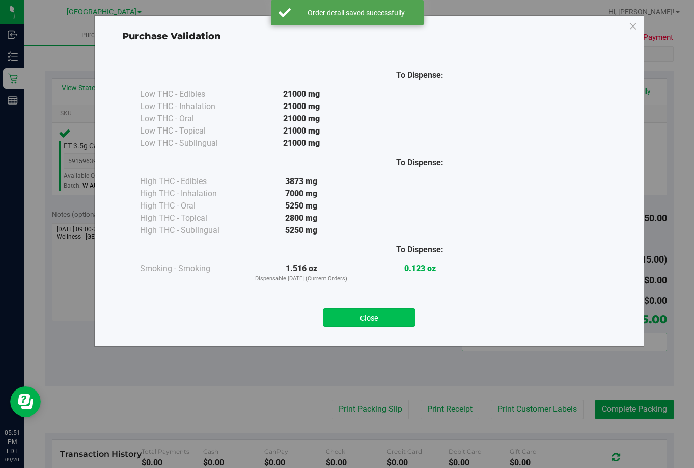
click at [379, 321] on button "Close" at bounding box center [369, 317] width 93 height 18
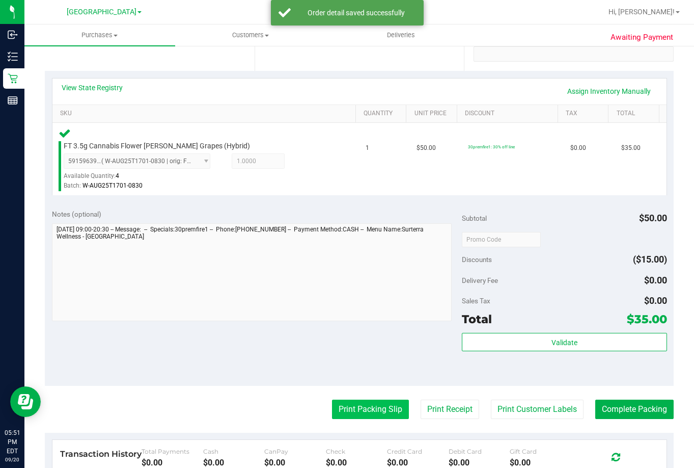
click at [360, 411] on button "Print Packing Slip" at bounding box center [370, 408] width 77 height 19
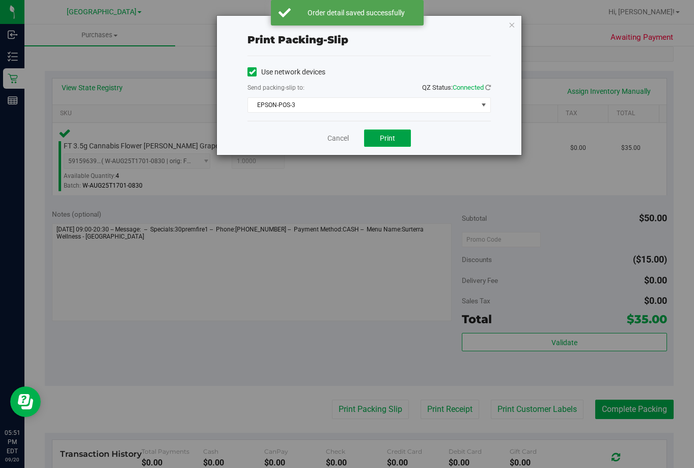
click at [390, 140] on button "Print" at bounding box center [387, 137] width 47 height 17
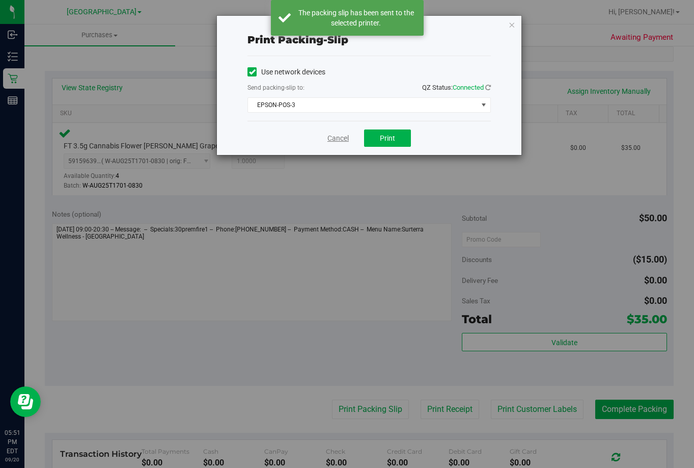
click at [337, 138] on link "Cancel" at bounding box center [338, 138] width 21 height 11
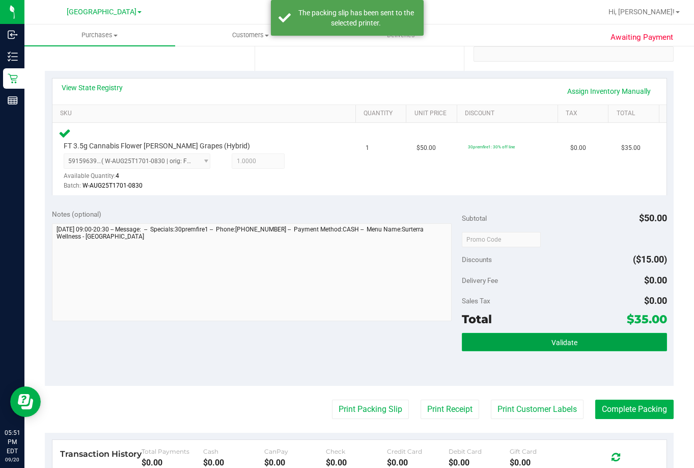
click at [585, 349] on button "Validate" at bounding box center [564, 342] width 205 height 18
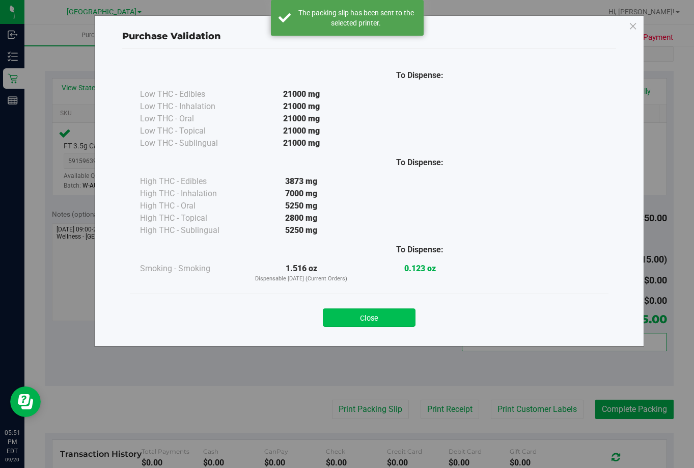
click at [381, 318] on button "Close" at bounding box center [369, 317] width 93 height 18
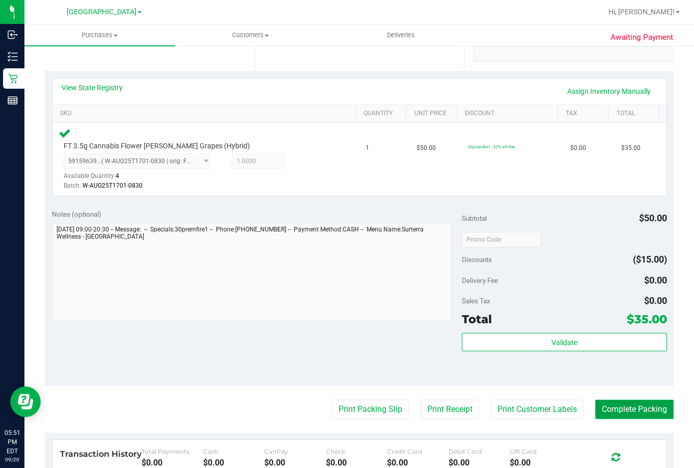
click at [619, 405] on button "Complete Packing" at bounding box center [635, 408] width 78 height 19
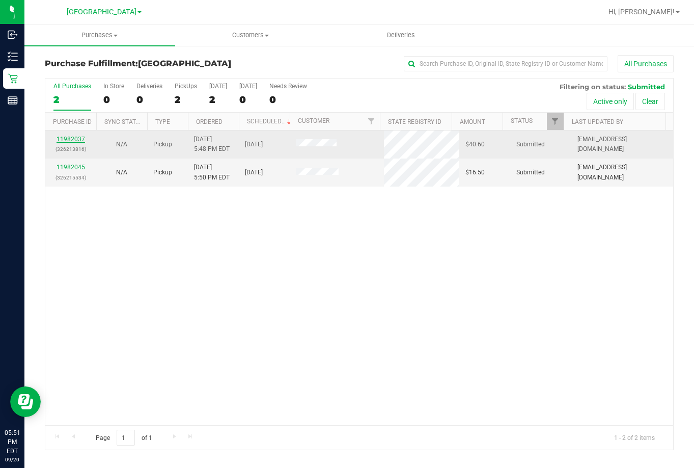
click at [73, 140] on link "11982037" at bounding box center [71, 139] width 29 height 7
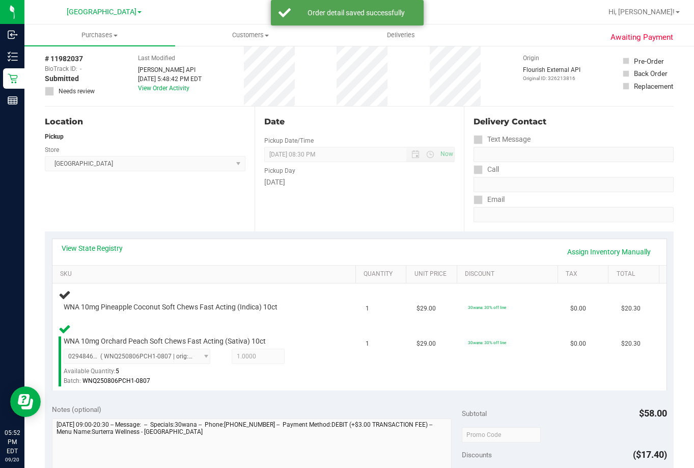
scroll to position [102, 0]
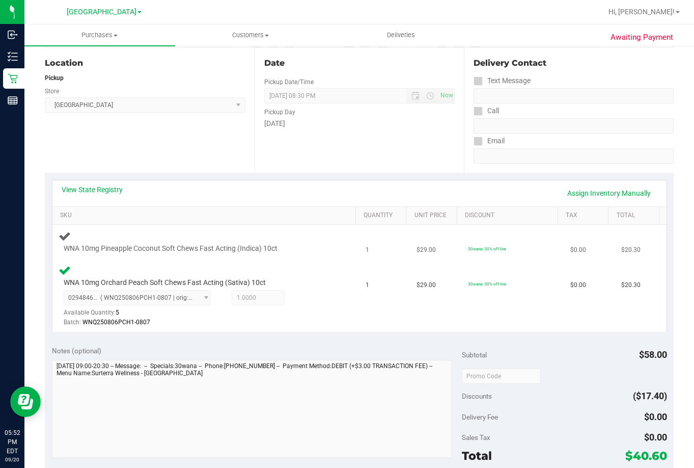
click at [189, 253] on span "WNA 10mg Pineapple Coconut Soft Chews Fast Acting (Indica) 10ct" at bounding box center [171, 249] width 214 height 10
drag, startPoint x: 175, startPoint y: 258, endPoint x: 45, endPoint y: 145, distance: 172.6
click at [175, 250] on td "WNA 10mg Pineapple Coconut Soft Chews Fast Acting (Indica) 10ct" at bounding box center [205, 242] width 307 height 35
click at [367, 281] on td "1" at bounding box center [385, 296] width 51 height 72
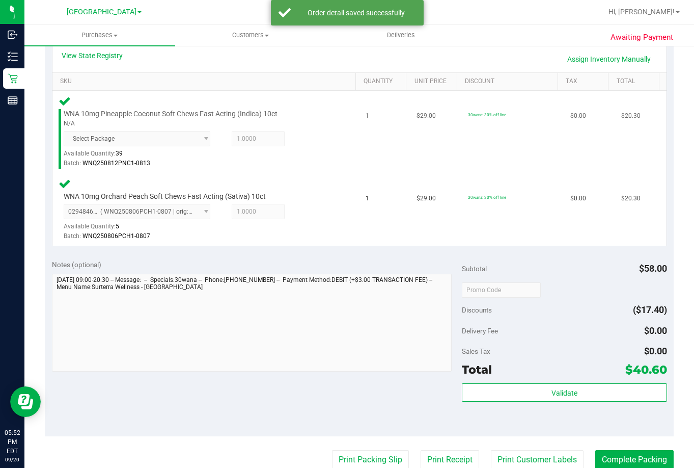
scroll to position [255, 0]
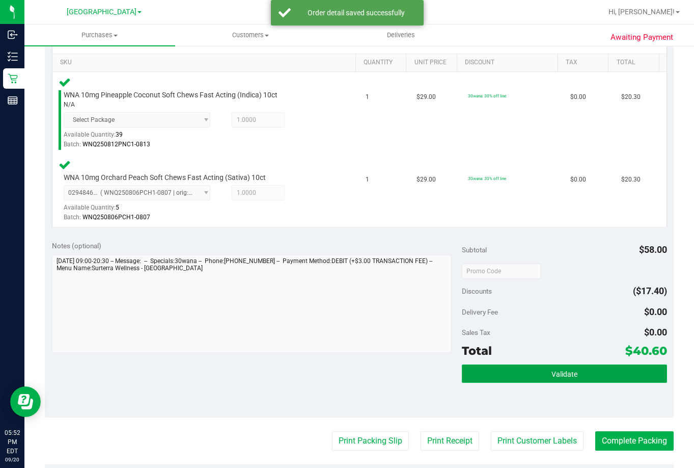
click at [503, 370] on button "Validate" at bounding box center [564, 373] width 205 height 18
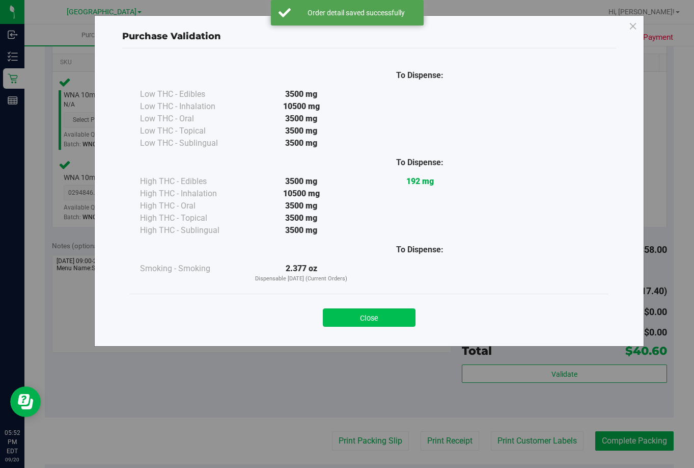
click at [359, 315] on button "Close" at bounding box center [369, 317] width 93 height 18
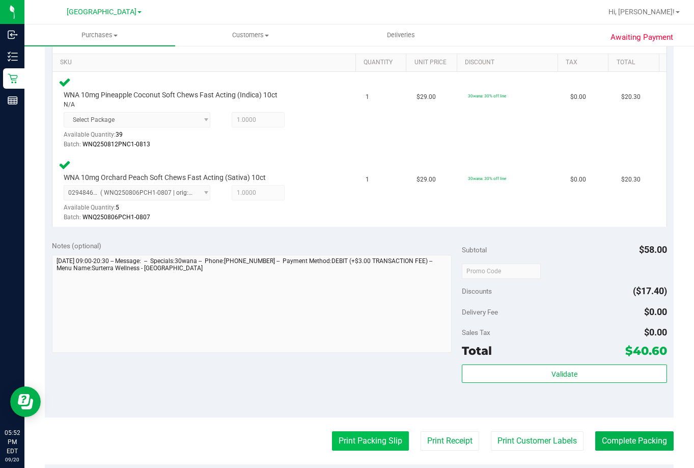
click at [349, 443] on button "Print Packing Slip" at bounding box center [370, 440] width 77 height 19
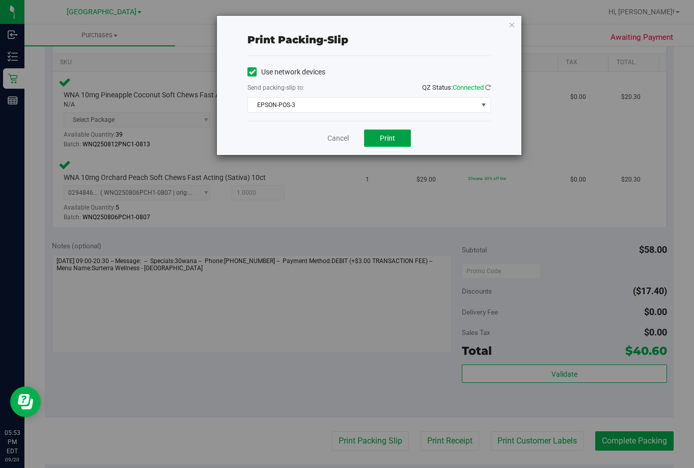
click at [387, 136] on span "Print" at bounding box center [387, 138] width 15 height 8
click at [339, 140] on link "Cancel" at bounding box center [338, 138] width 21 height 11
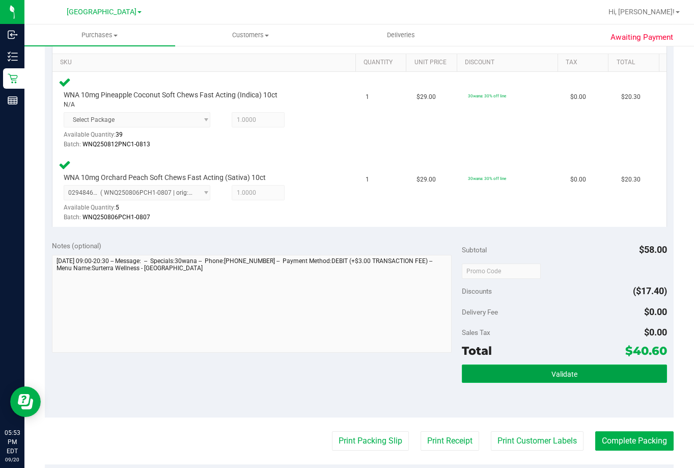
click at [600, 369] on button "Validate" at bounding box center [564, 373] width 205 height 18
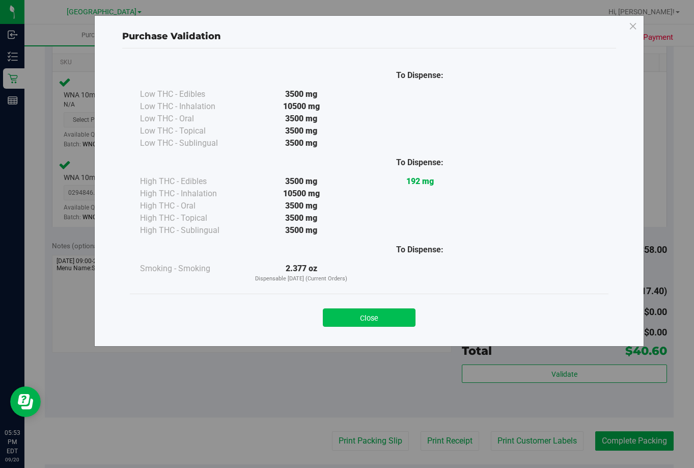
click at [339, 313] on button "Close" at bounding box center [369, 317] width 93 height 18
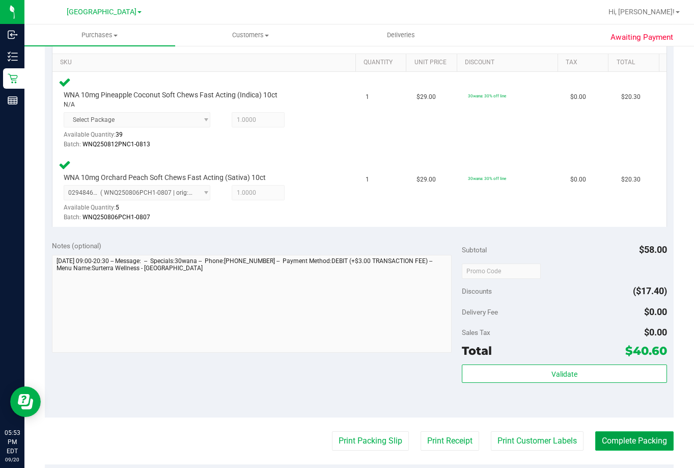
click at [605, 437] on button "Complete Packing" at bounding box center [635, 440] width 78 height 19
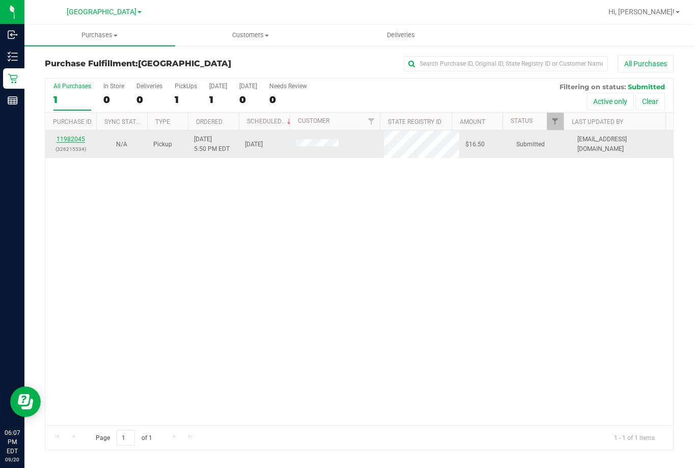
click at [78, 139] on link "11982045" at bounding box center [71, 139] width 29 height 7
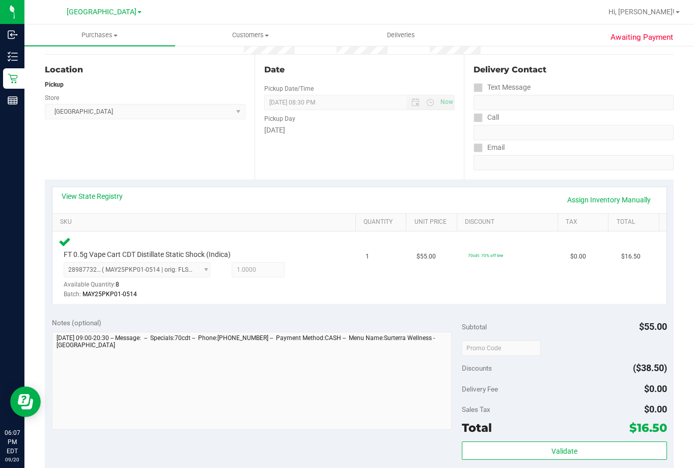
scroll to position [102, 0]
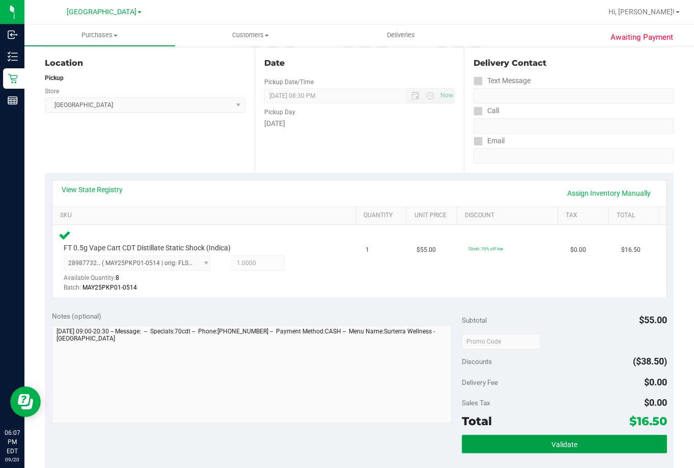
click at [521, 439] on button "Validate" at bounding box center [564, 444] width 205 height 18
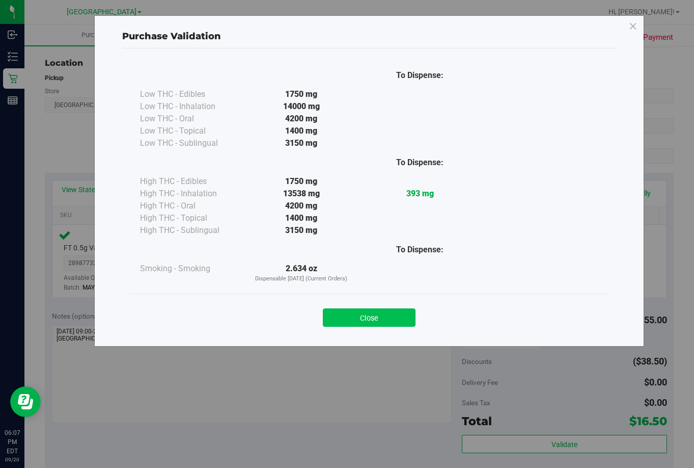
click at [383, 322] on button "Close" at bounding box center [369, 317] width 93 height 18
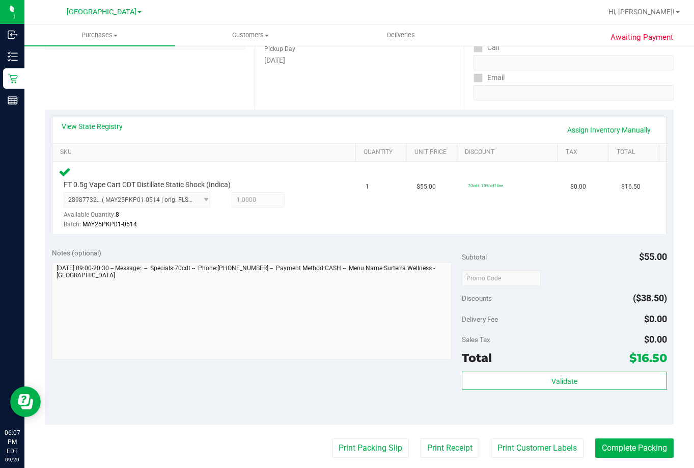
scroll to position [306, 0]
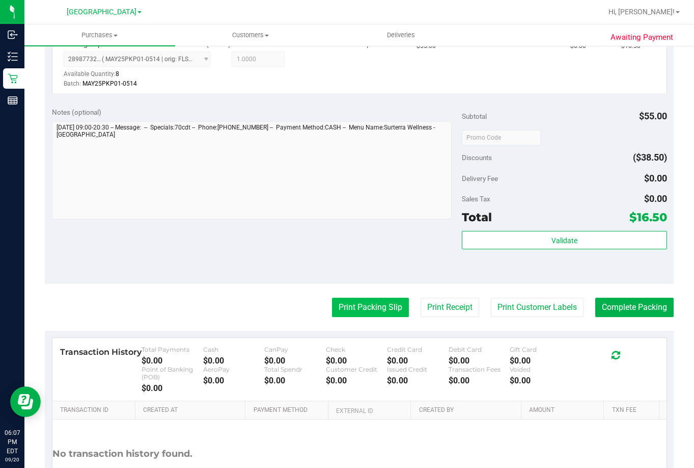
click at [367, 303] on button "Print Packing Slip" at bounding box center [370, 307] width 77 height 19
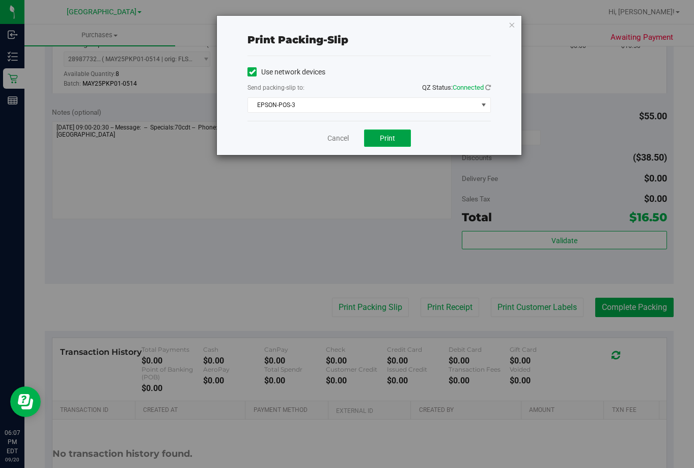
click at [384, 141] on span "Print" at bounding box center [387, 138] width 15 height 8
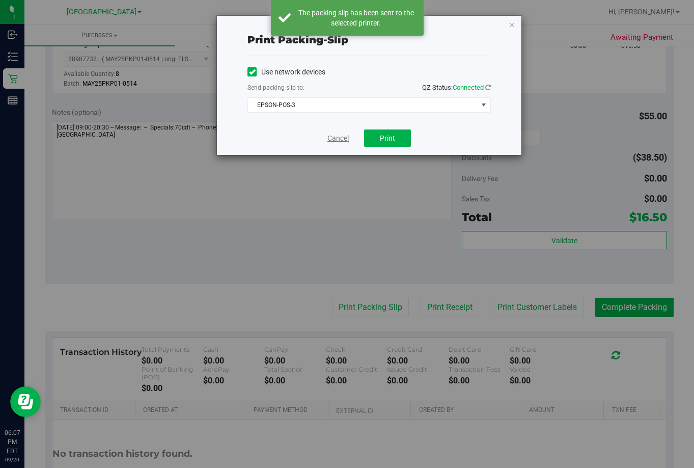
click at [336, 138] on link "Cancel" at bounding box center [338, 138] width 21 height 11
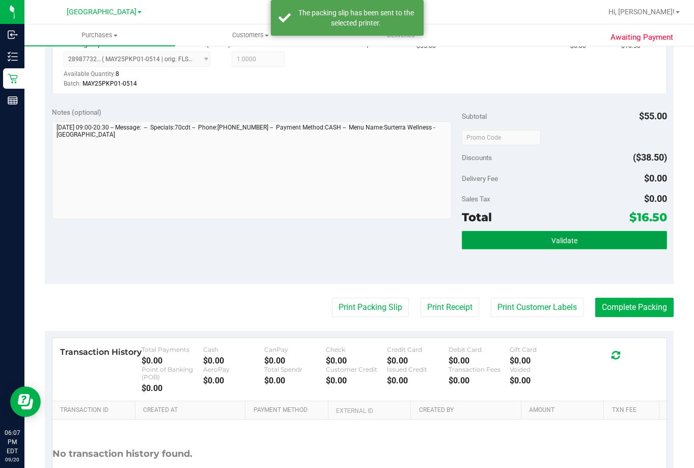
click at [559, 239] on span "Validate" at bounding box center [565, 240] width 26 height 8
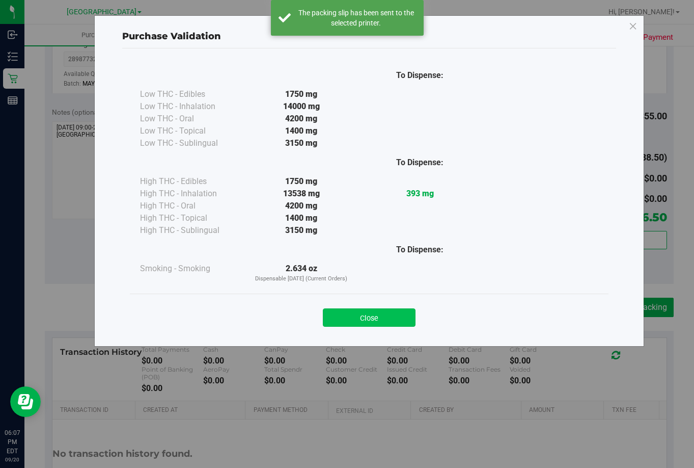
click at [368, 319] on button "Close" at bounding box center [369, 317] width 93 height 18
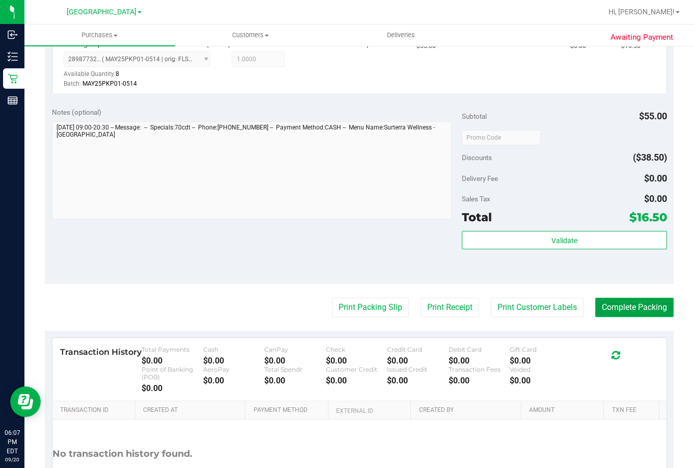
click at [638, 309] on button "Complete Packing" at bounding box center [635, 307] width 78 height 19
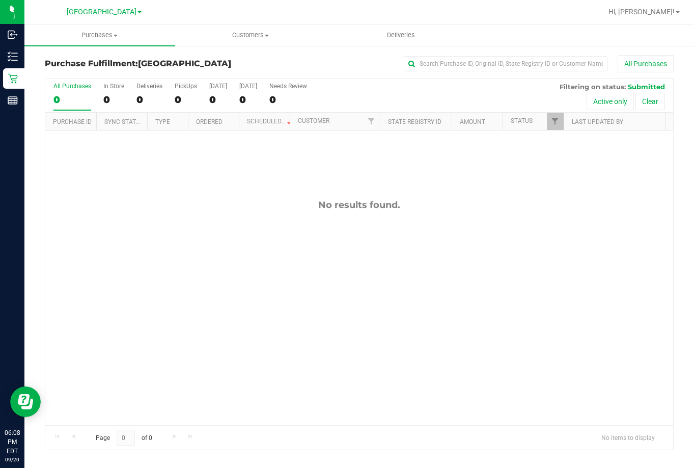
click at [473, 335] on div "No results found." at bounding box center [359, 311] width 628 height 363
